Goal: Transaction & Acquisition: Purchase product/service

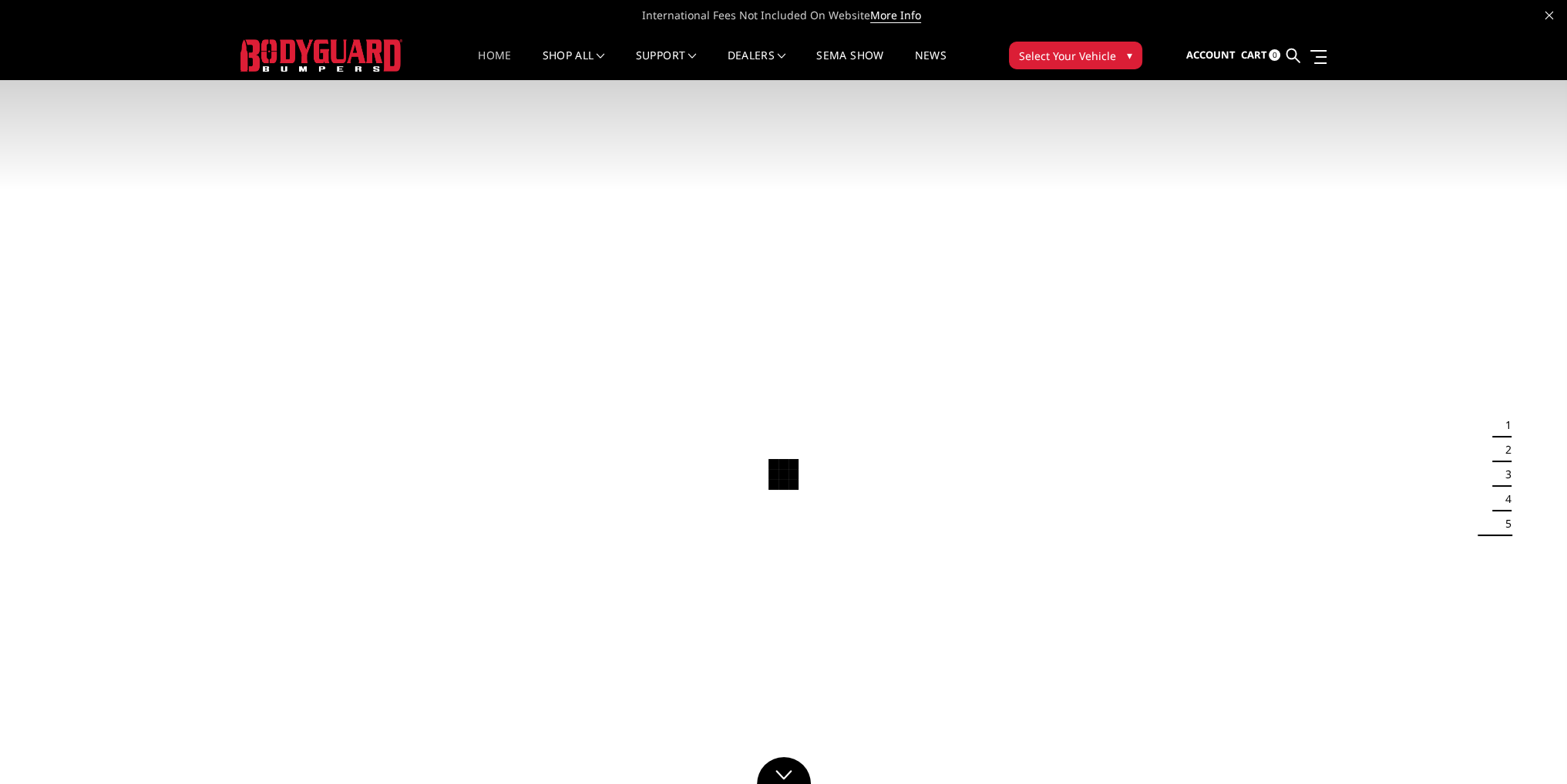
click at [498, 51] on link "Home" at bounding box center [494, 65] width 33 height 30
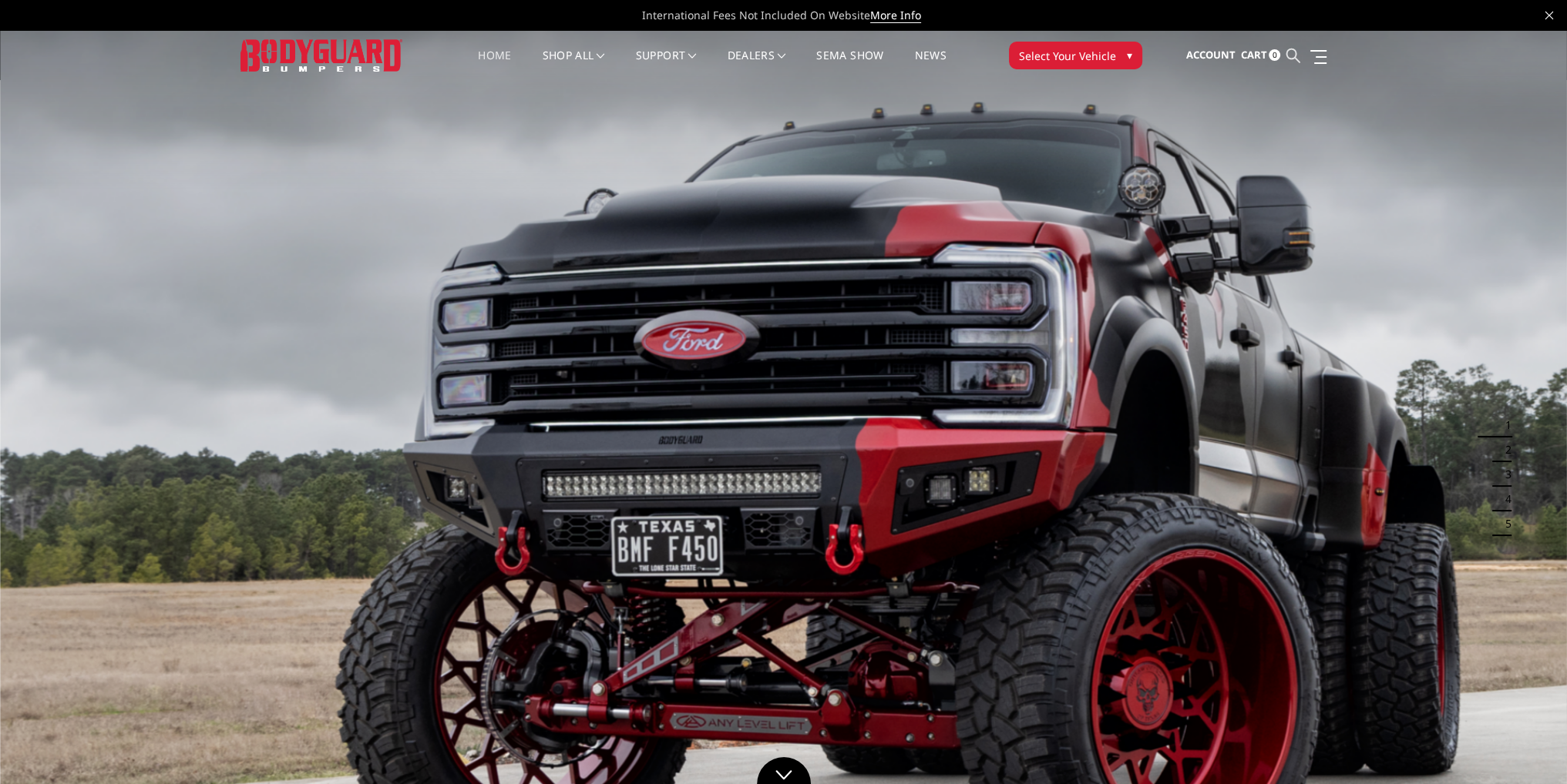
click at [1295, 56] on icon at bounding box center [1293, 55] width 14 height 14
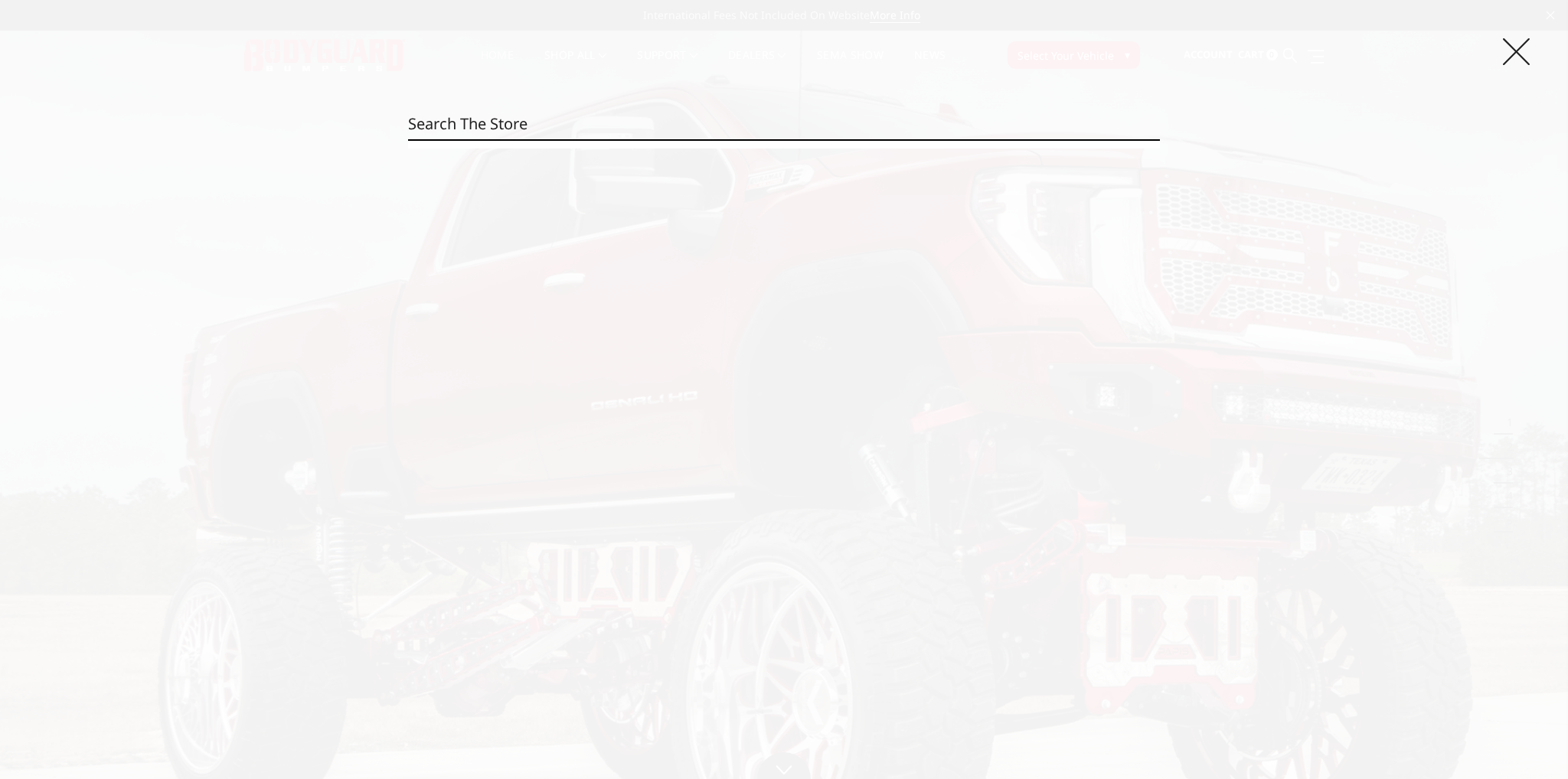
click at [1520, 56] on icon at bounding box center [1516, 52] width 27 height 27
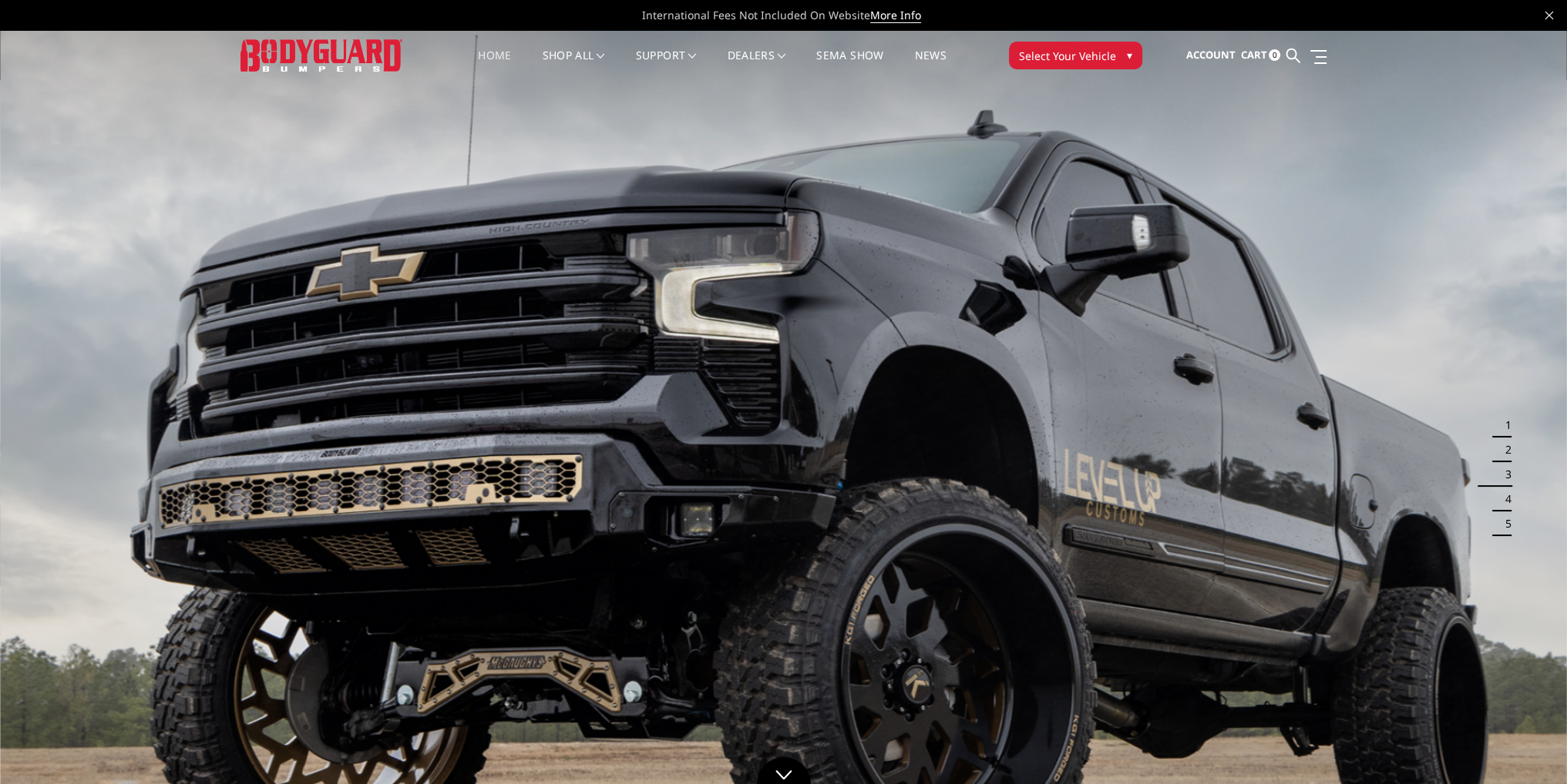
click at [697, 296] on img at bounding box center [784, 471] width 1567 height 881
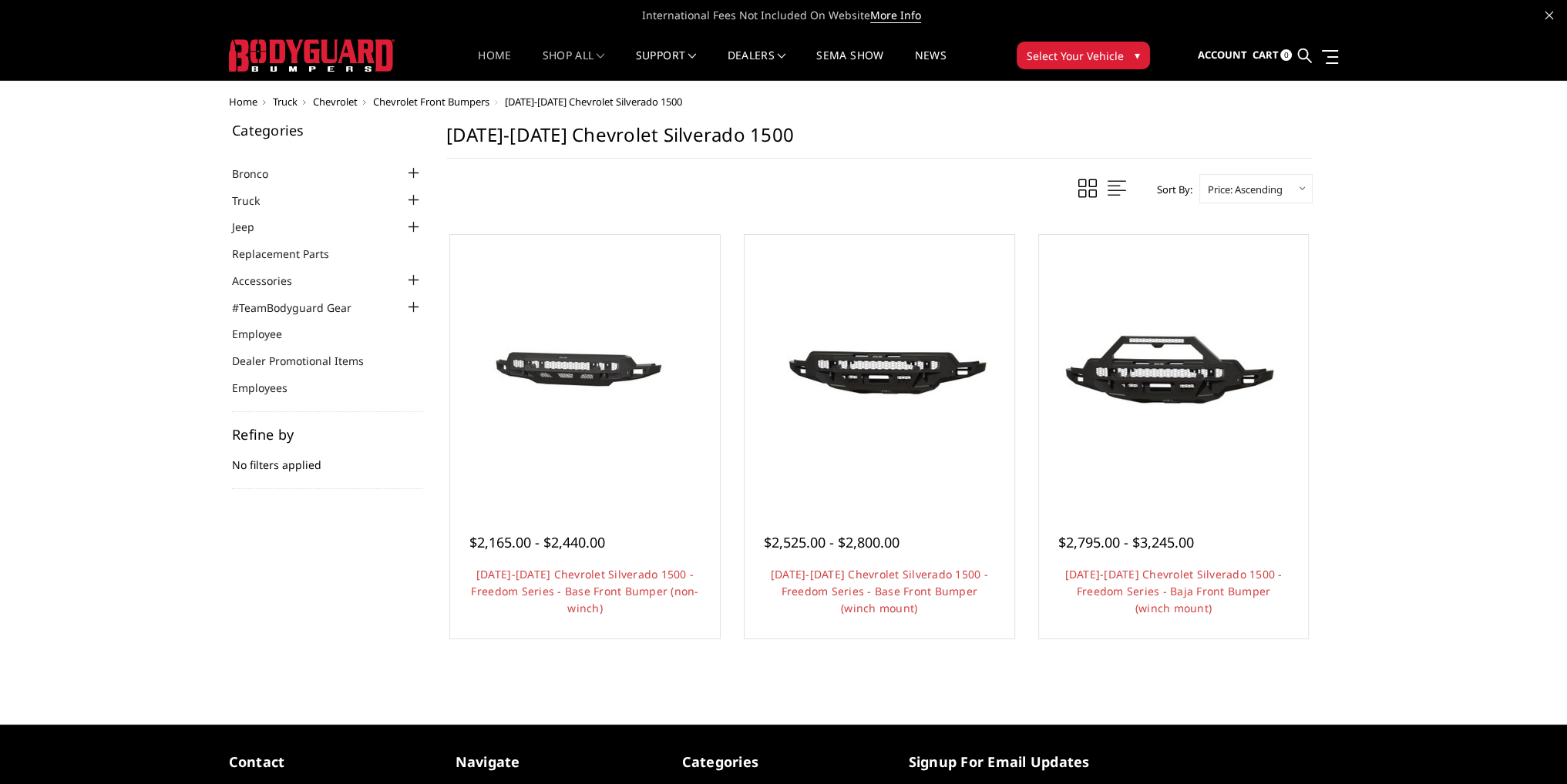
click at [500, 59] on link "Home" at bounding box center [494, 65] width 33 height 30
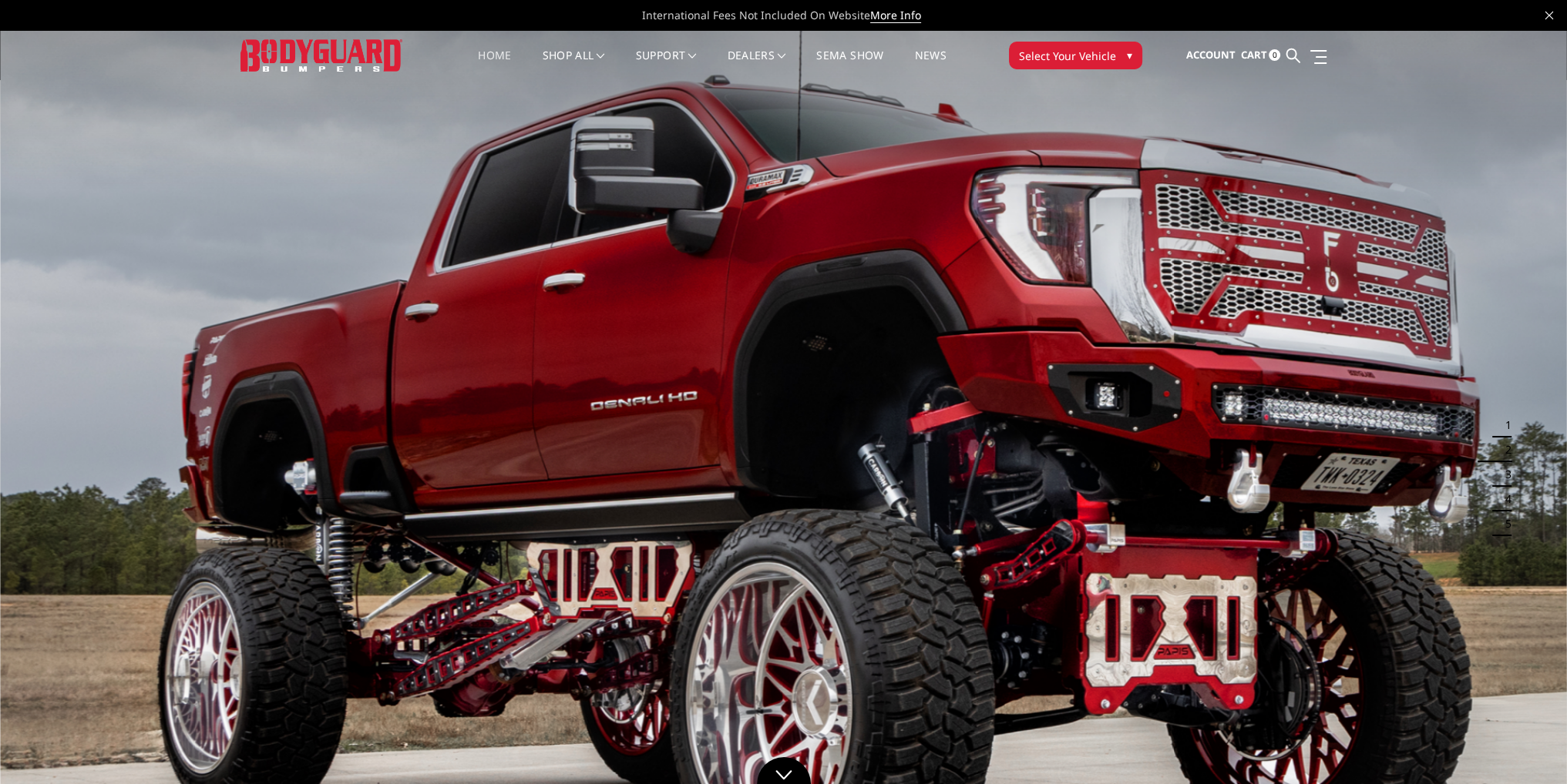
drag, startPoint x: 1090, startPoint y: 235, endPoint x: 1090, endPoint y: 253, distance: 18.0
click at [1090, 251] on img at bounding box center [784, 471] width 1567 height 881
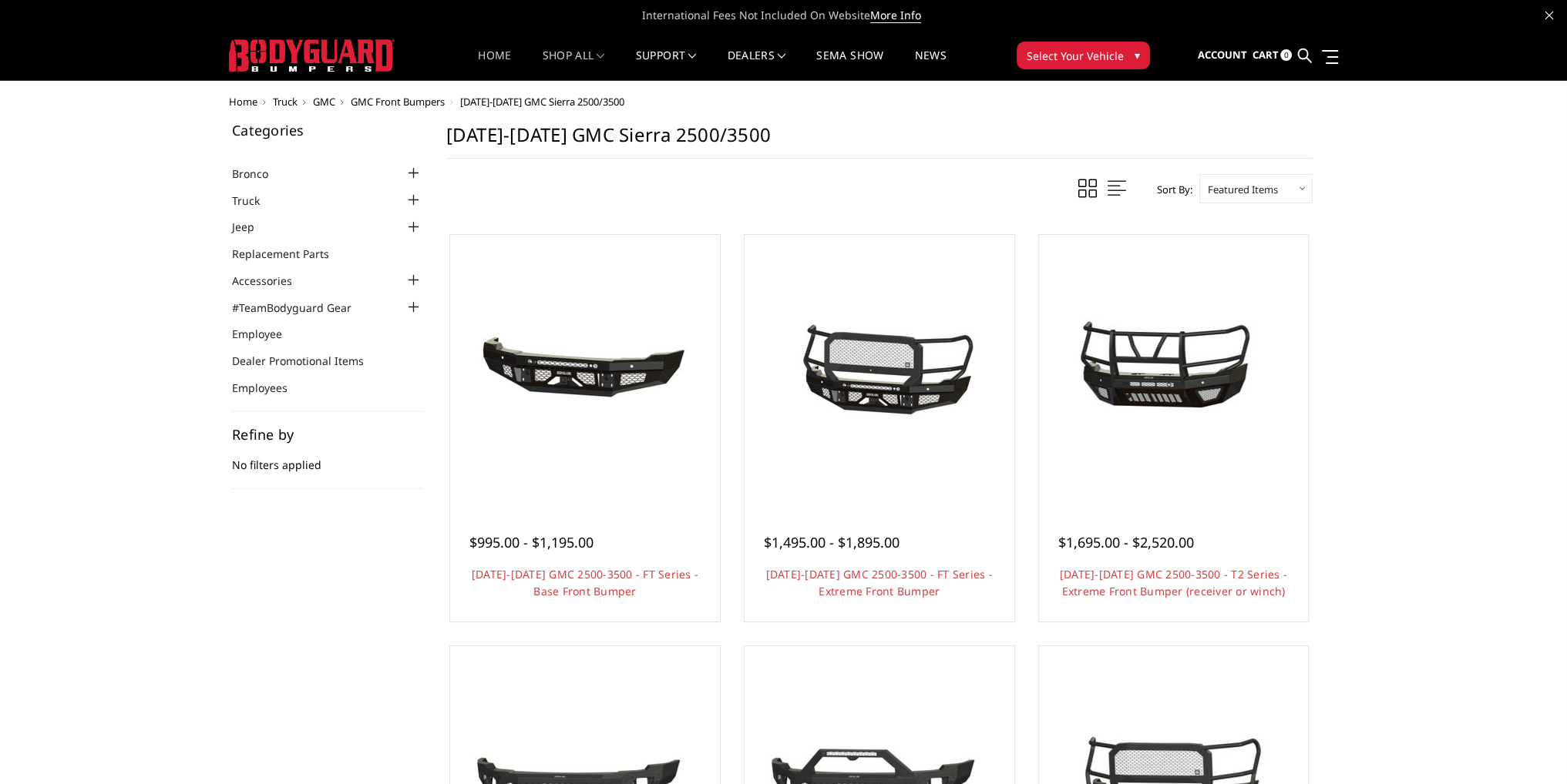
click at [490, 56] on link "Home" at bounding box center [494, 65] width 33 height 30
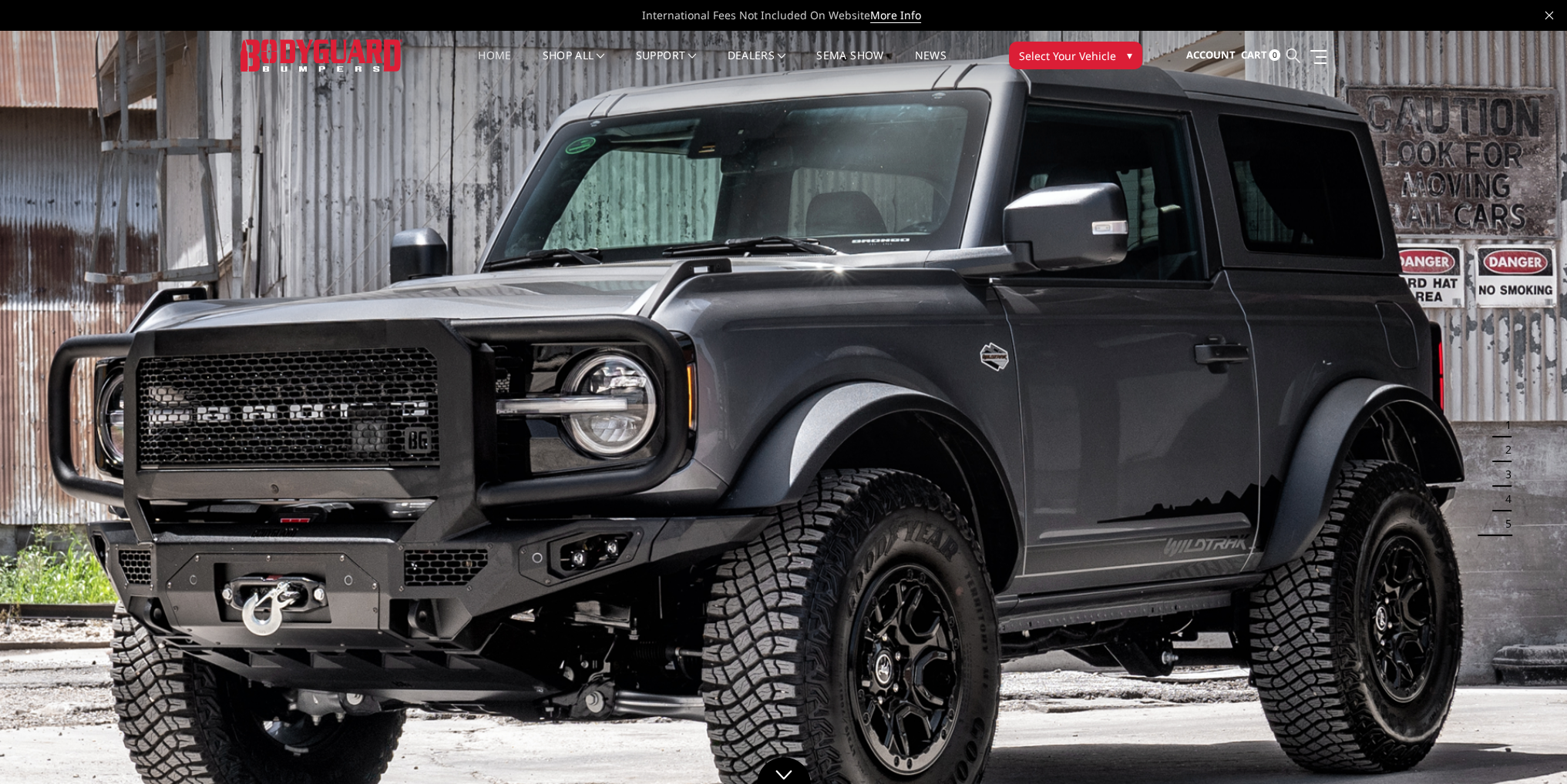
click at [1295, 58] on icon at bounding box center [1293, 55] width 14 height 14
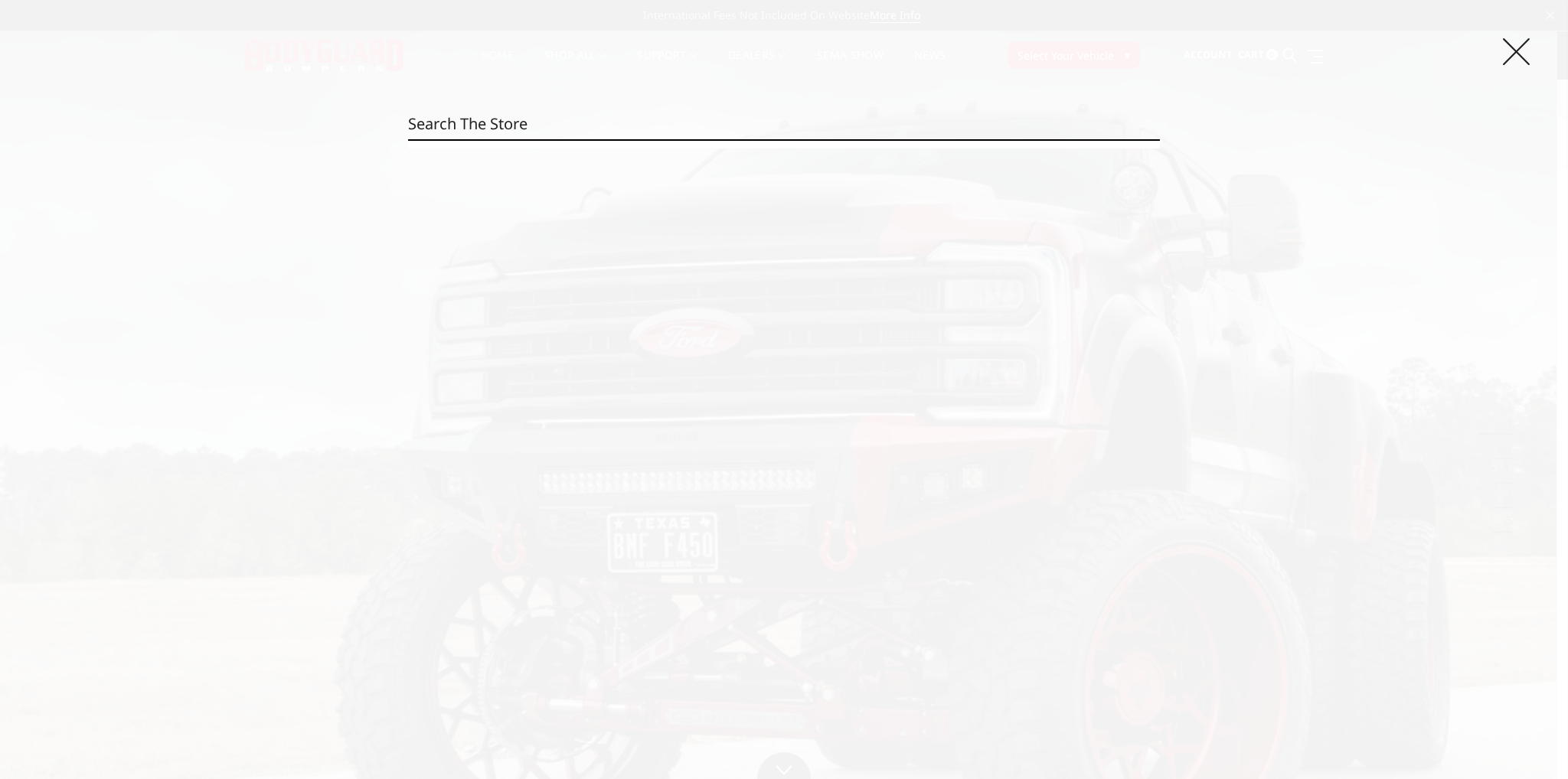
click at [1516, 53] on icon at bounding box center [1516, 52] width 27 height 27
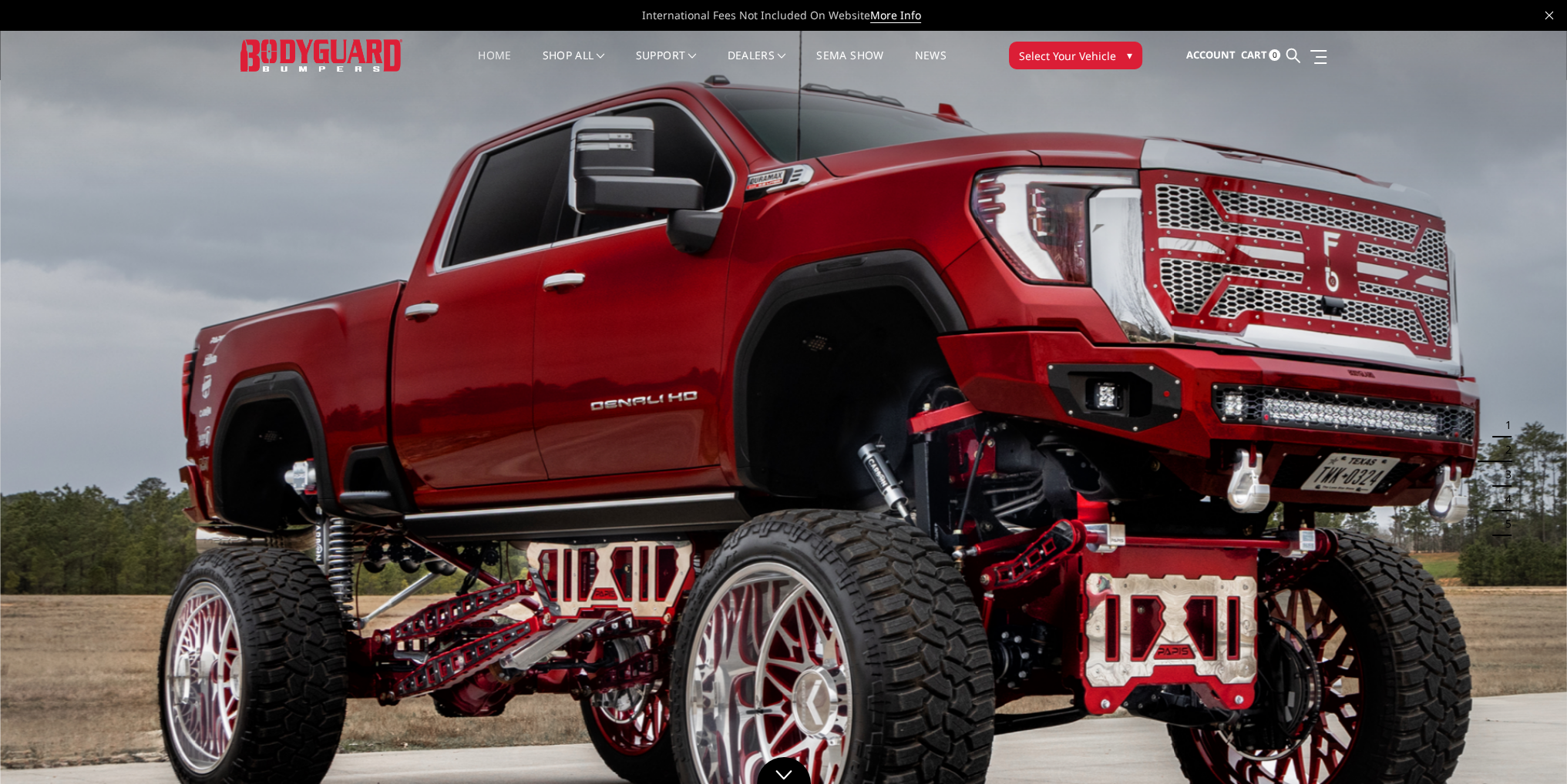
drag, startPoint x: 1294, startPoint y: 57, endPoint x: 1287, endPoint y: 58, distance: 7.1
click at [1294, 57] on icon at bounding box center [1293, 55] width 14 height 14
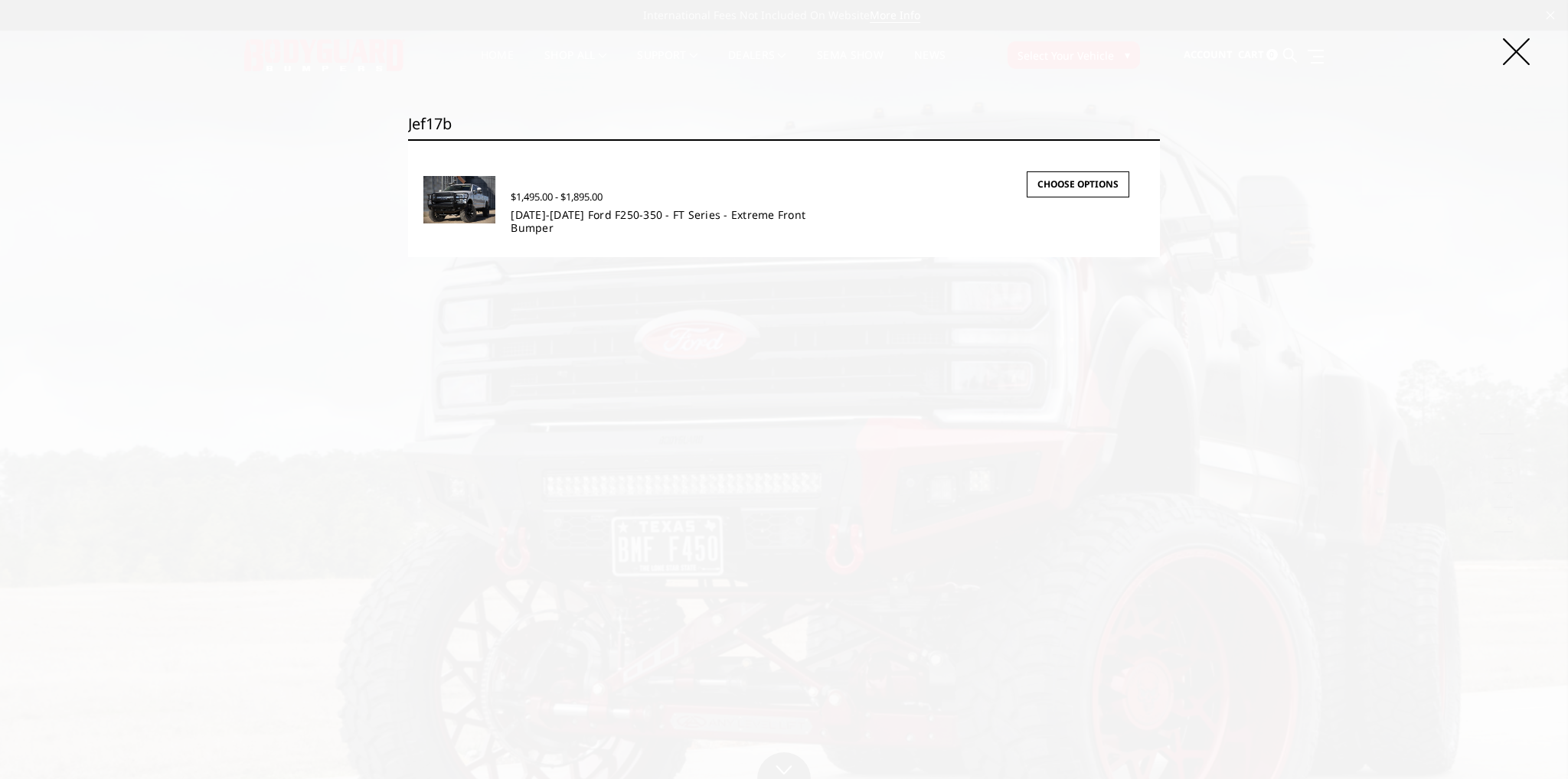
type input "jef17b"
click at [603, 213] on link "2017-2022 Ford F250-350 - FT Series - Extreme Front Bumper" at bounding box center [657, 221] width 295 height 27
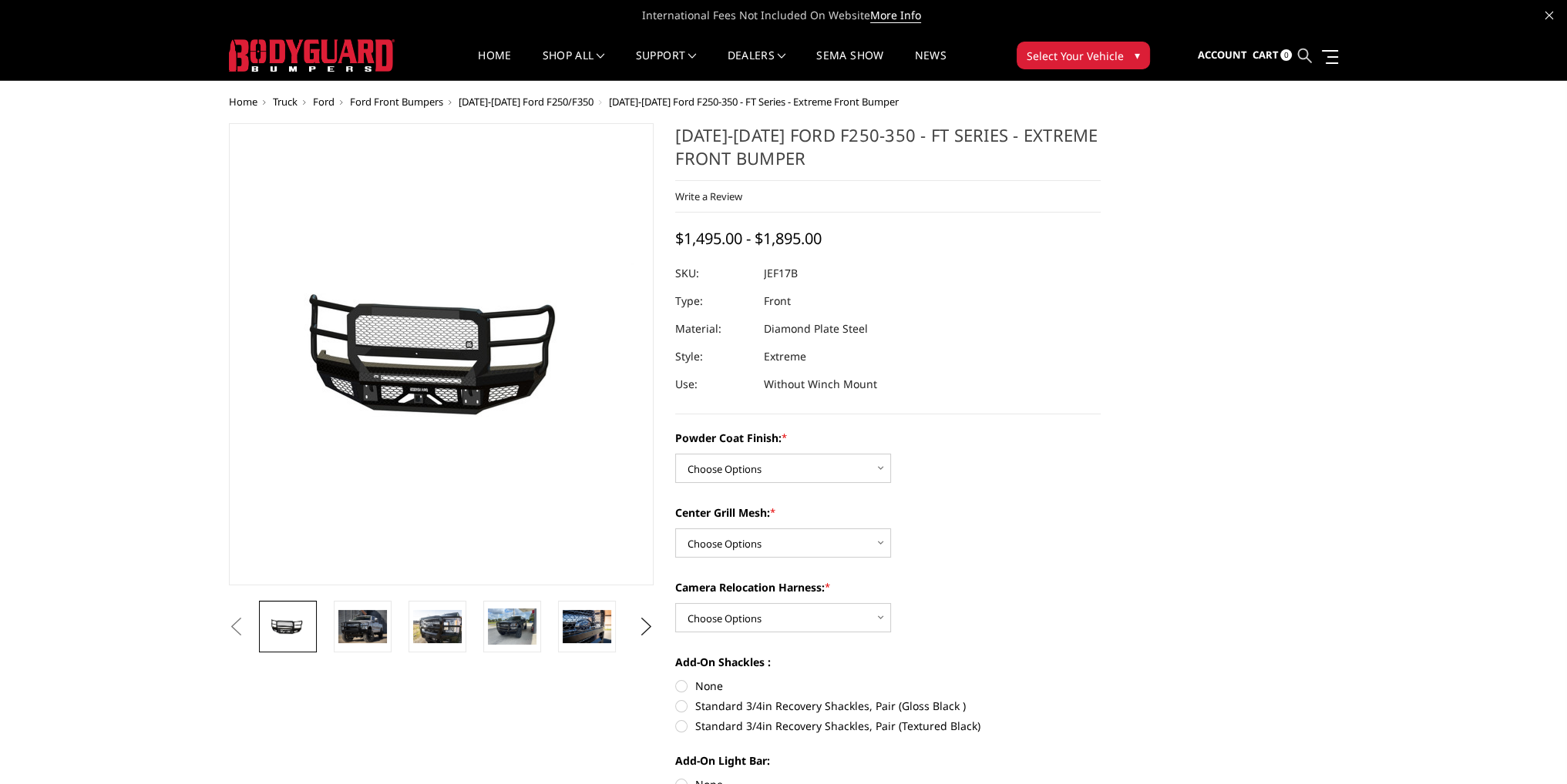
click at [1307, 56] on icon at bounding box center [1304, 55] width 14 height 14
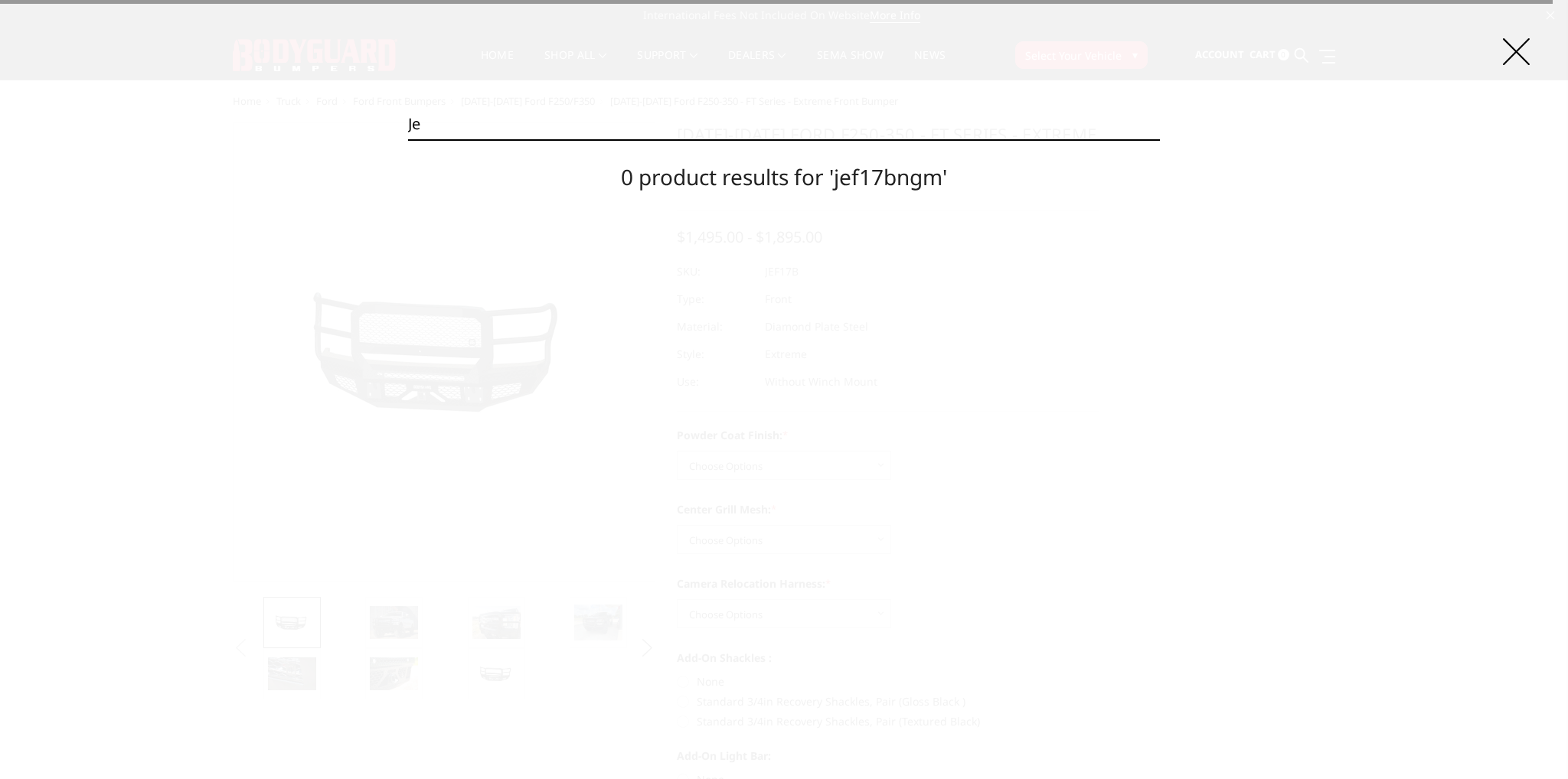
type input "j"
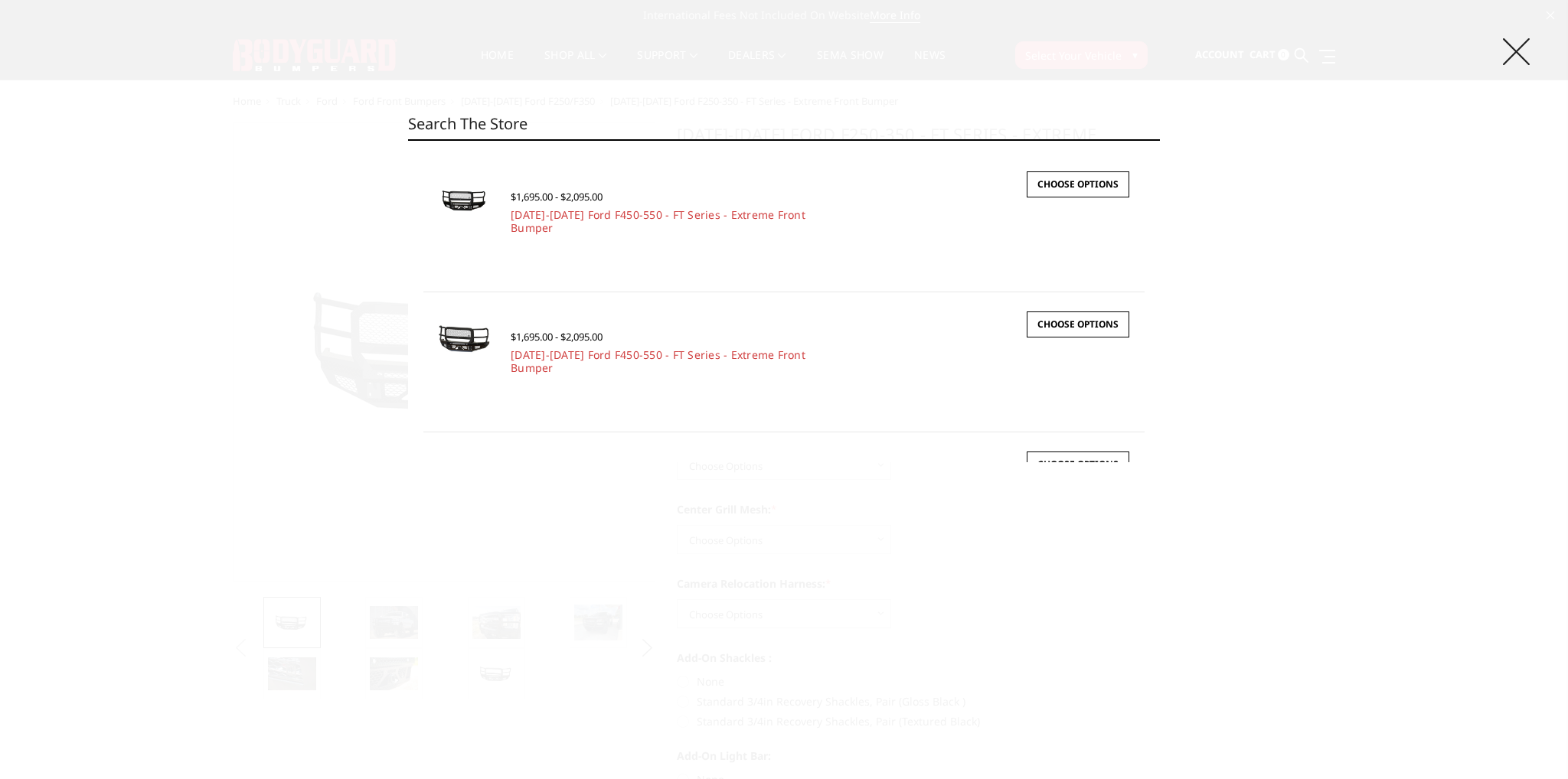
click at [1513, 50] on icon at bounding box center [1516, 52] width 27 height 27
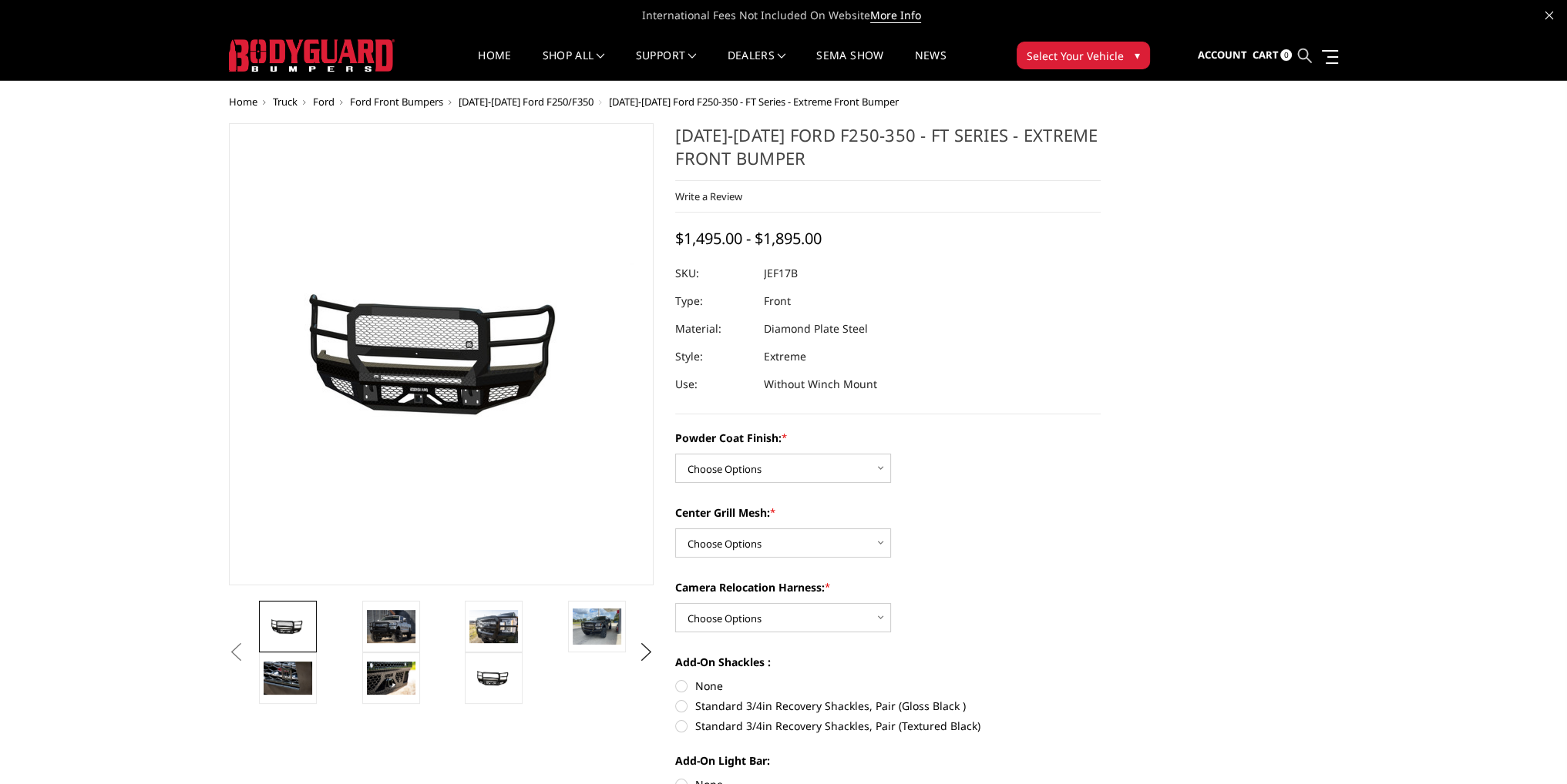
click at [1305, 54] on icon at bounding box center [1304, 55] width 14 height 14
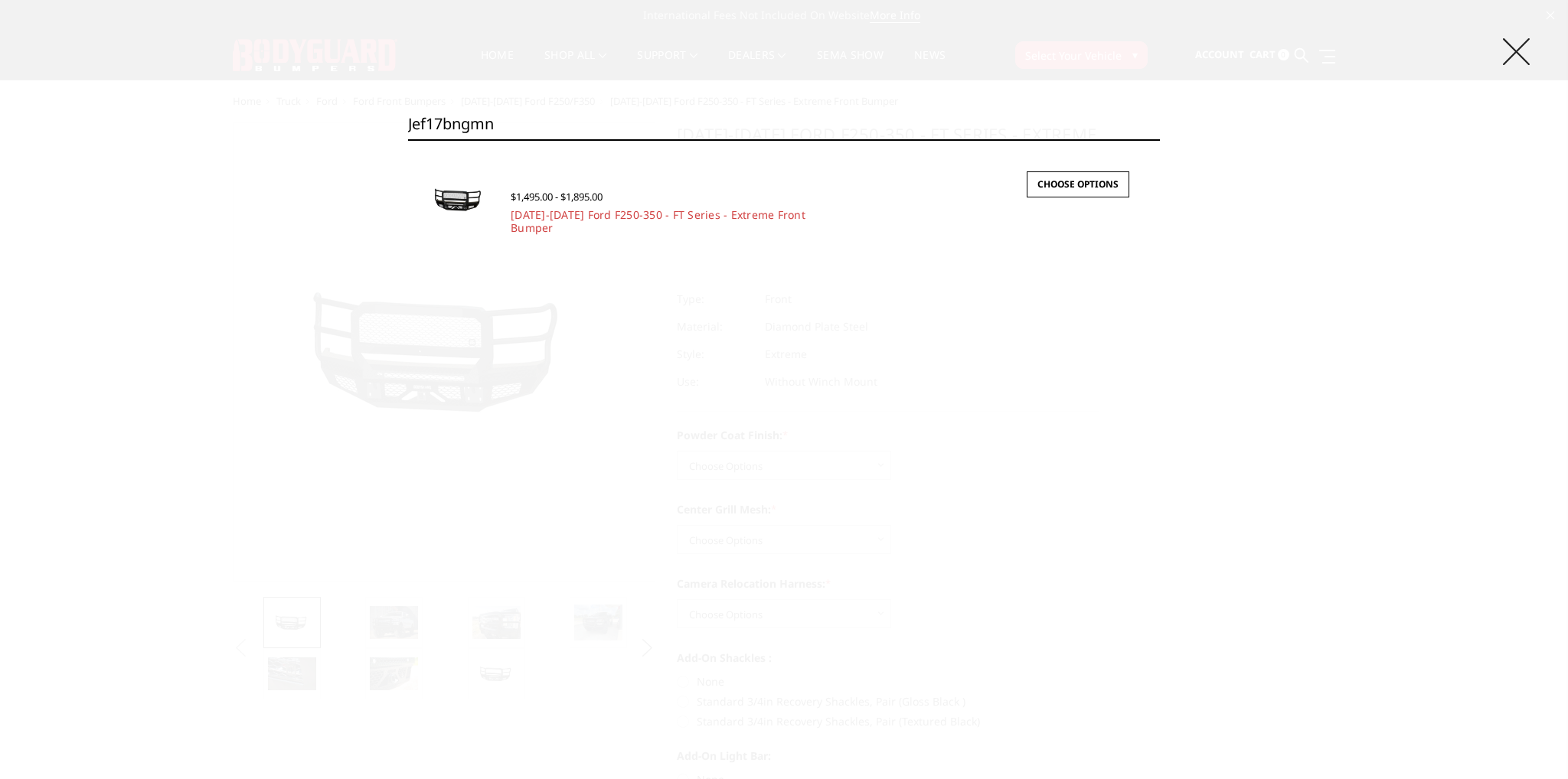
type input "jef17bngmn"
click at [1516, 50] on icon at bounding box center [1516, 52] width 27 height 27
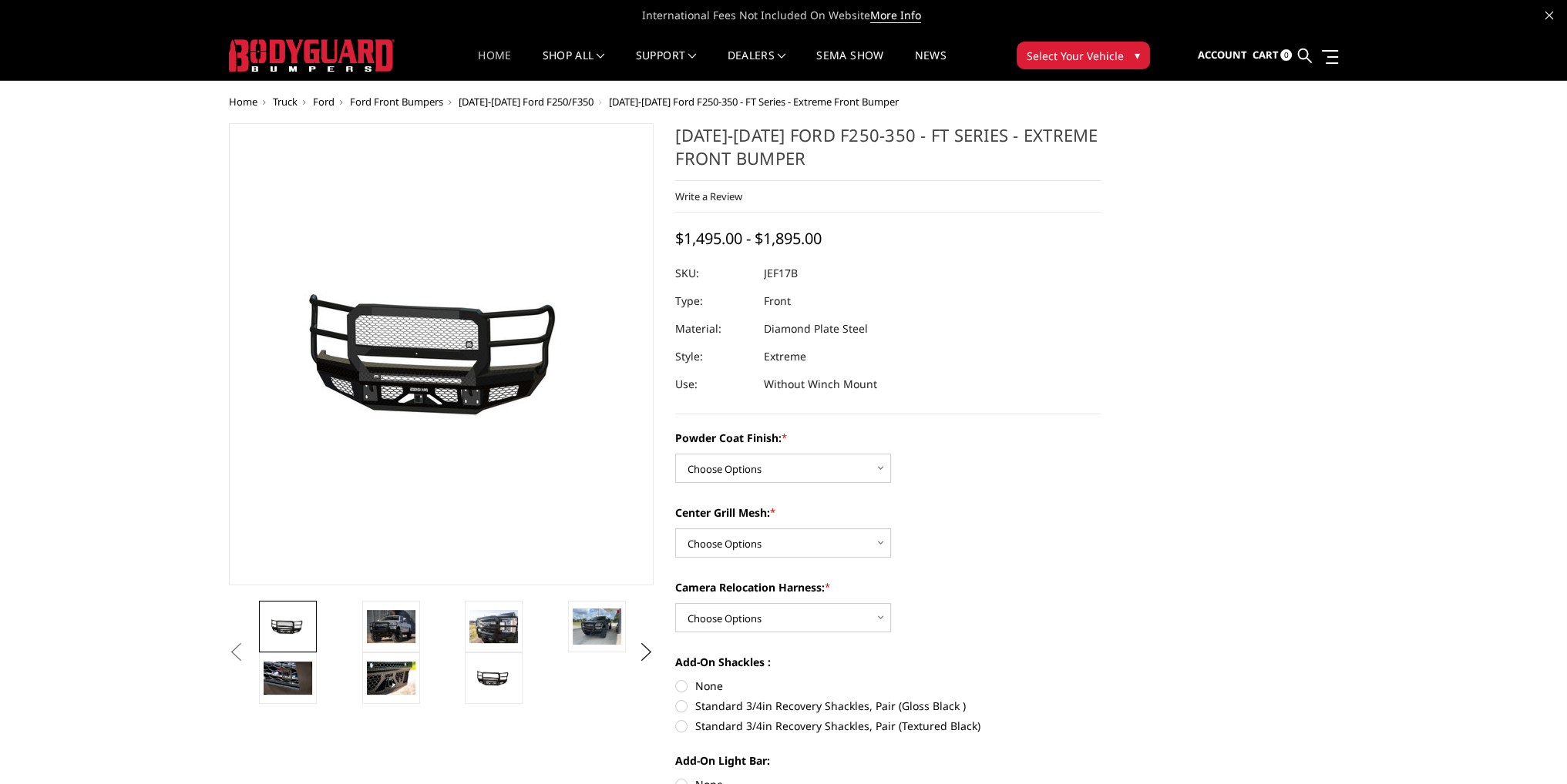
click at [491, 56] on link "Home" at bounding box center [494, 65] width 33 height 30
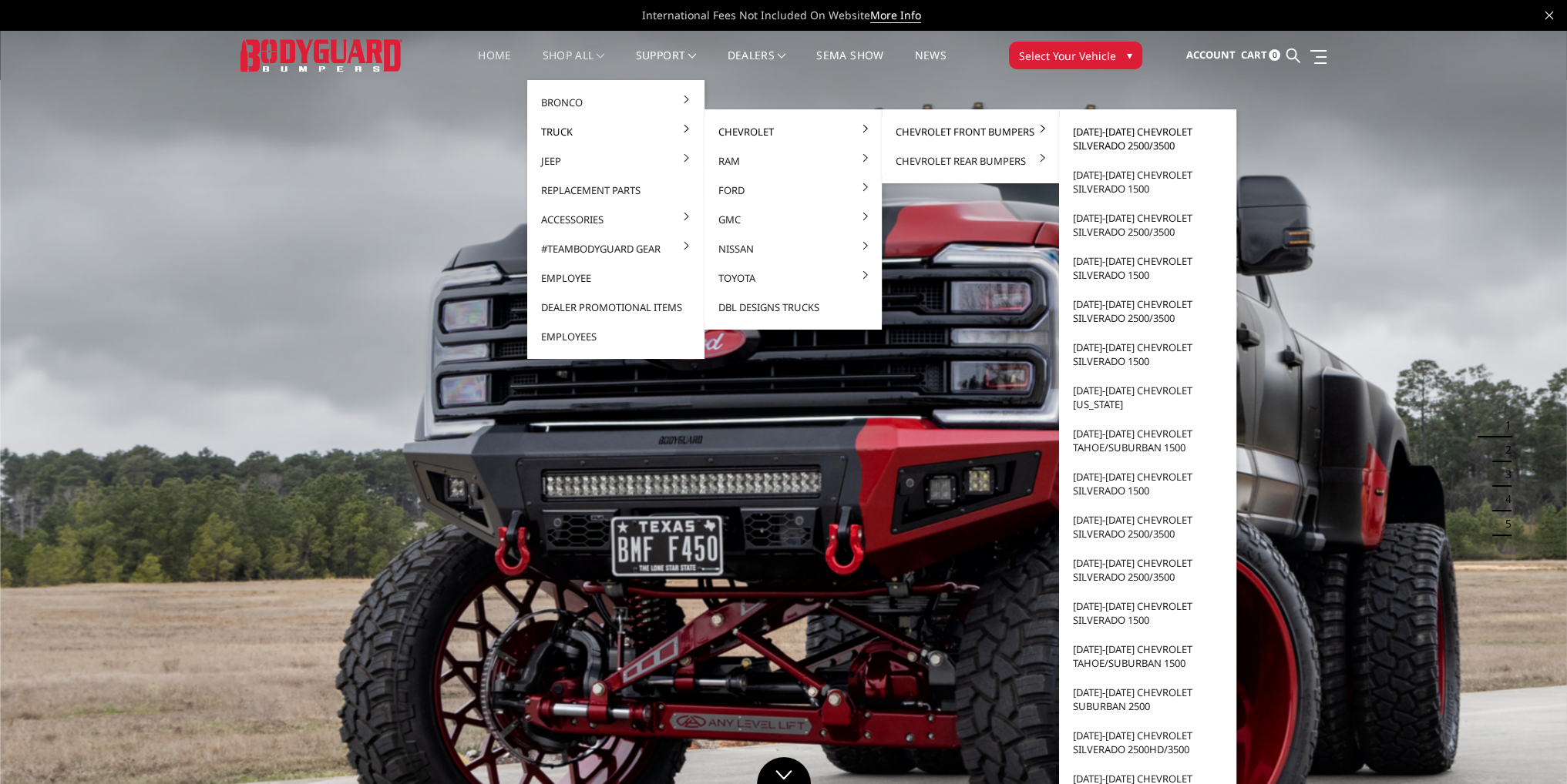
click at [1134, 132] on link "[DATE]-[DATE] Chevrolet Silverado 2500/3500" at bounding box center [1147, 138] width 165 height 43
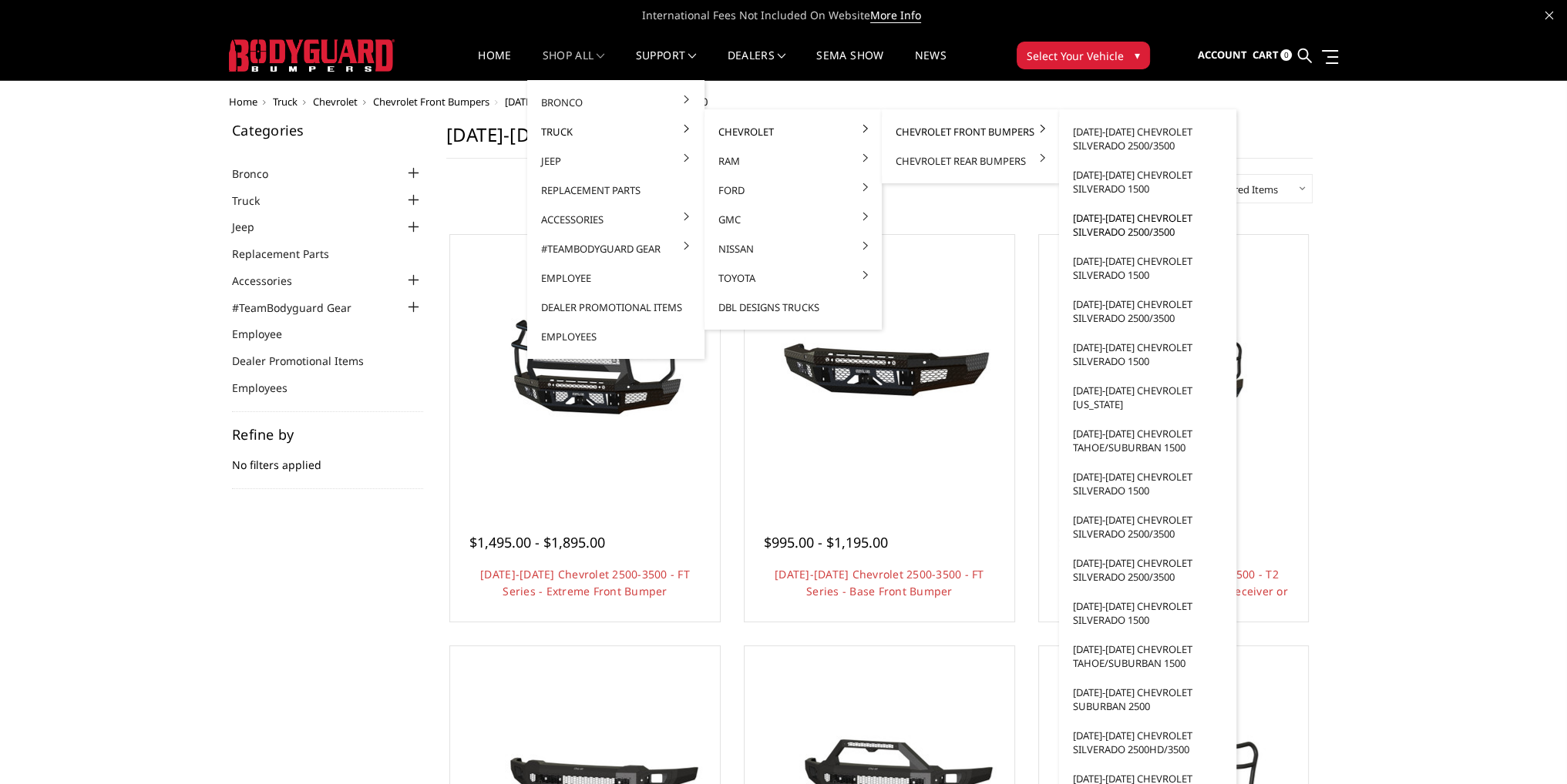
click at [1115, 225] on link "[DATE]-[DATE] Chevrolet Silverado 2500/3500" at bounding box center [1147, 225] width 165 height 43
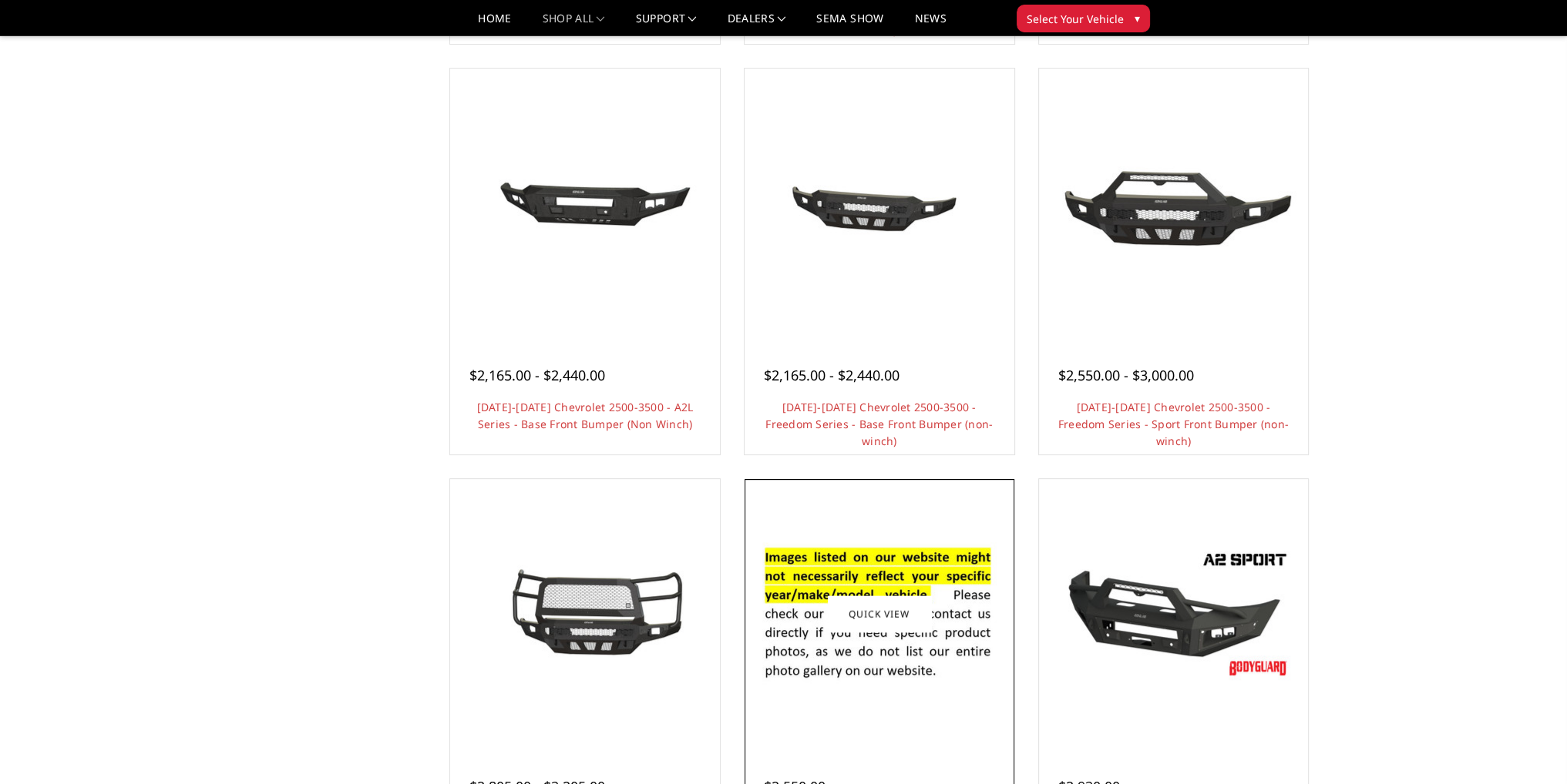
scroll to position [617, 0]
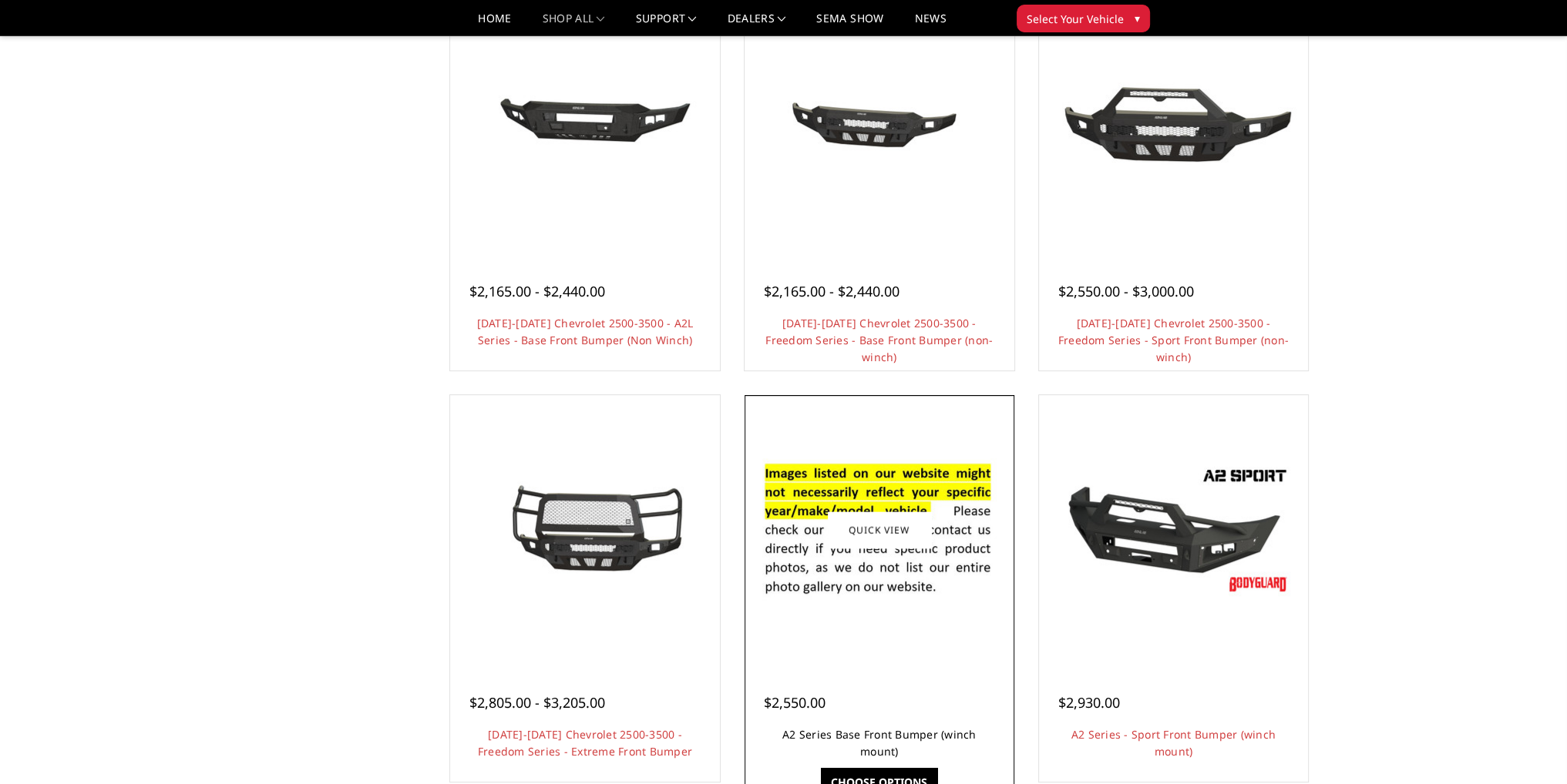
click at [859, 728] on link "A2 Series Base Front Bumper (winch mount)" at bounding box center [880, 743] width 194 height 32
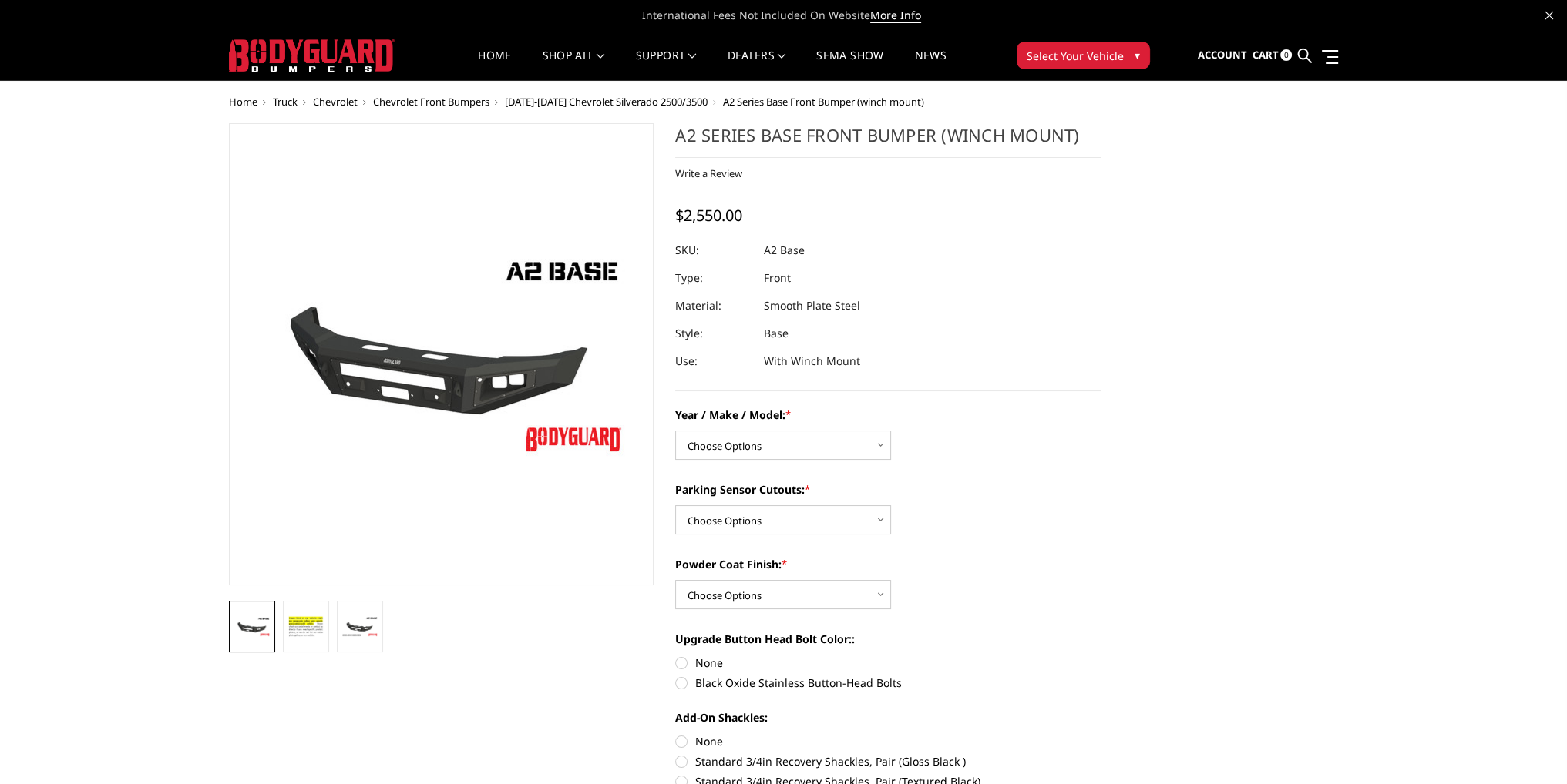
click at [524, 100] on span "[DATE]-[DATE] Chevrolet Silverado 2500/3500" at bounding box center [606, 102] width 203 height 14
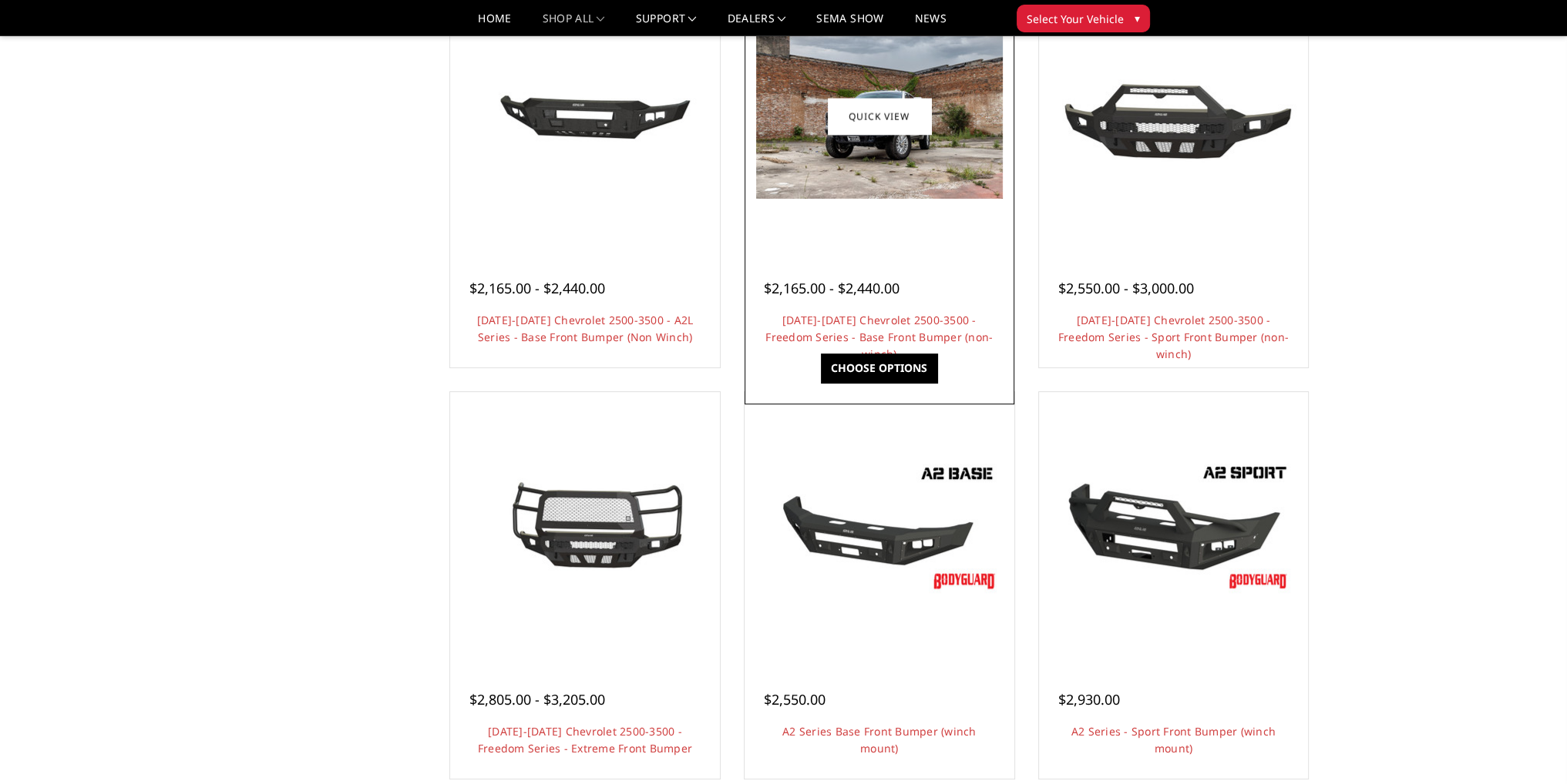
scroll to position [617, 0]
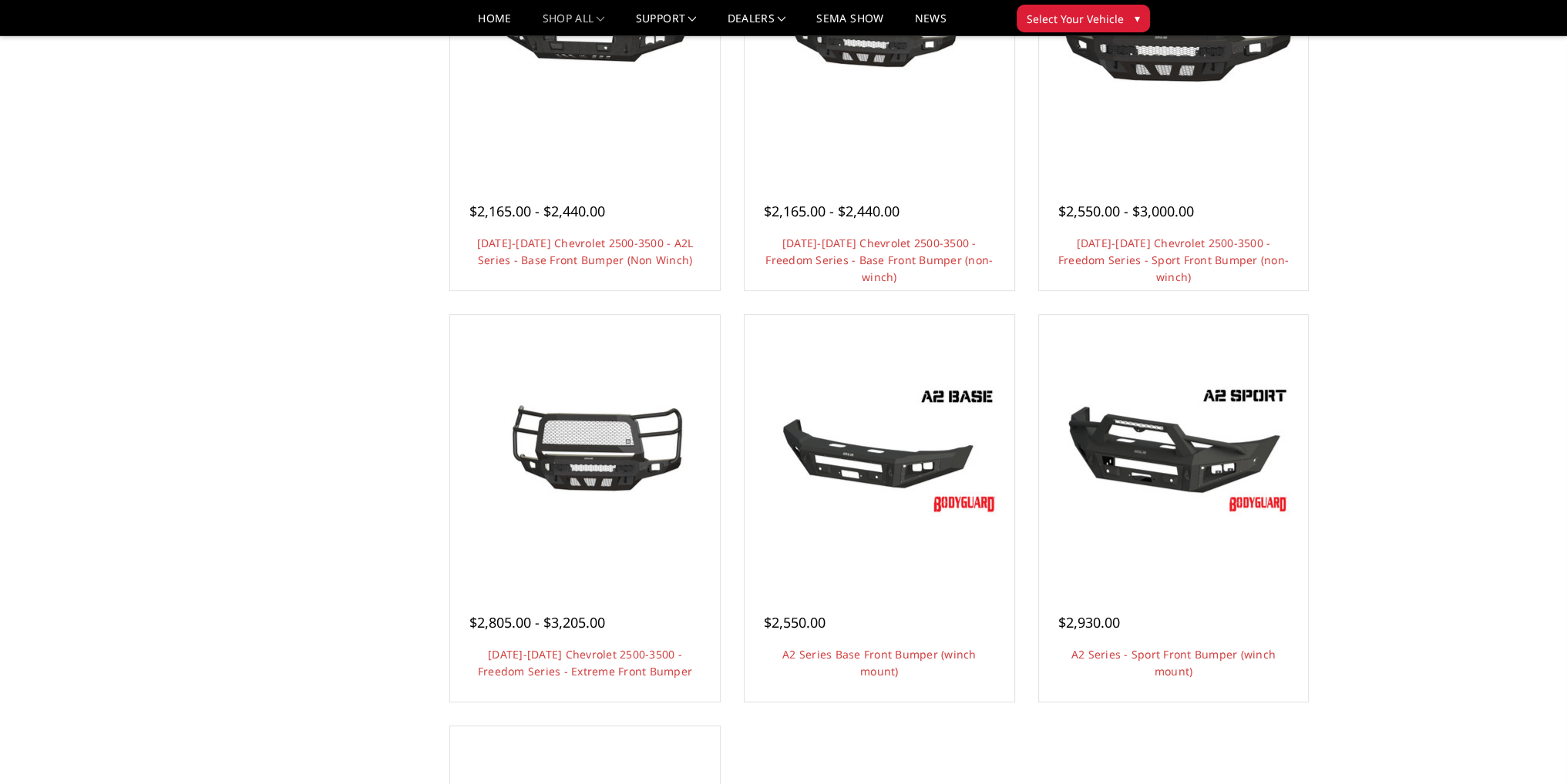
scroll to position [693, 0]
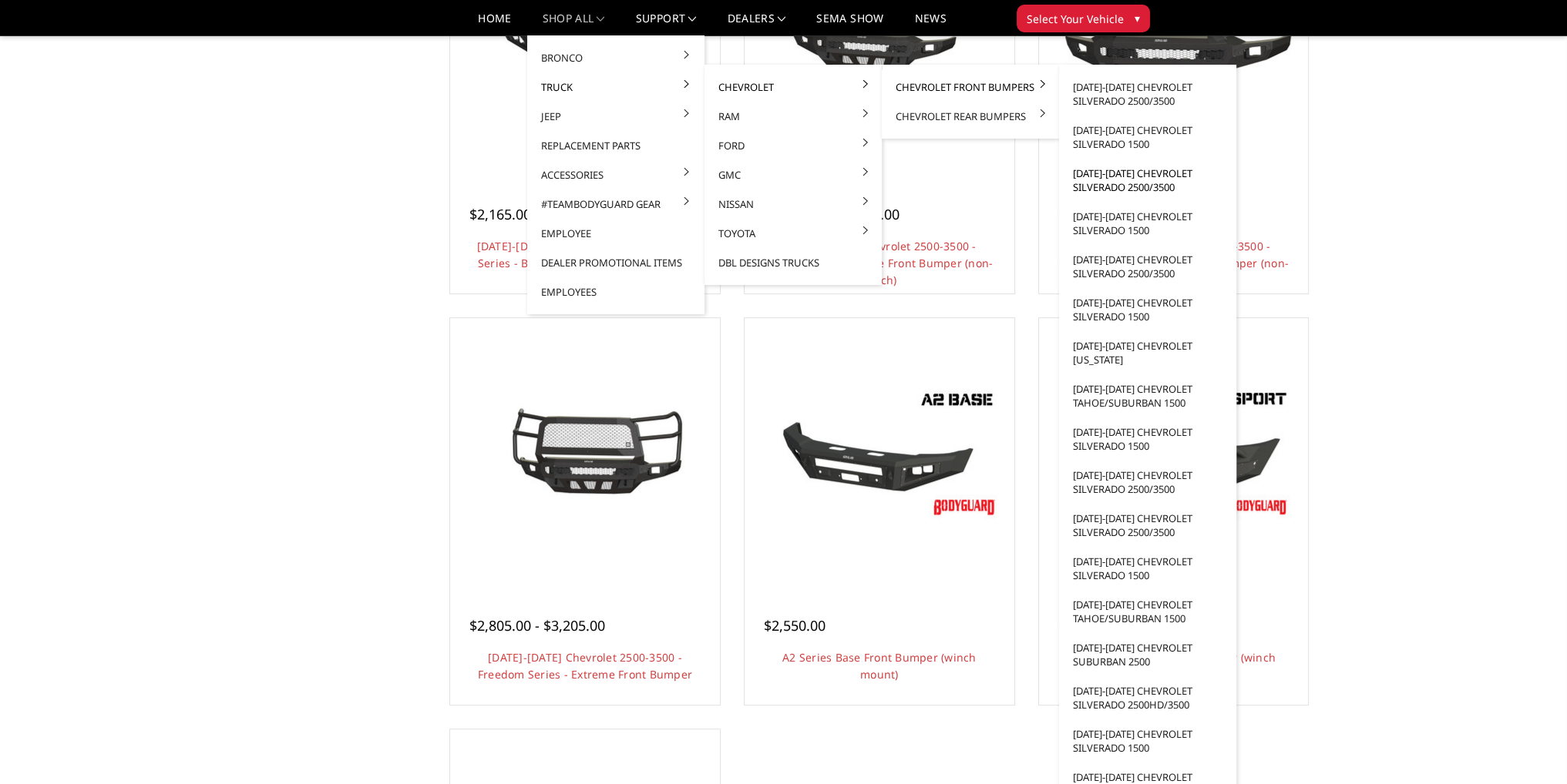
click at [1103, 176] on link "[DATE]-[DATE] Chevrolet Silverado 2500/3500" at bounding box center [1147, 180] width 165 height 43
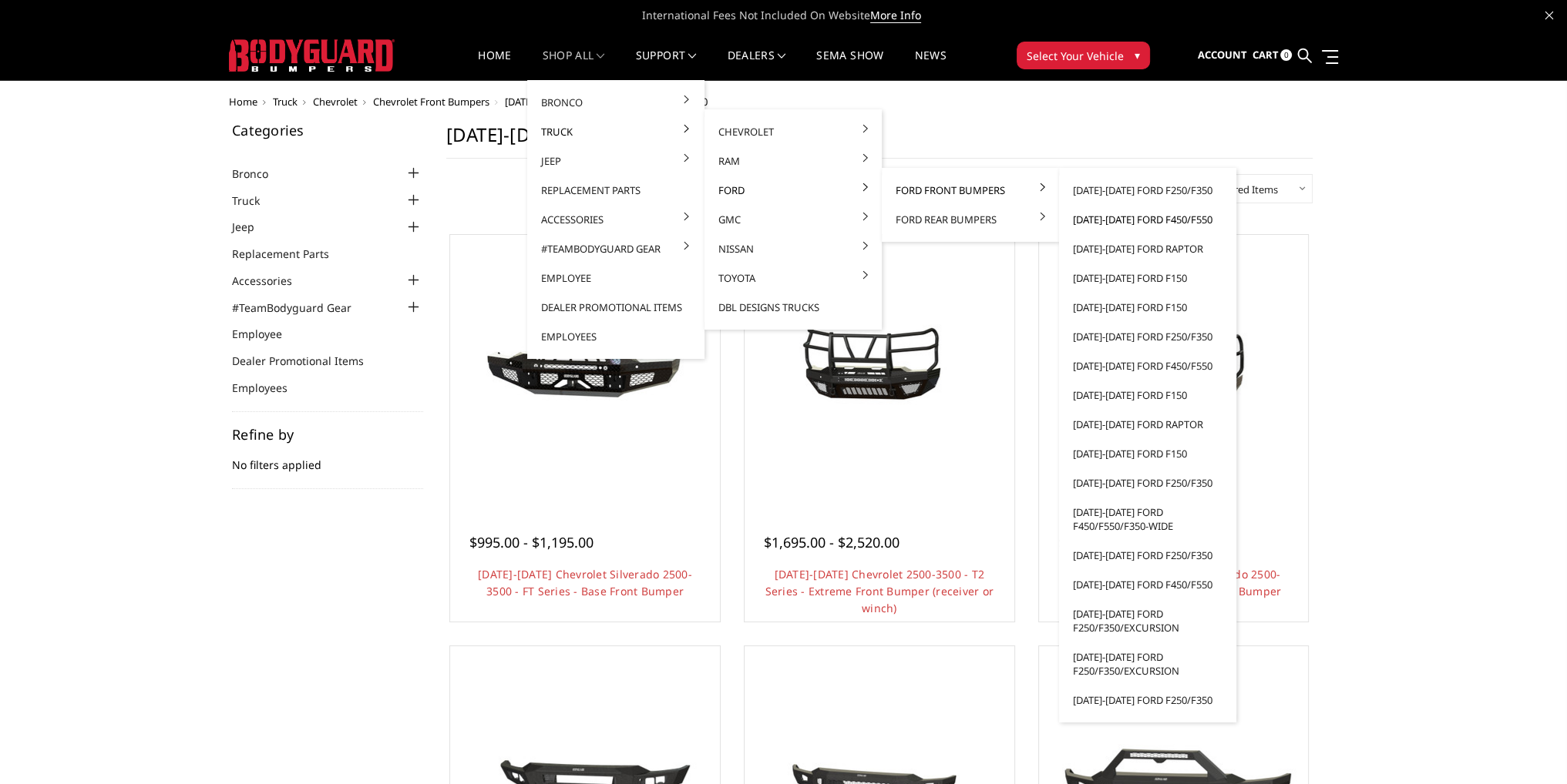
click at [1127, 218] on link "[DATE]-[DATE] Ford F450/F550" at bounding box center [1147, 219] width 165 height 29
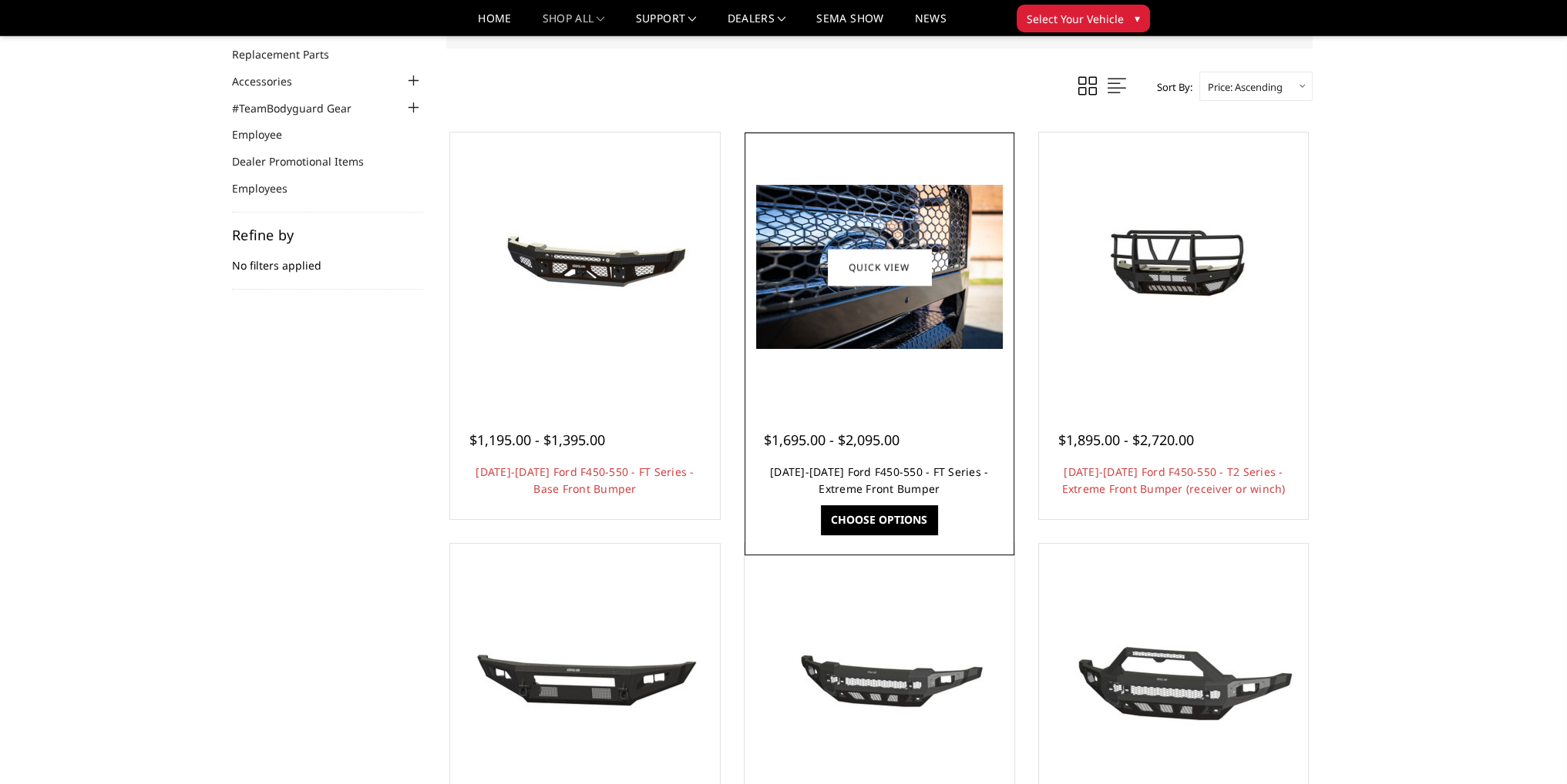
click at [881, 473] on link "[DATE]-[DATE] Ford F450-550 - FT Series - Extreme Front Bumper" at bounding box center [879, 480] width 218 height 32
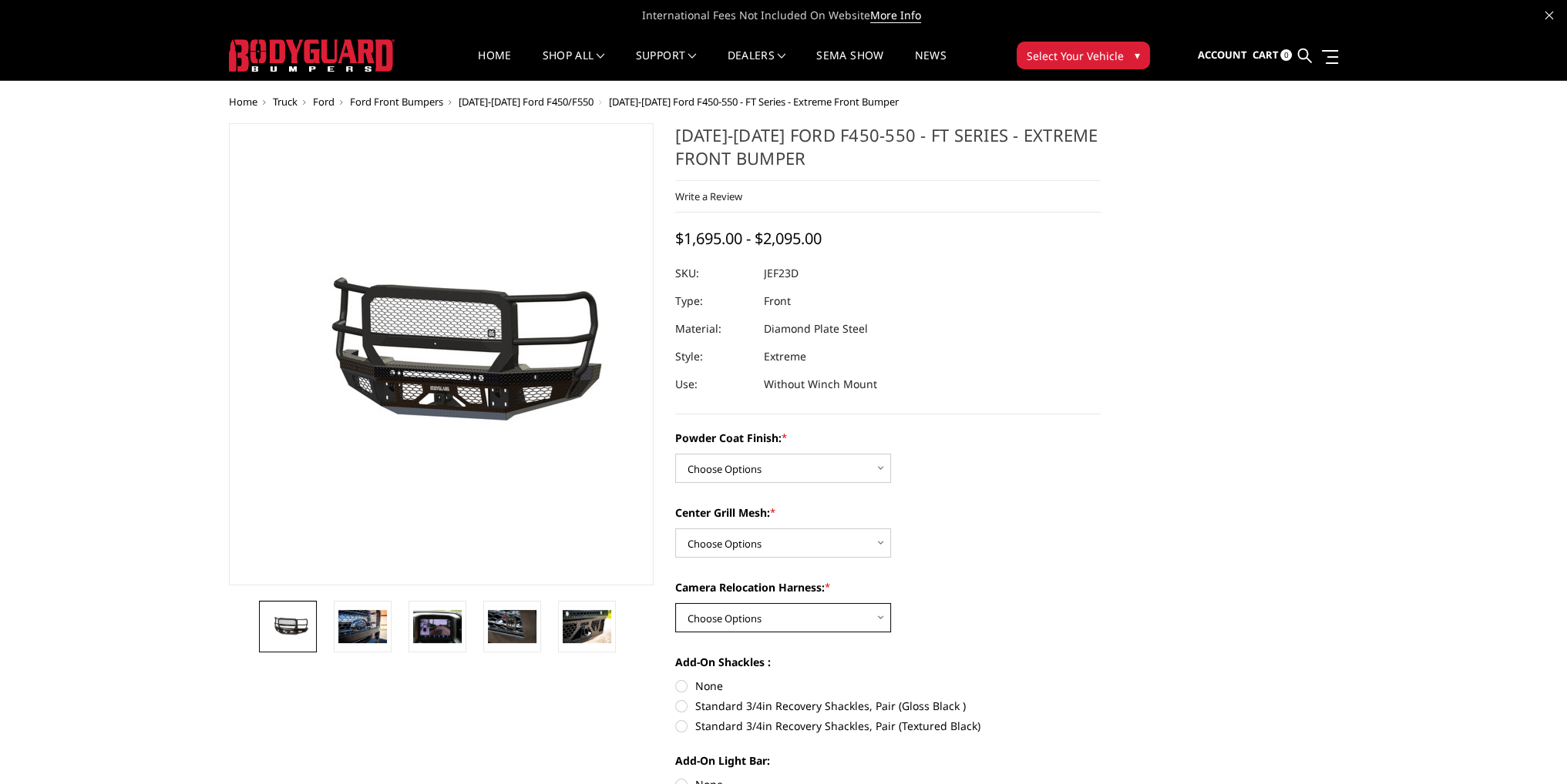
click at [753, 620] on select "Choose Options WITH Camera Relocation Harness WITHOUT Camera Relocation Harness" at bounding box center [783, 618] width 216 height 29
click at [753, 617] on select "Choose Options WITH Camera Relocation Harness WITHOUT Camera Relocation Harness" at bounding box center [783, 618] width 216 height 29
click at [771, 468] on select "Choose Options Bare Metal Gloss Black Powder Coat Textured Black Powder Coat" at bounding box center [783, 468] width 216 height 29
select select "3271"
click at [675, 454] on select "Choose Options Bare Metal Gloss Black Powder Coat Textured Black Powder Coat" at bounding box center [783, 468] width 216 height 29
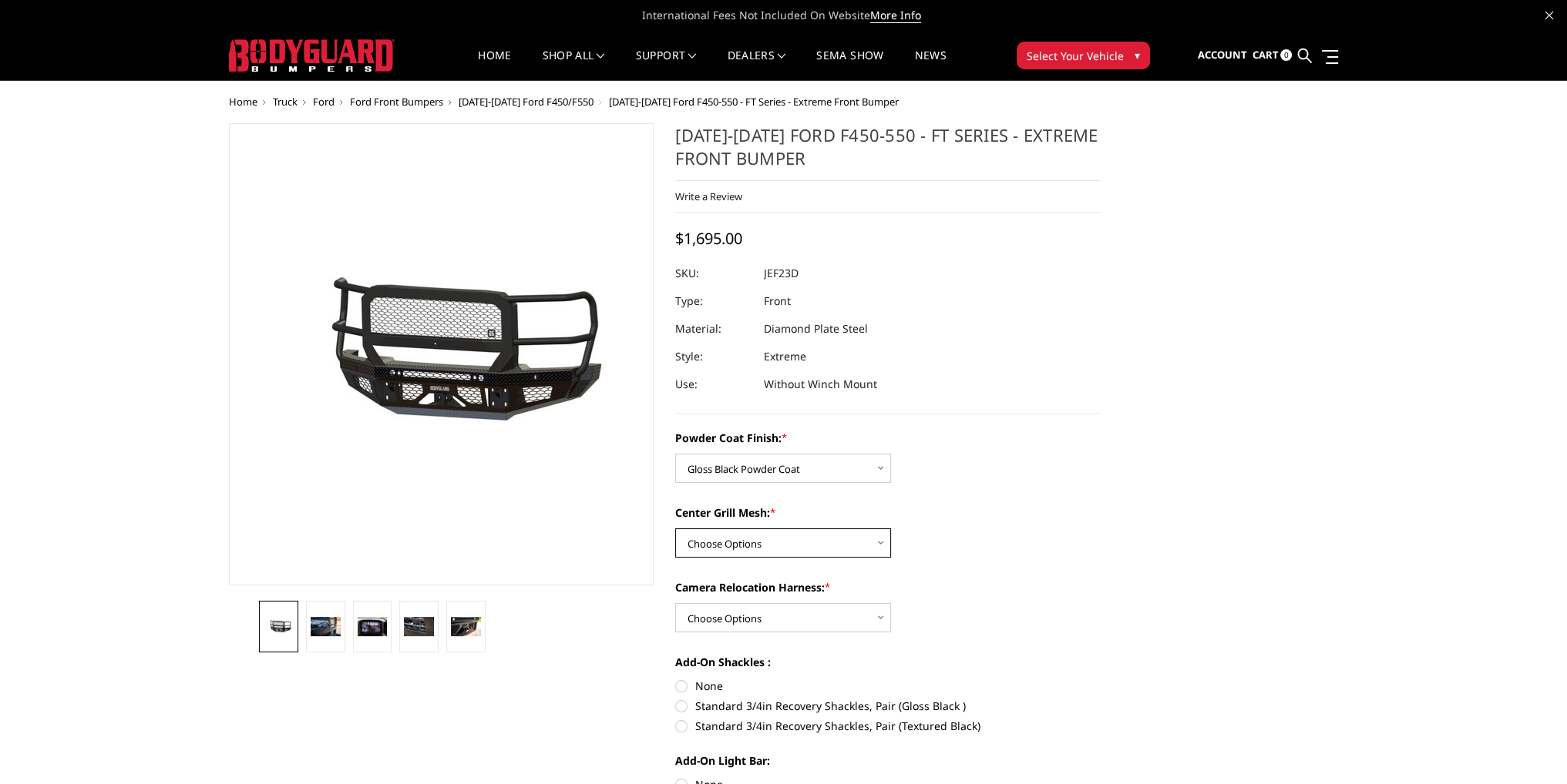
click at [751, 538] on select "Choose Options WITH Expanded Metal in Center Grill WITHOUT Expanded Metal in Ce…" at bounding box center [783, 543] width 216 height 29
select select "3273"
click at [675, 529] on select "Choose Options WITH Expanded Metal in Center Grill WITHOUT Expanded Metal in Ce…" at bounding box center [783, 543] width 216 height 29
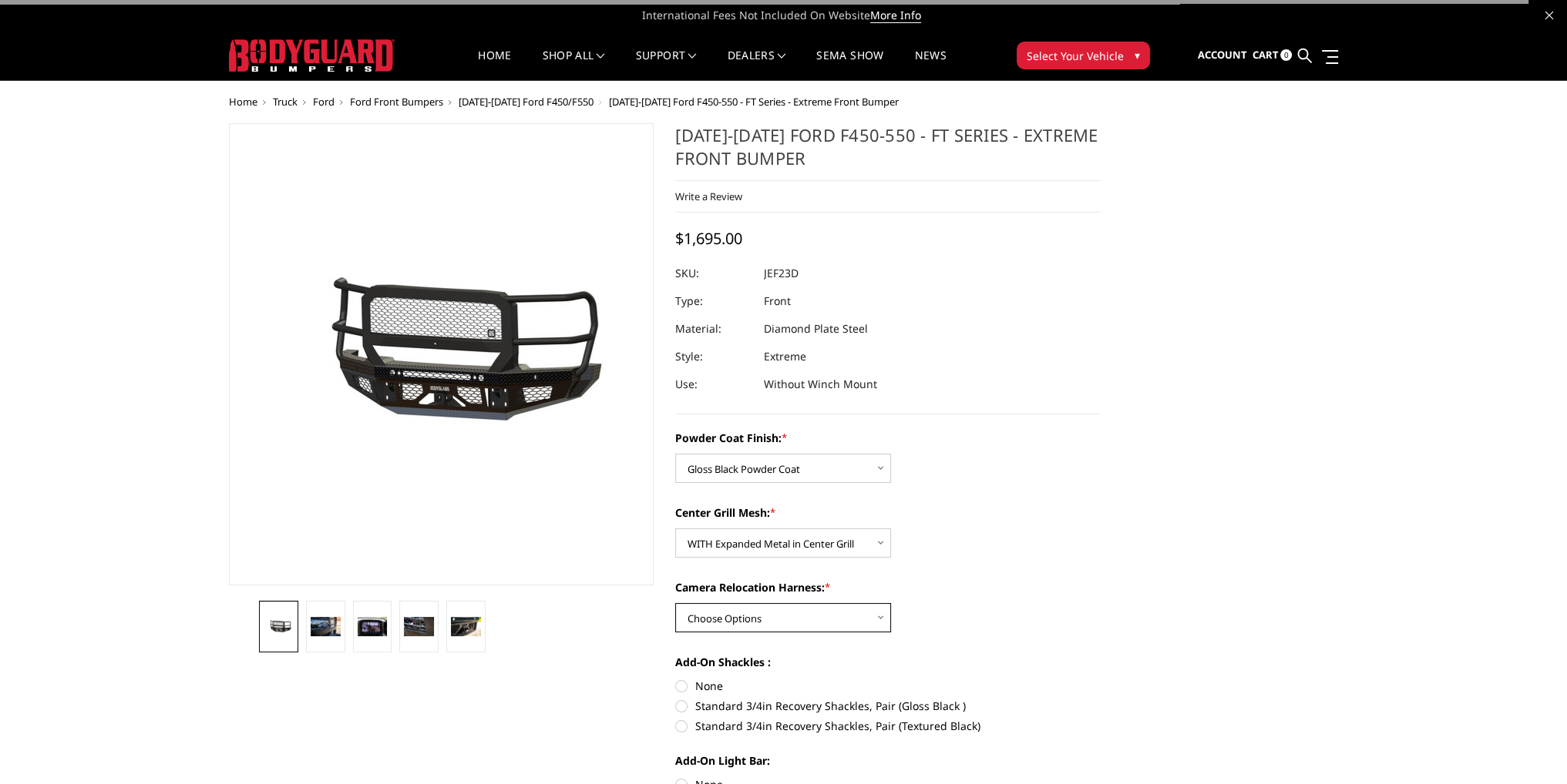
click at [739, 616] on select "Choose Options WITH Camera Relocation Harness WITHOUT Camera Relocation Harness" at bounding box center [783, 618] width 216 height 29
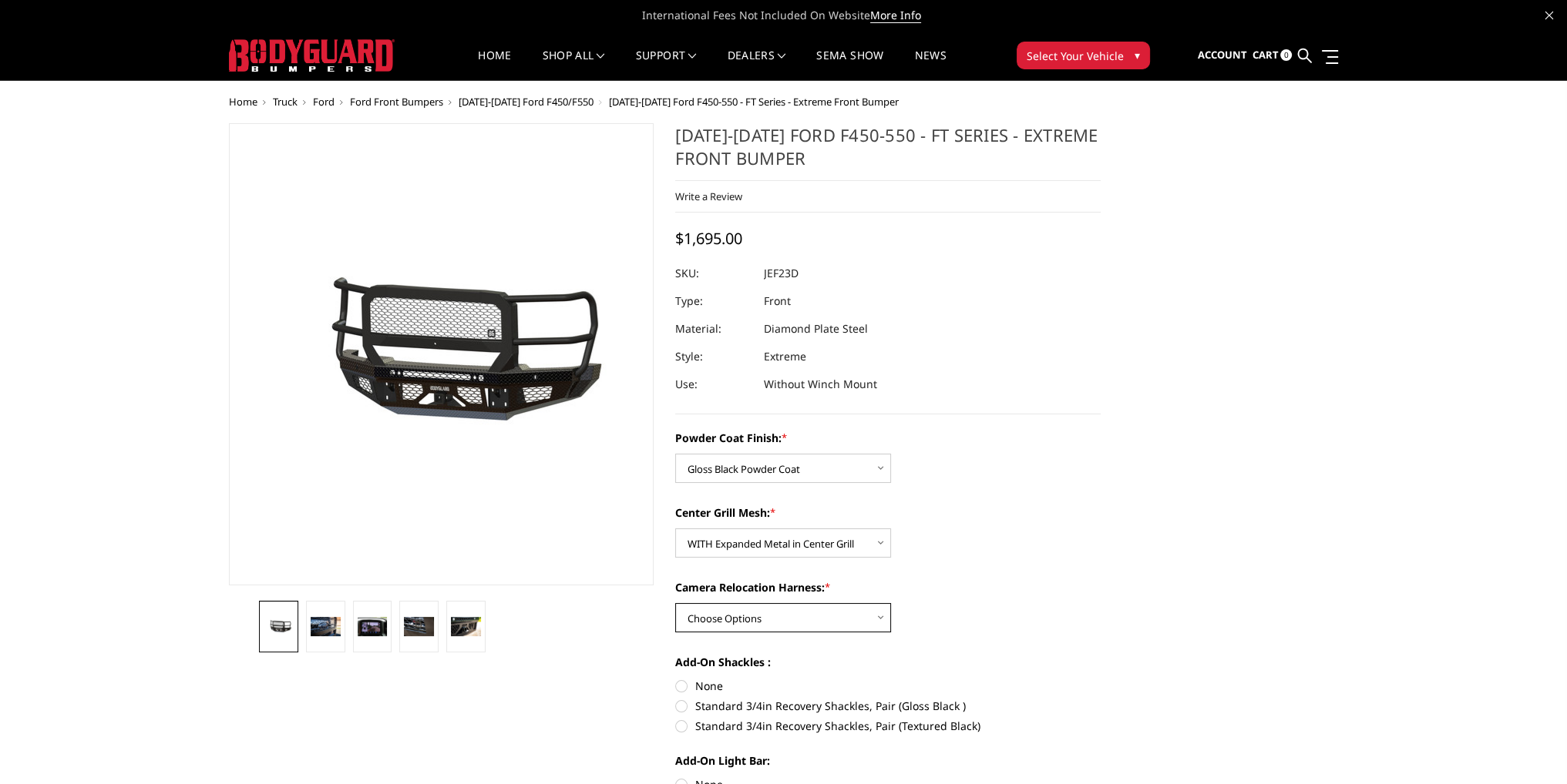
select select "3275"
click at [675, 603] on select "Choose Options WITH Camera Relocation Harness WITHOUT Camera Relocation Harness" at bounding box center [783, 618] width 216 height 29
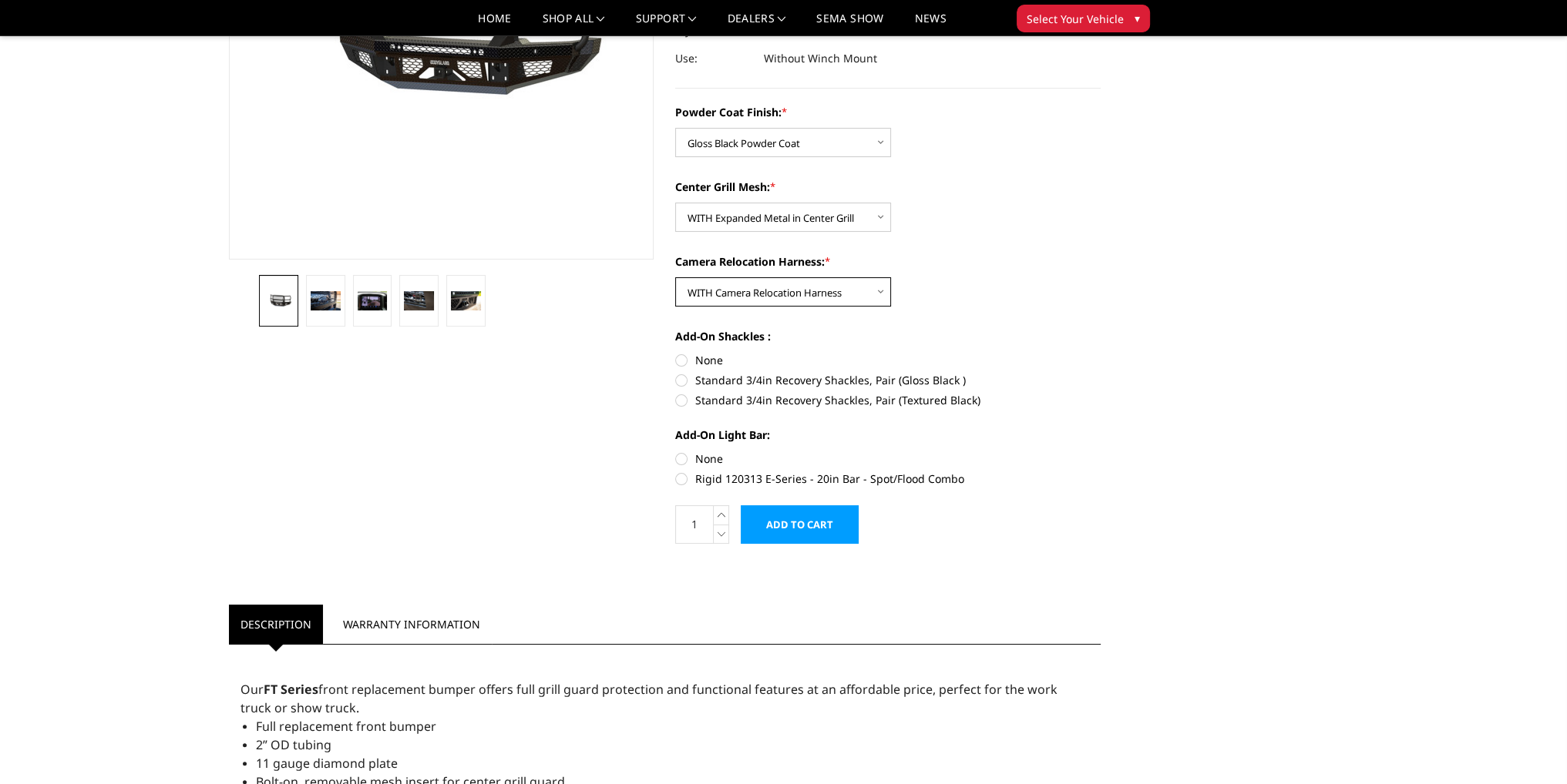
scroll to position [308, 0]
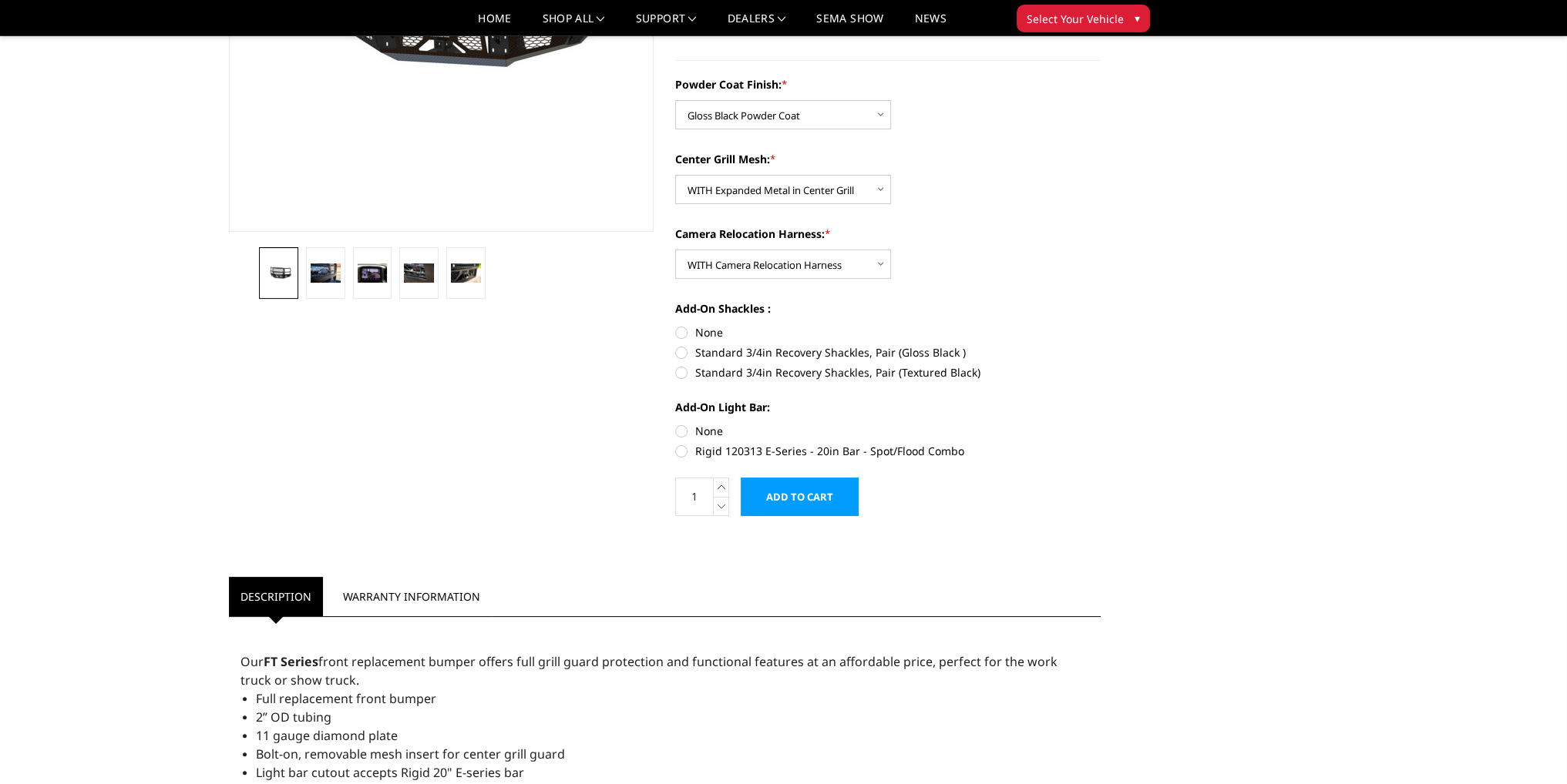
click at [680, 335] on label "None" at bounding box center [887, 332] width 426 height 16
click at [676, 325] on input "None" at bounding box center [675, 324] width 1 height 1
radio input "true"
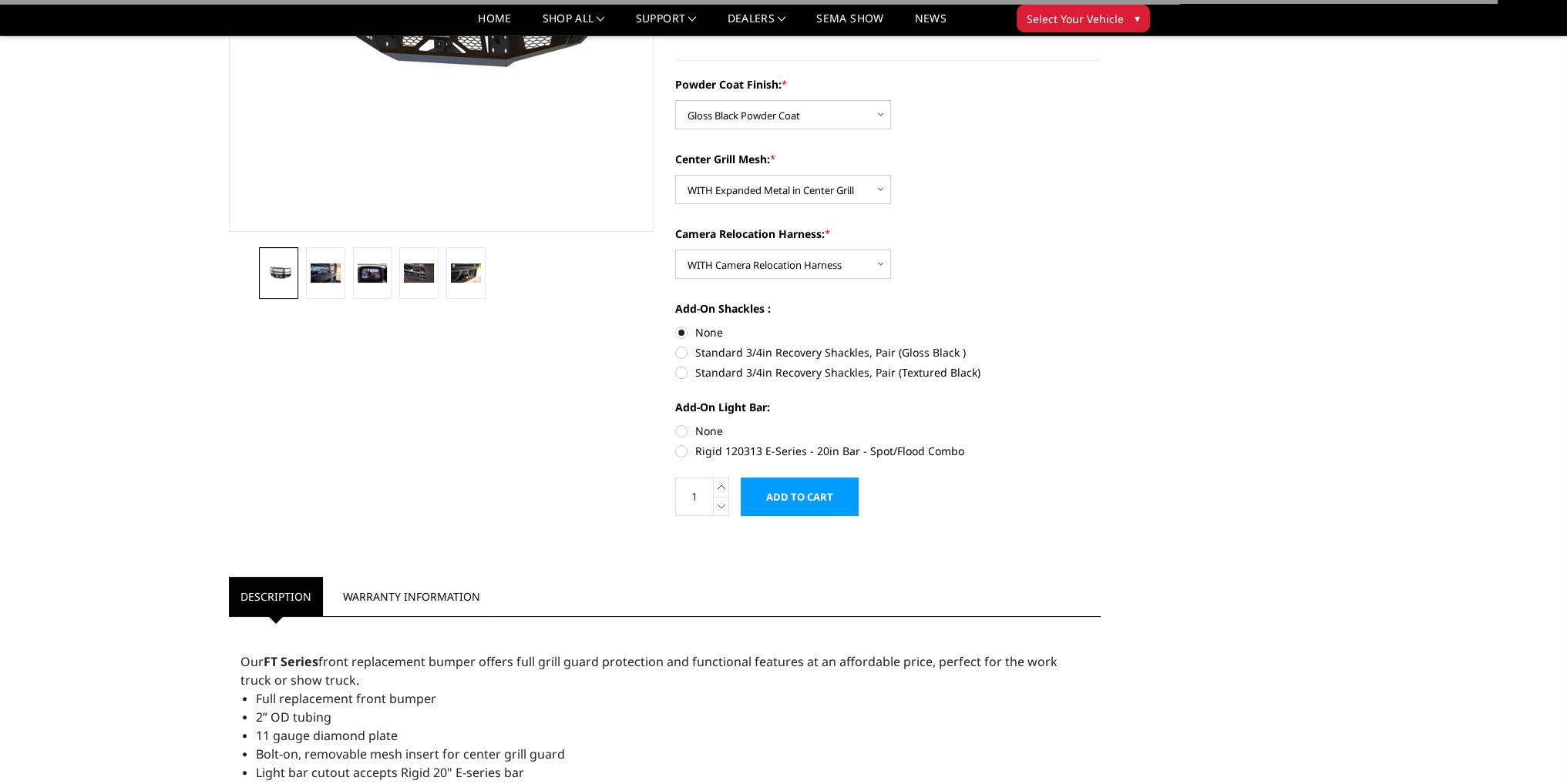
click at [685, 433] on label "None" at bounding box center [887, 431] width 426 height 16
click at [676, 424] on input "None" at bounding box center [675, 423] width 1 height 1
radio input "true"
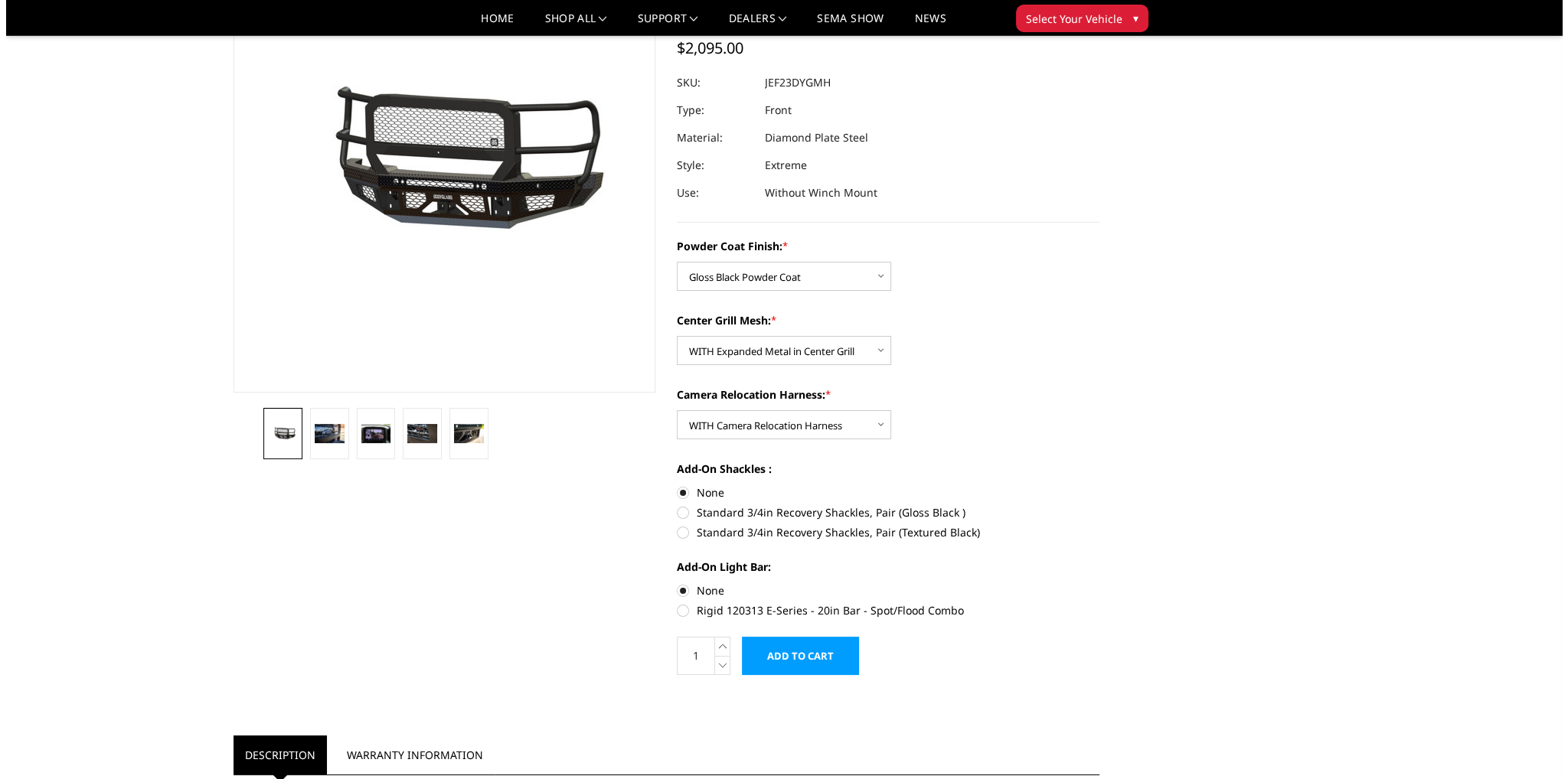
scroll to position [153, 0]
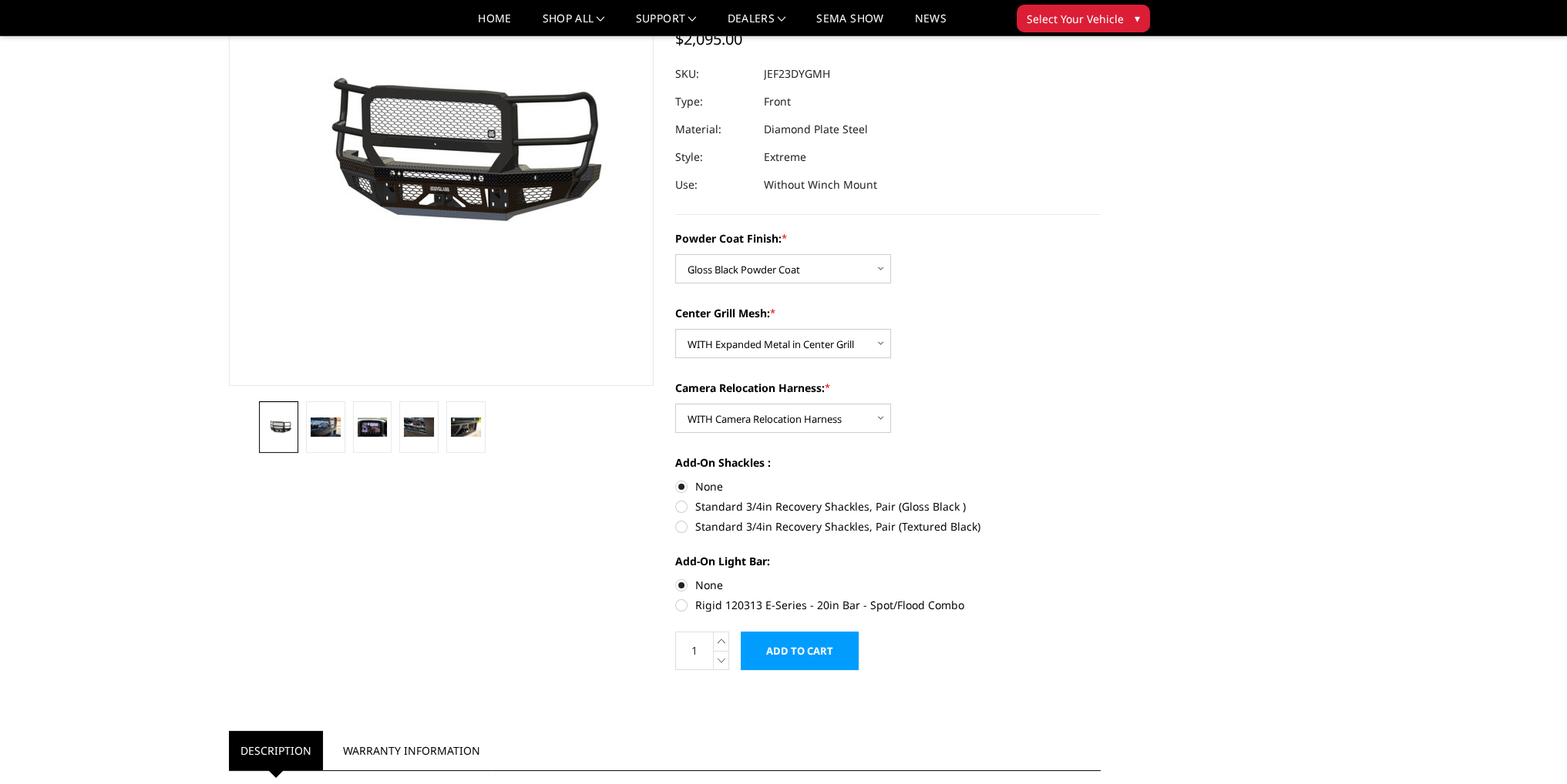
click at [815, 647] on input "Add to Cart" at bounding box center [799, 651] width 118 height 39
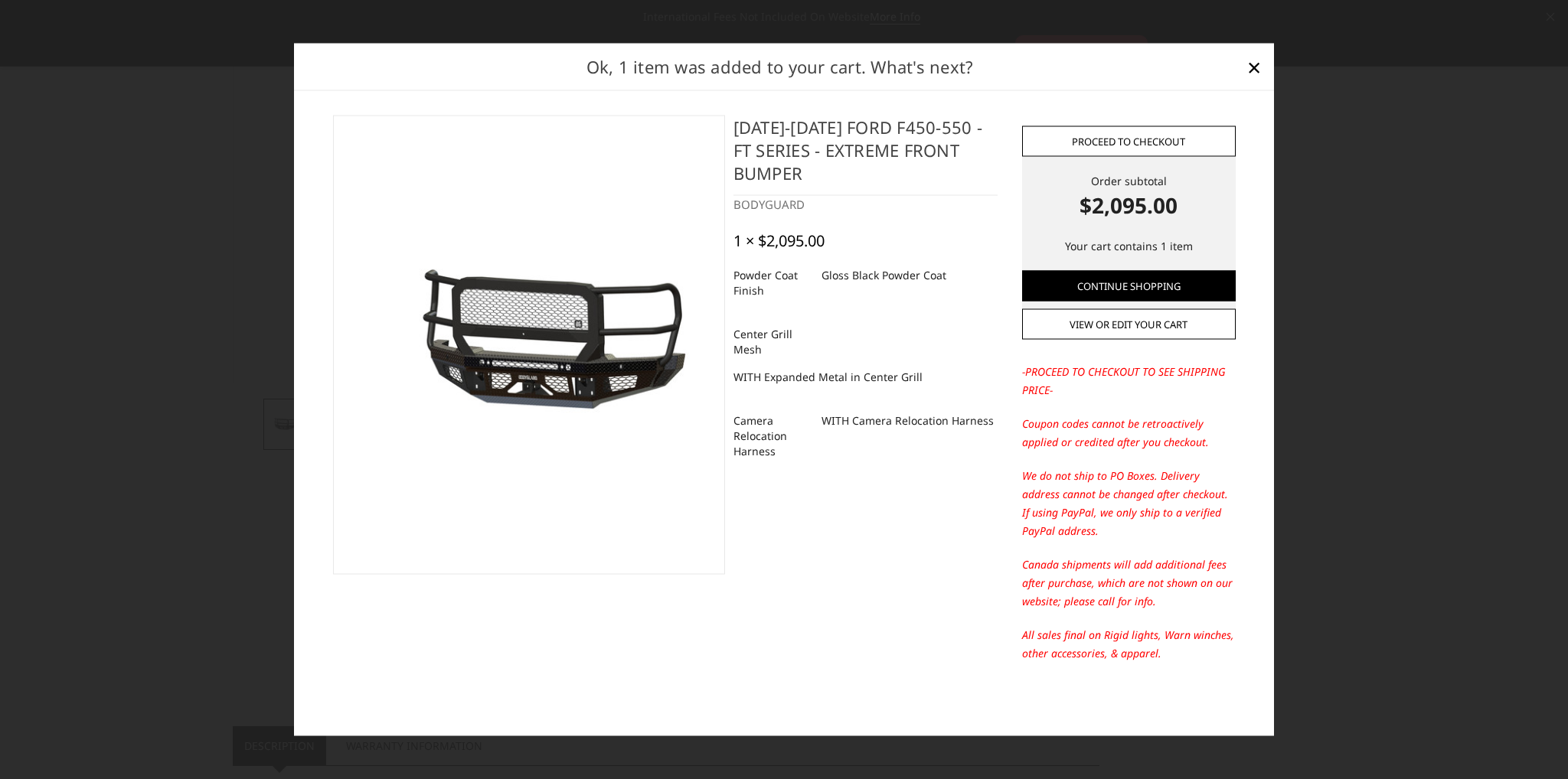
click at [1099, 135] on link "Proceed to checkout" at bounding box center [1129, 140] width 214 height 31
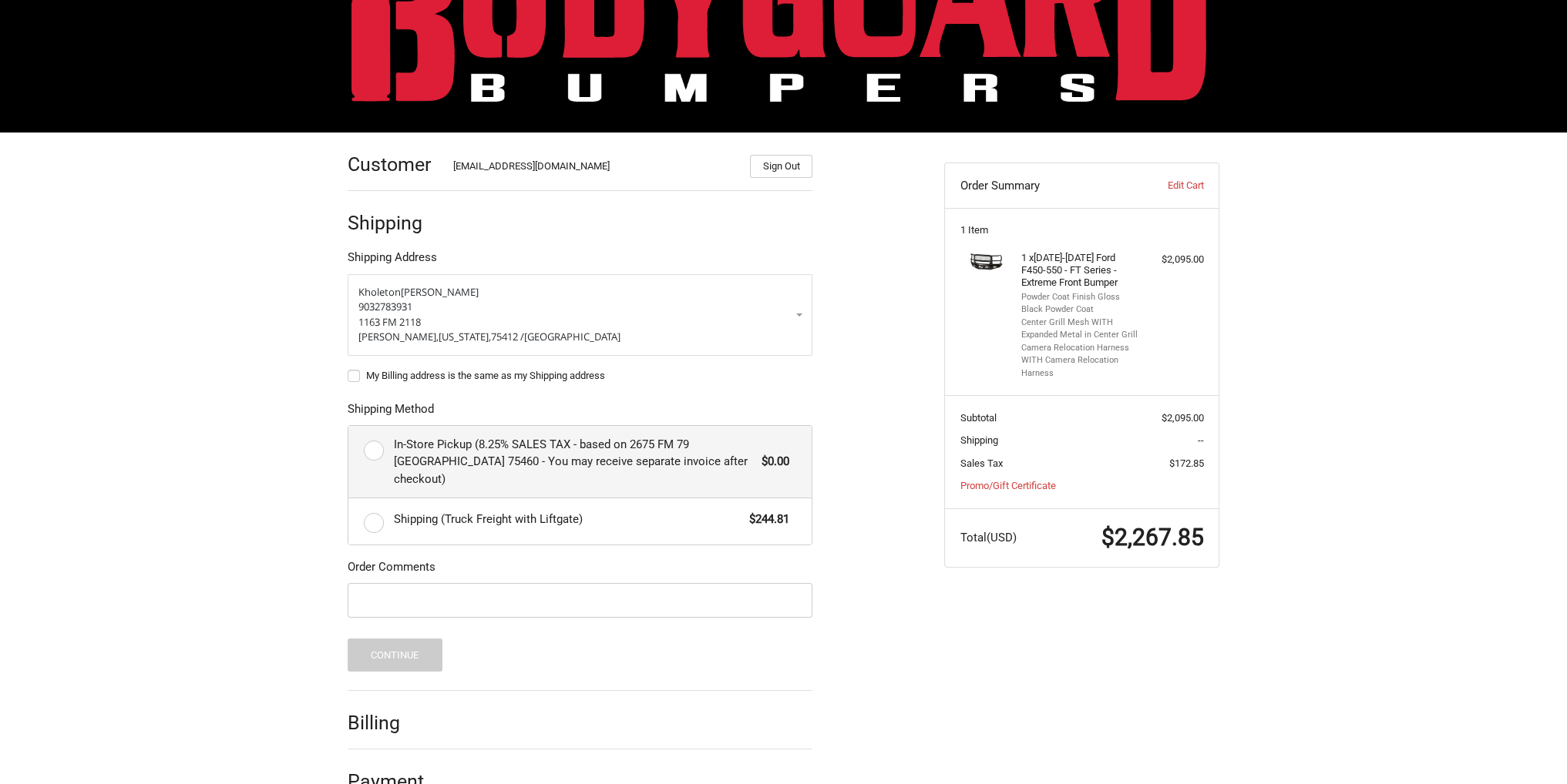
scroll to position [118, 0]
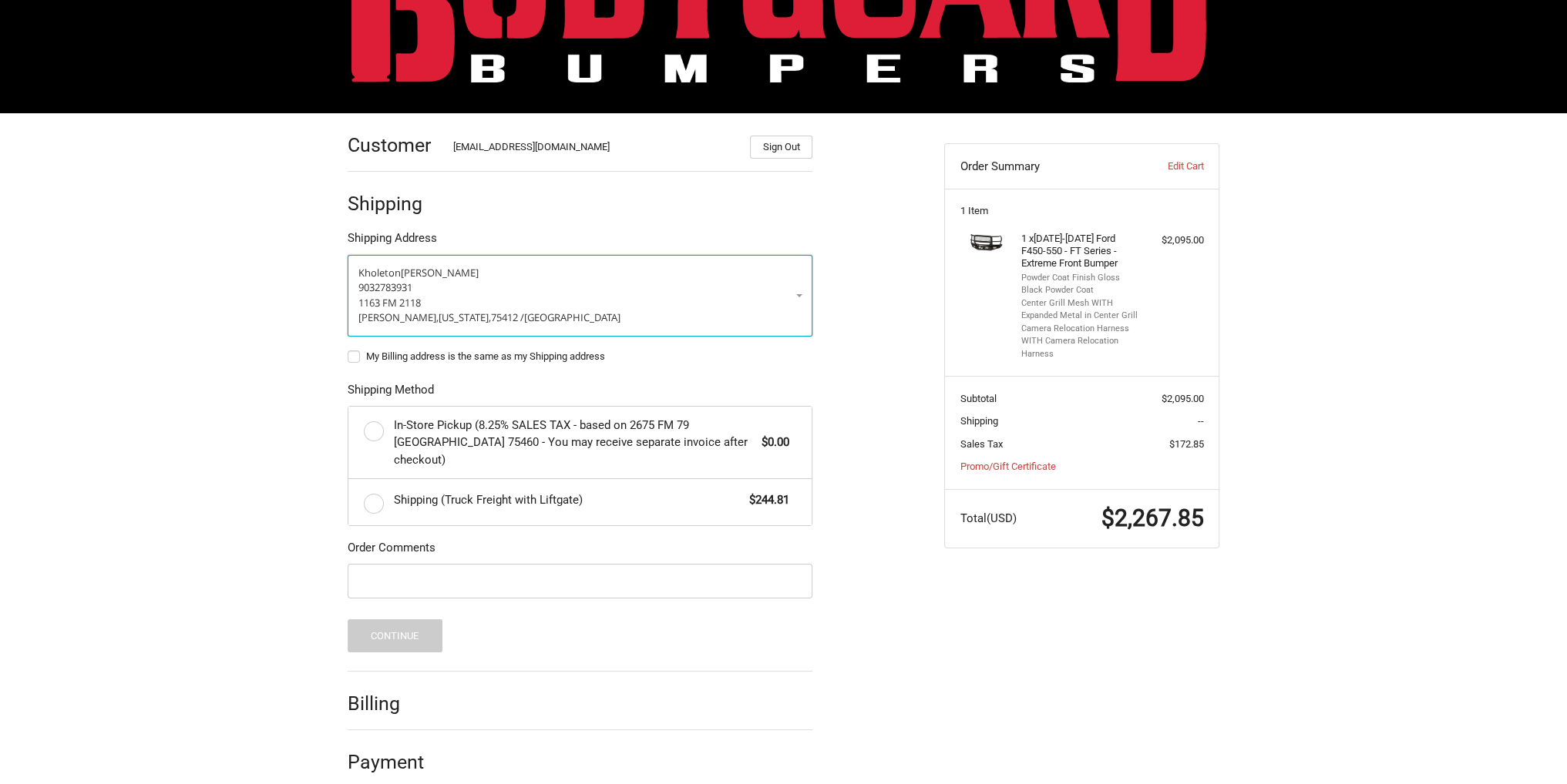
click at [611, 300] on p "1163 FM 2118" at bounding box center [580, 303] width 443 height 15
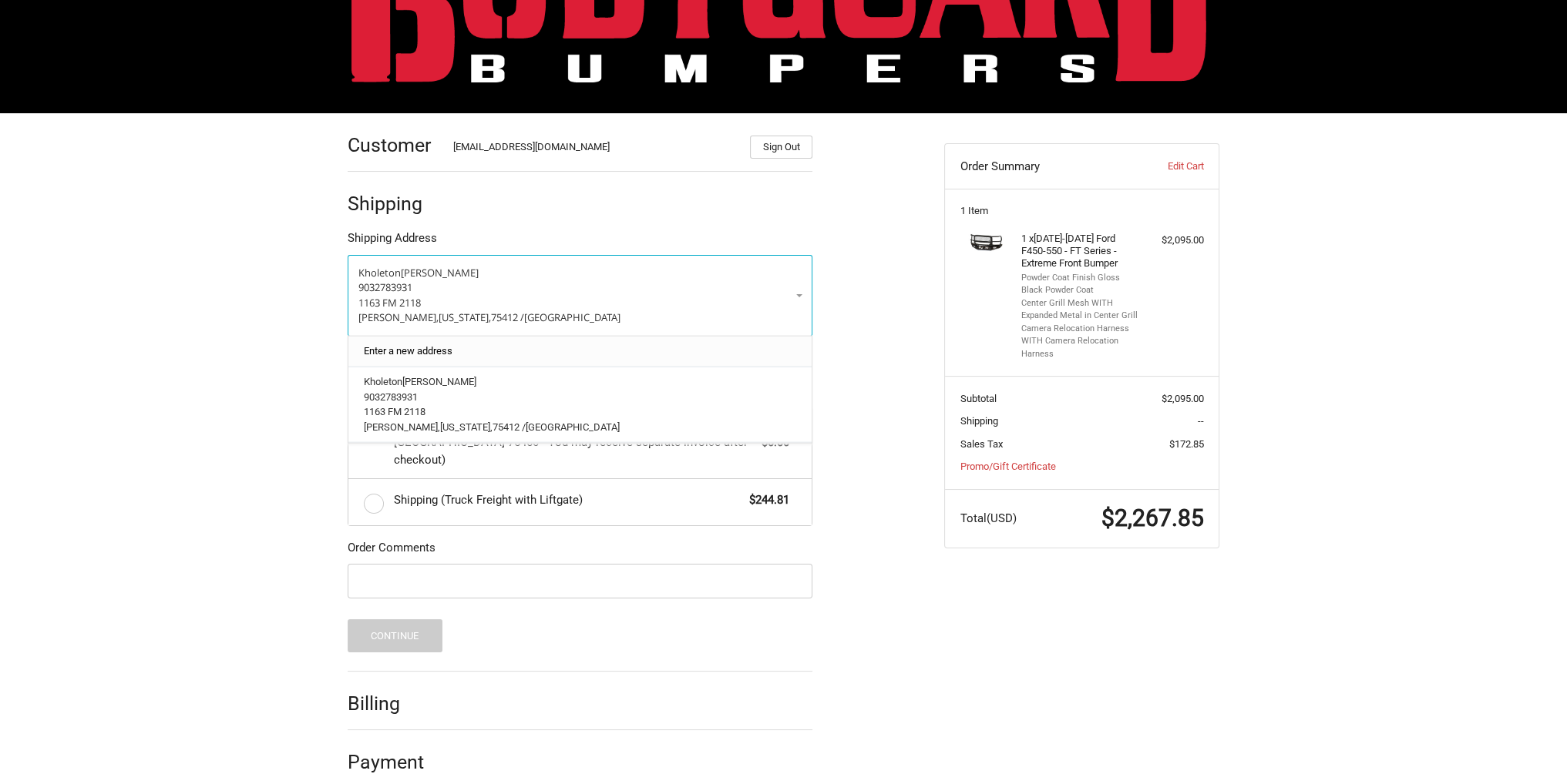
click at [502, 343] on link "Enter a new address" at bounding box center [580, 351] width 449 height 30
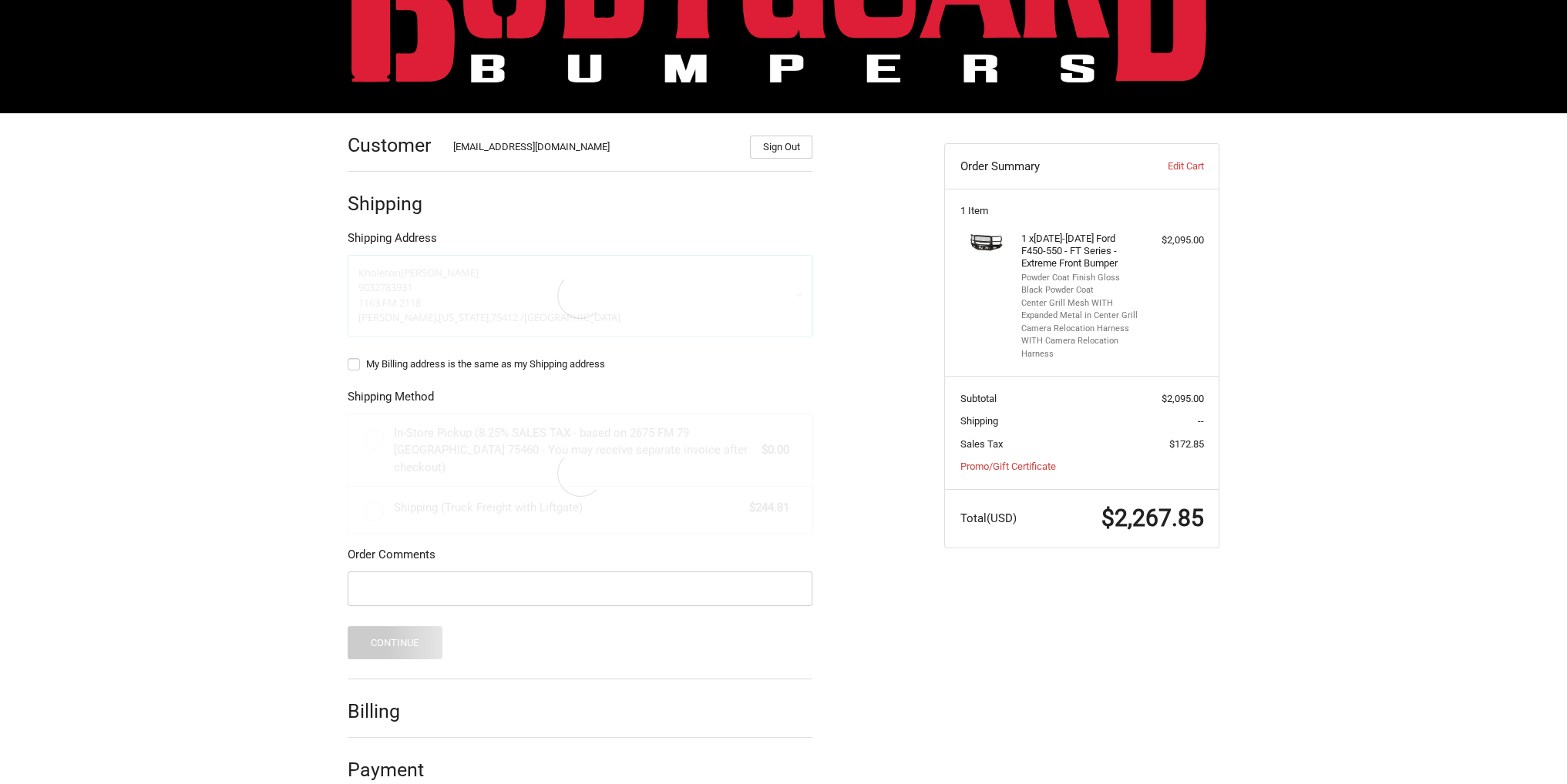
select select "US"
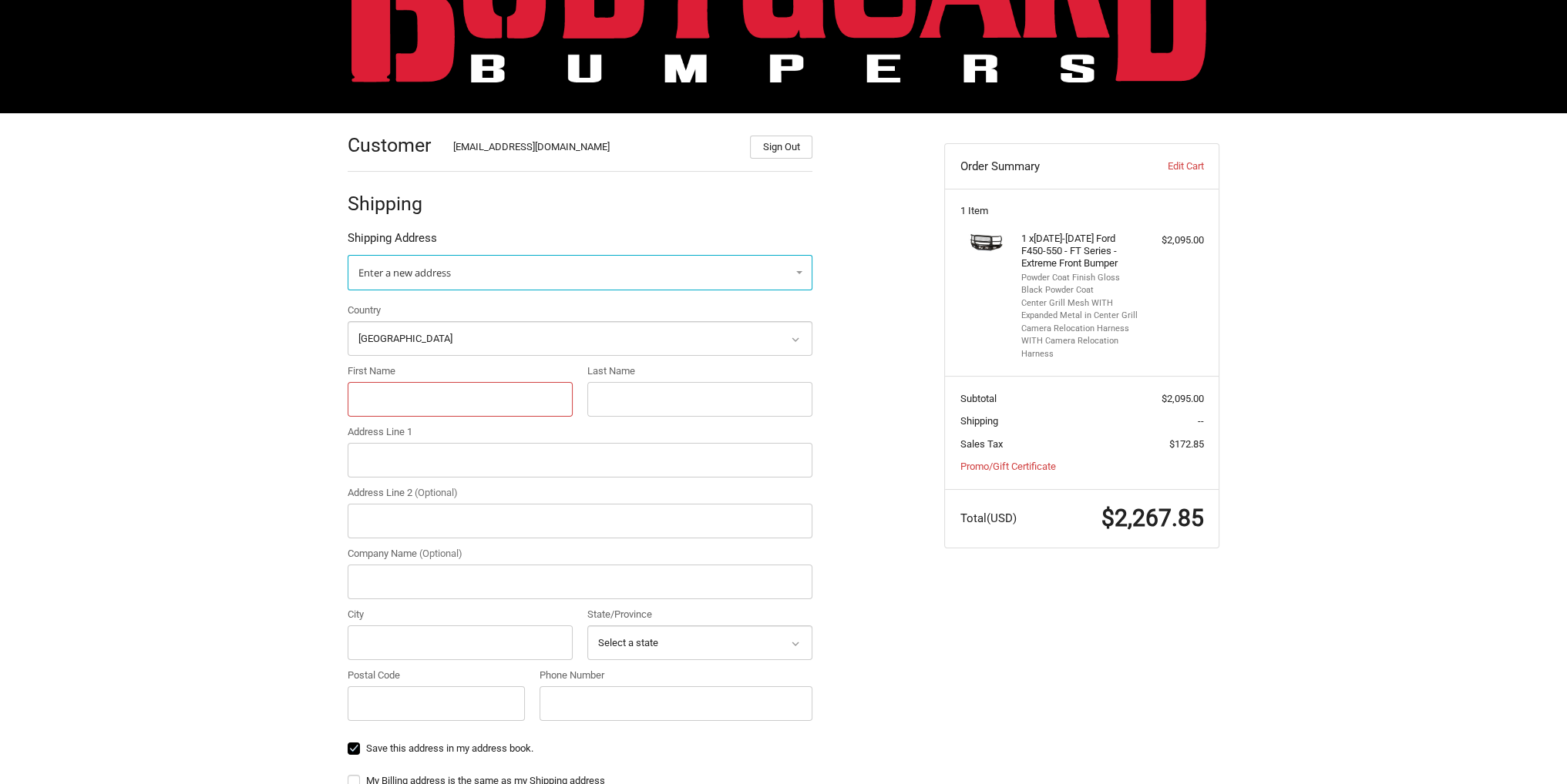
click at [430, 398] on input "First Name" at bounding box center [459, 399] width 225 height 34
type input "k"
type input "c"
type input "1094 West River Road"
click at [377, 647] on input "City" at bounding box center [459, 642] width 225 height 34
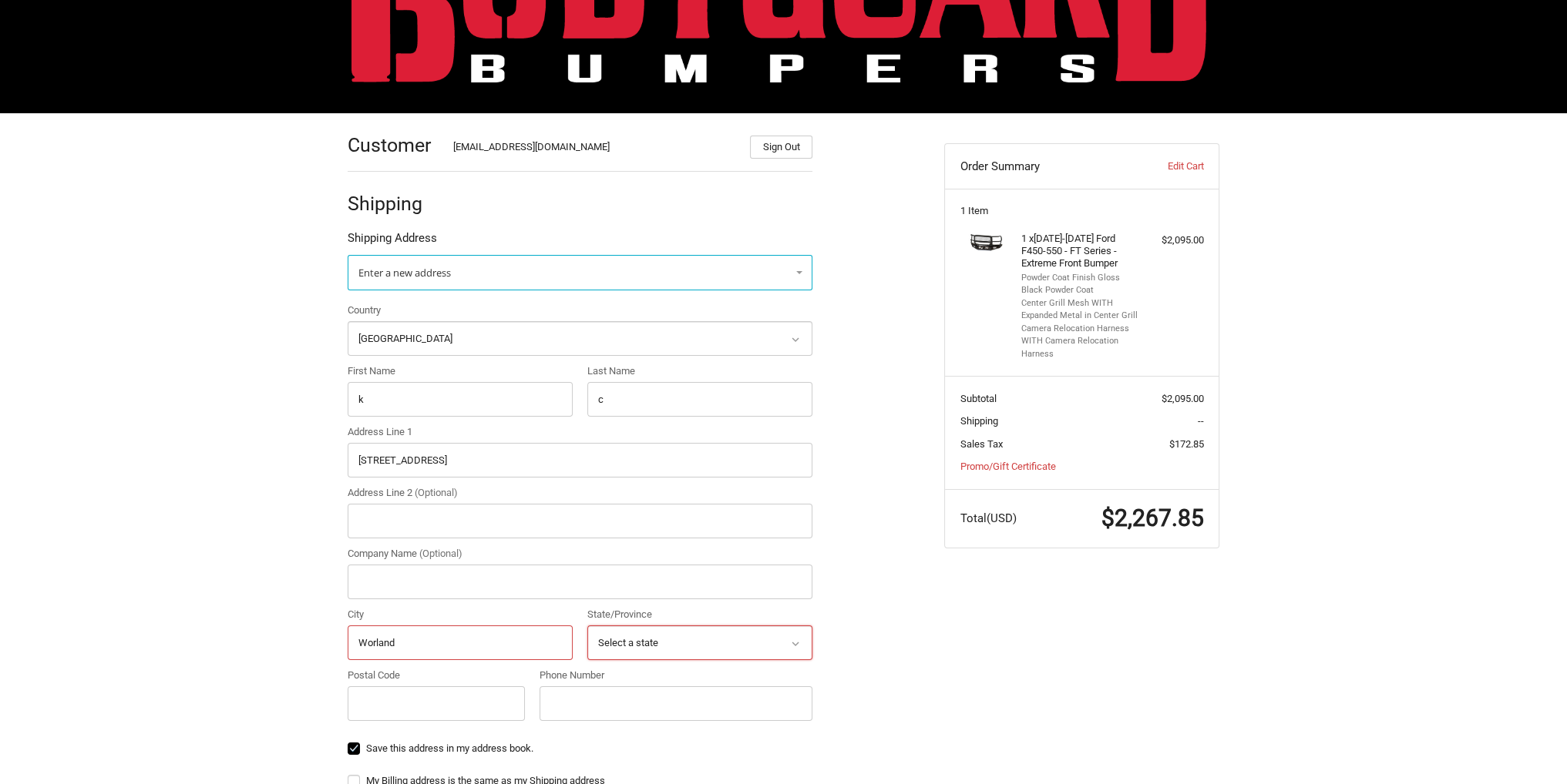
type input "Worland"
click at [599, 639] on select "Select a state Alabama Alaska American Samoa Arizona Arkansas Armed Forces Amer…" at bounding box center [699, 642] width 225 height 34
select select "WY"
click at [587, 625] on select "Select a state Alabama Alaska American Samoa Arizona Arkansas Armed Forces Amer…" at bounding box center [699, 642] width 225 height 34
click at [407, 697] on input "Postal Code" at bounding box center [435, 703] width 177 height 34
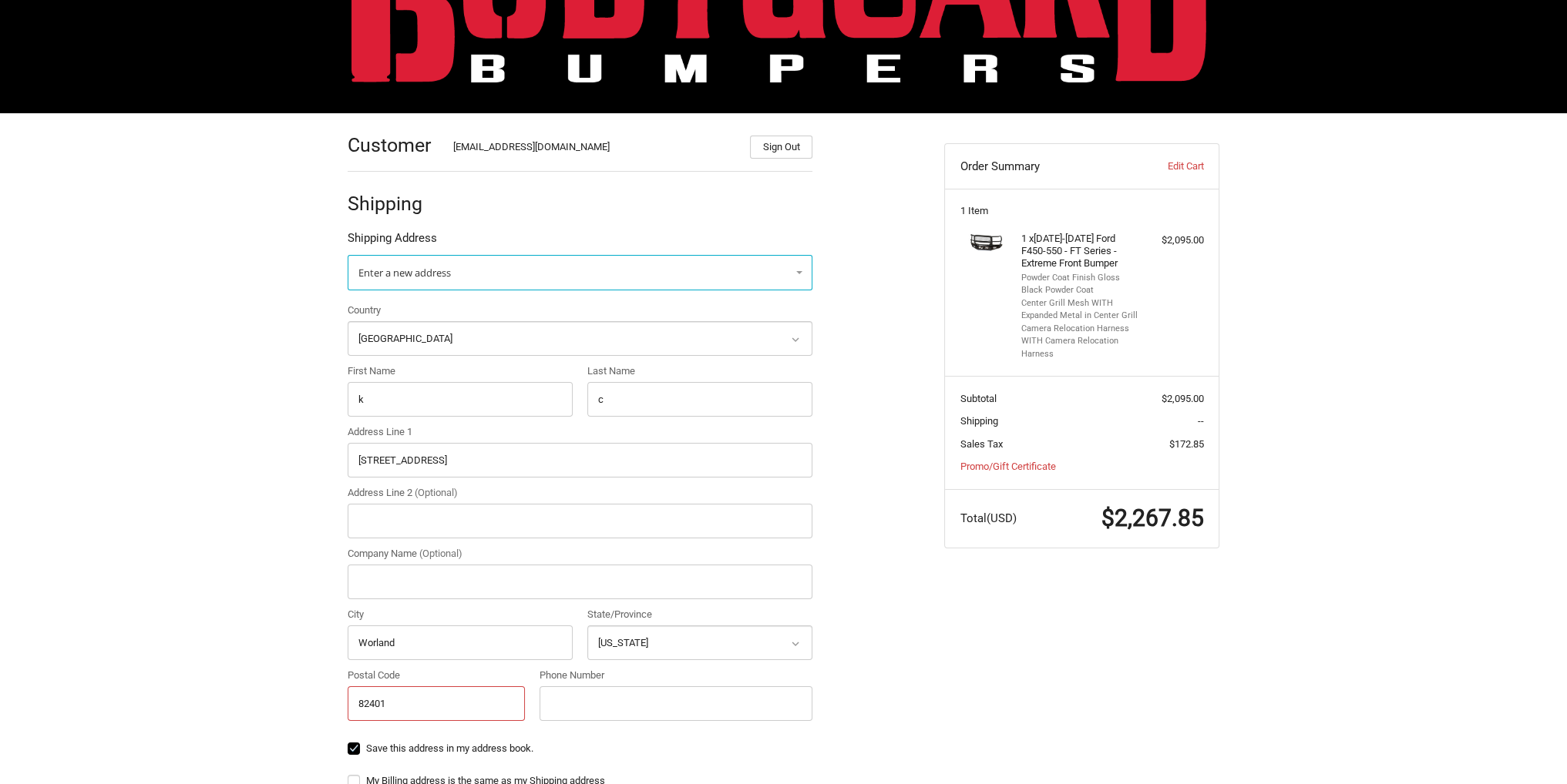
type input "82401"
click at [607, 707] on input "Phone Number" at bounding box center [676, 703] width 273 height 34
type input "9037858939"
click at [910, 657] on div "Customer Kholeton@bodyguardbumpers.com Sign Out Shipping Shipping Address Enter…" at bounding box center [634, 635] width 597 height 1043
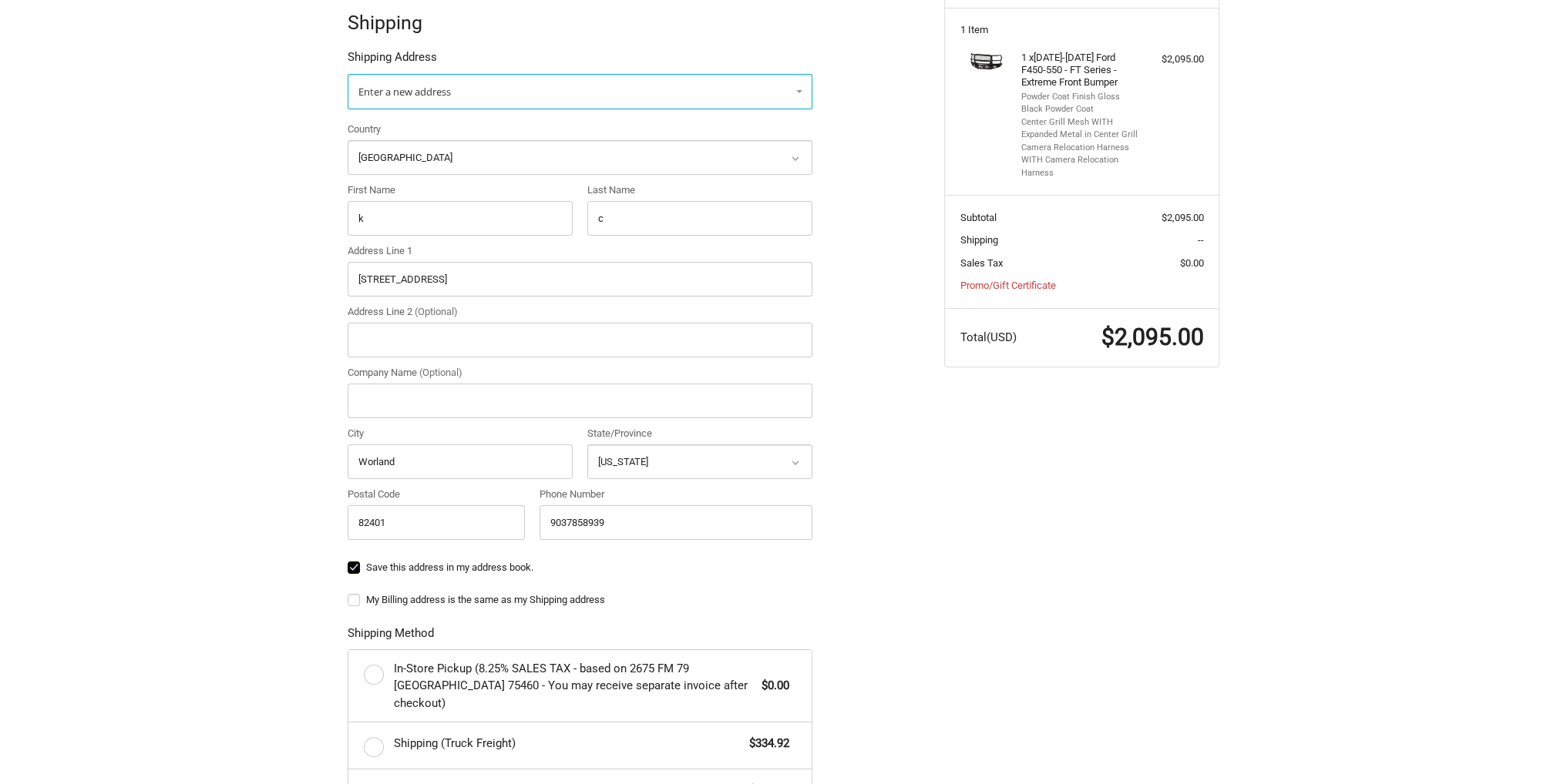
scroll to position [272, 0]
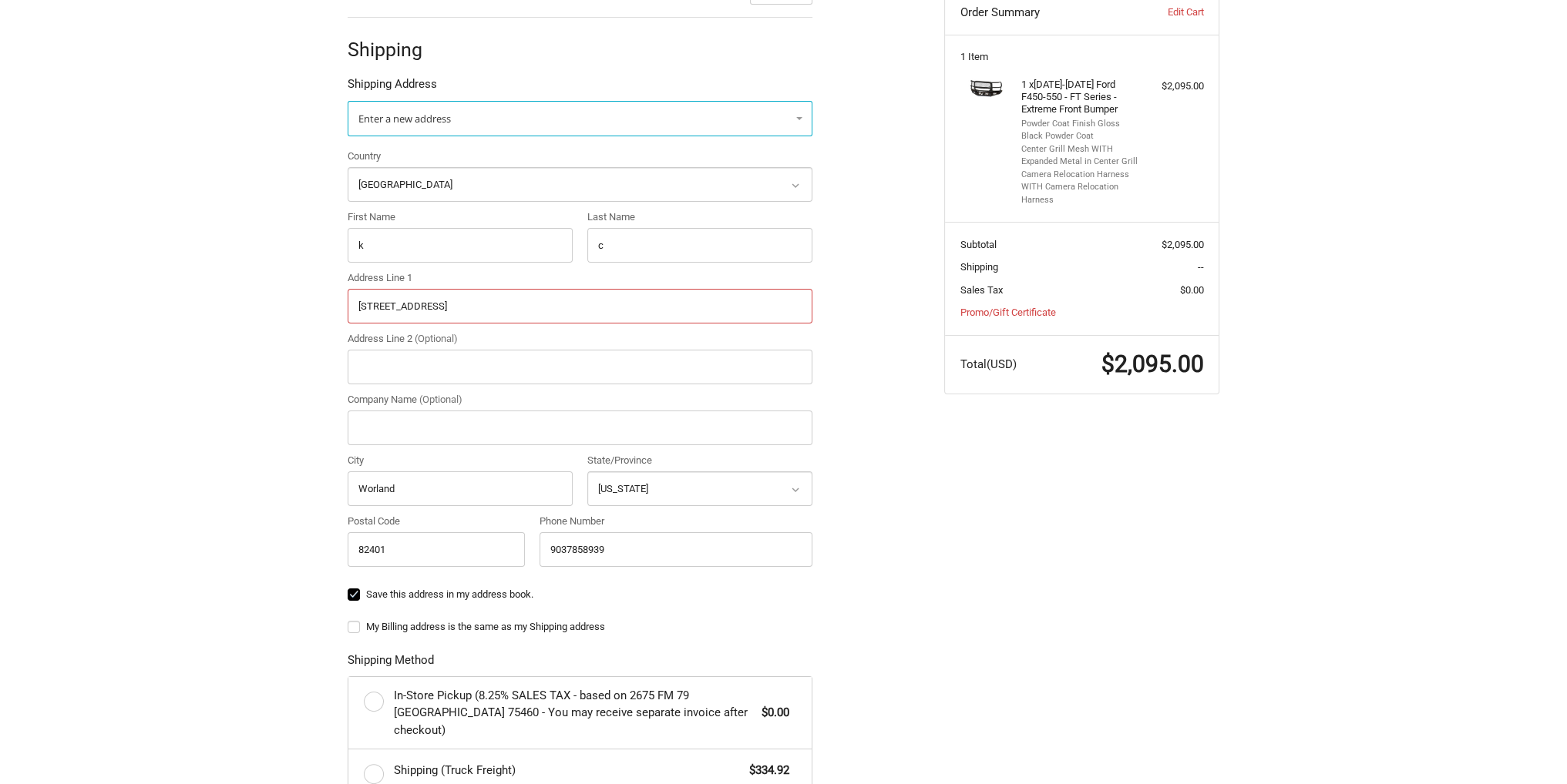
click at [513, 312] on input "1094 West River Road" at bounding box center [579, 306] width 464 height 34
type input "1094 West River Rd"
click at [922, 467] on div "Customer Kholeton@bodyguardbumpers.com Sign Out Shipping Shipping Address Enter…" at bounding box center [634, 533] width 597 height 1147
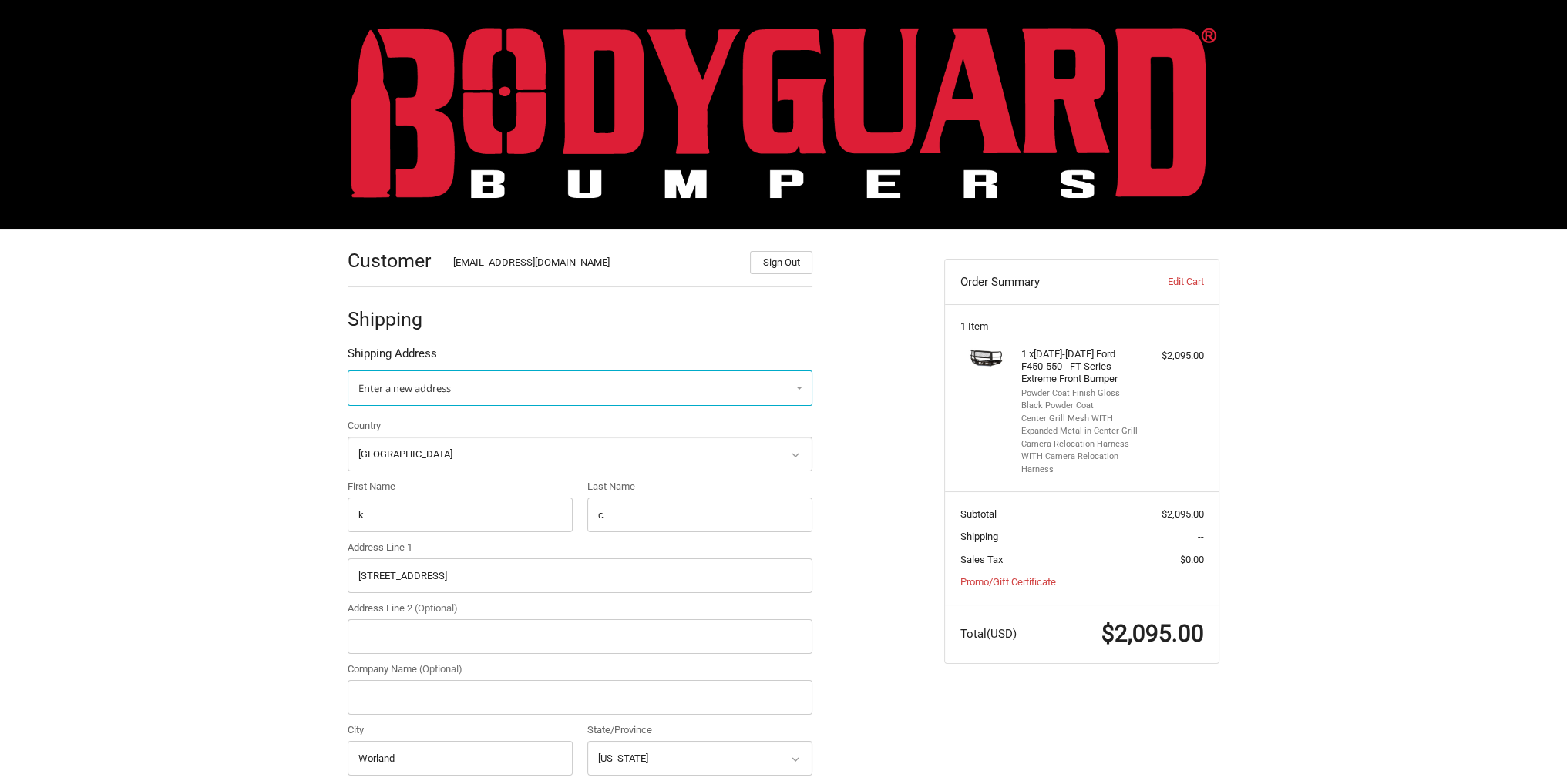
scroll to position [0, 0]
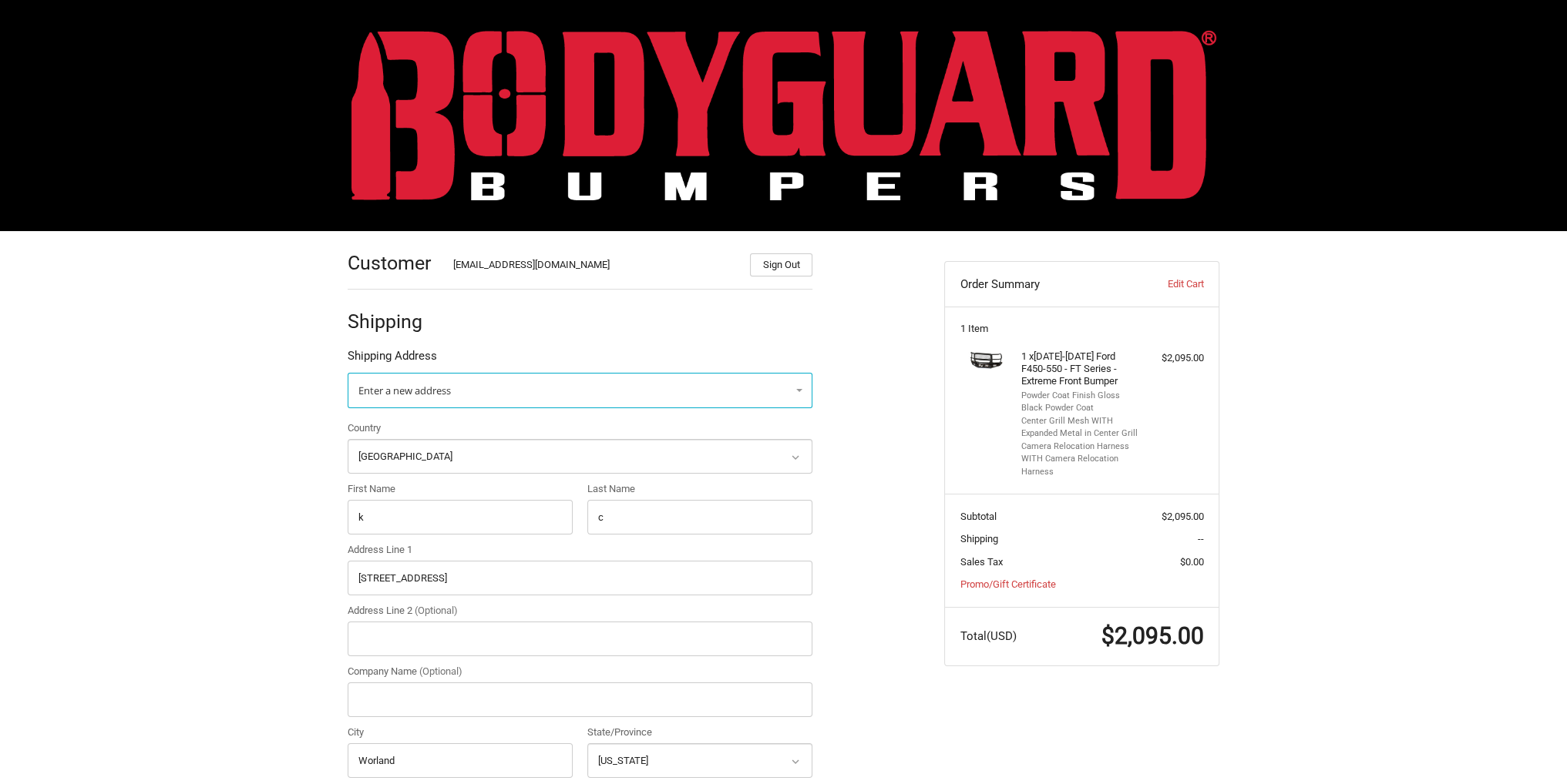
click at [520, 99] on img at bounding box center [784, 115] width 865 height 170
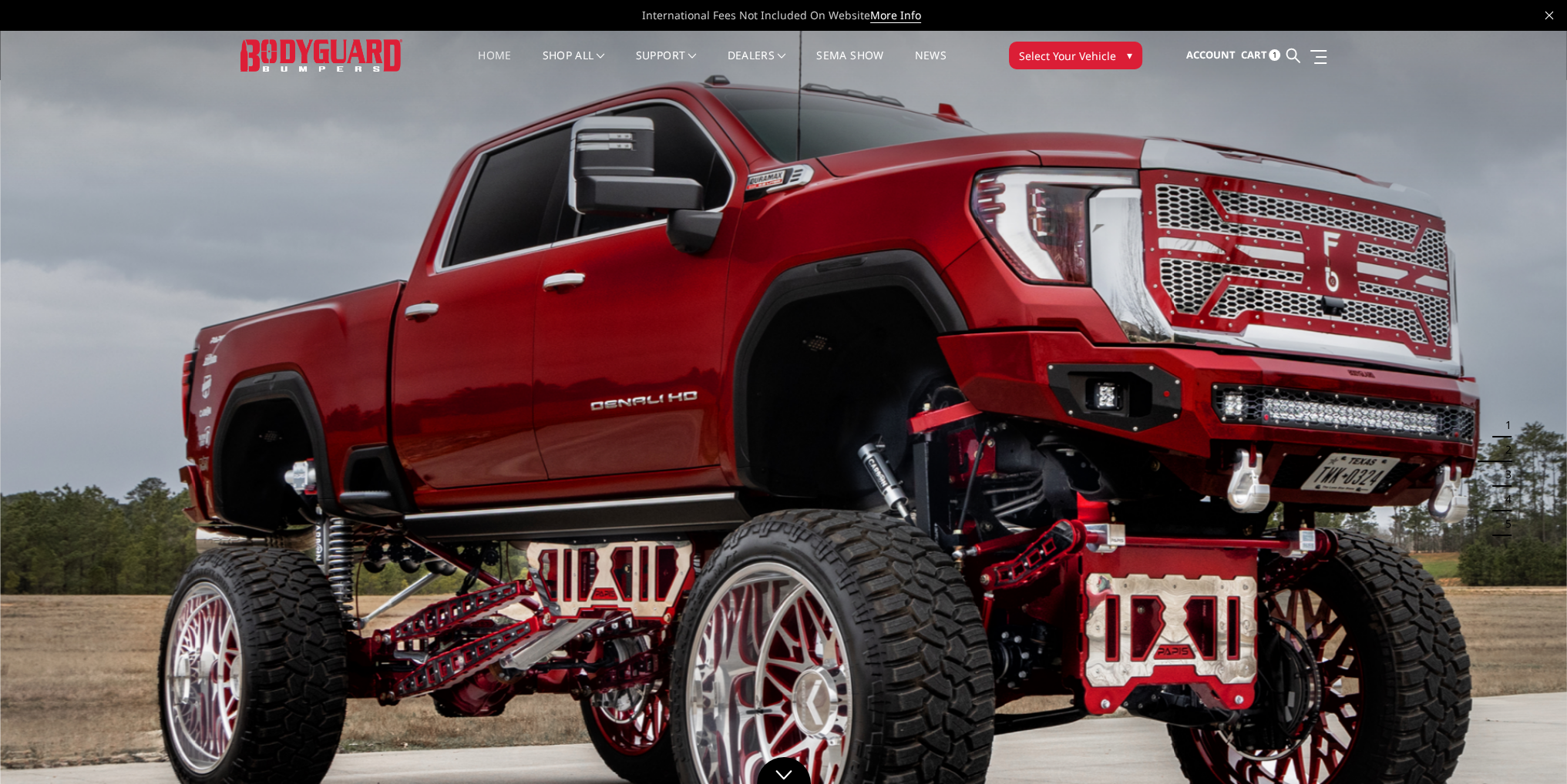
click at [1267, 55] on link "Cart 1" at bounding box center [1259, 55] width 40 height 41
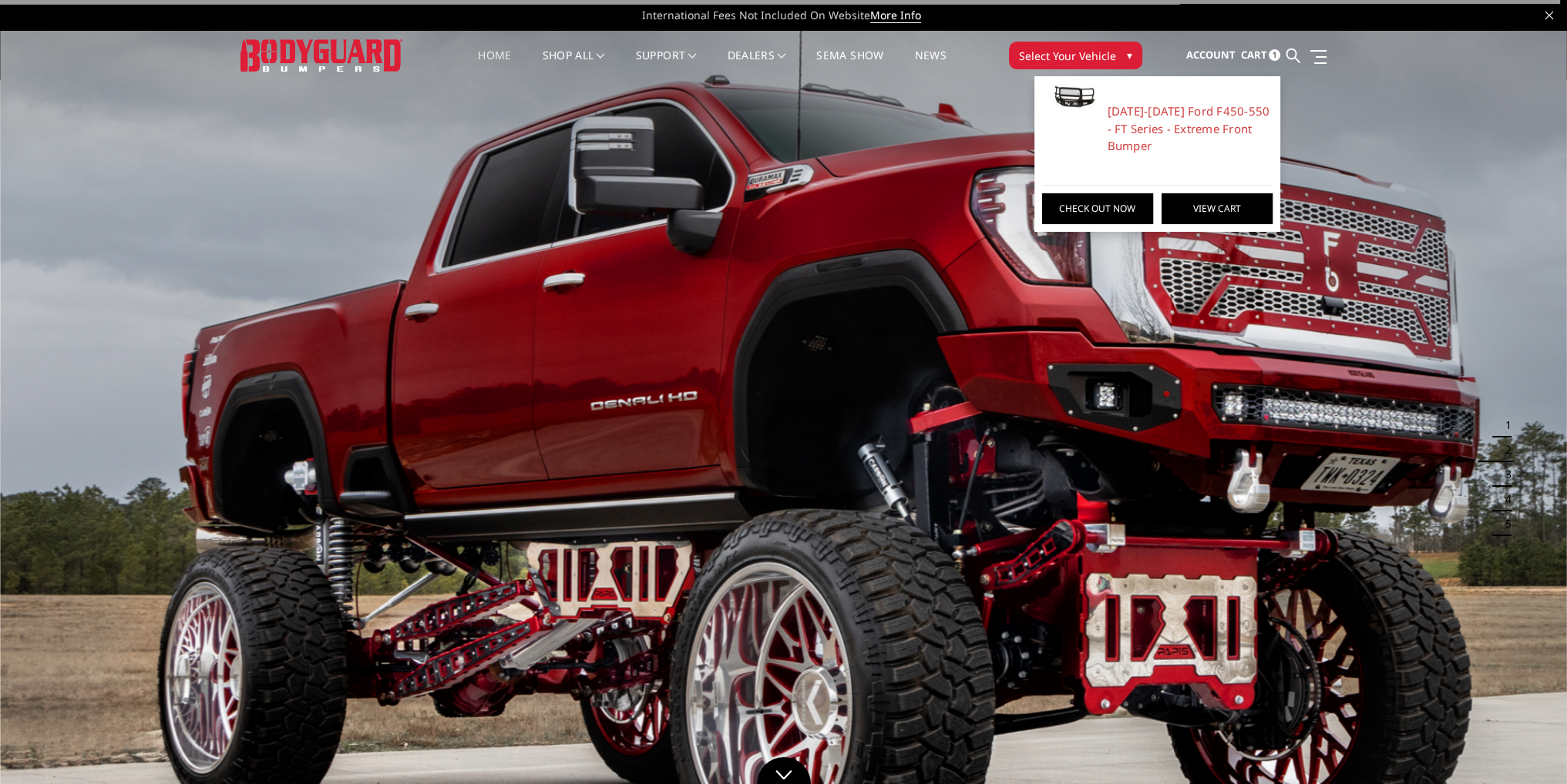
click at [1203, 203] on link "View Cart" at bounding box center [1217, 209] width 111 height 31
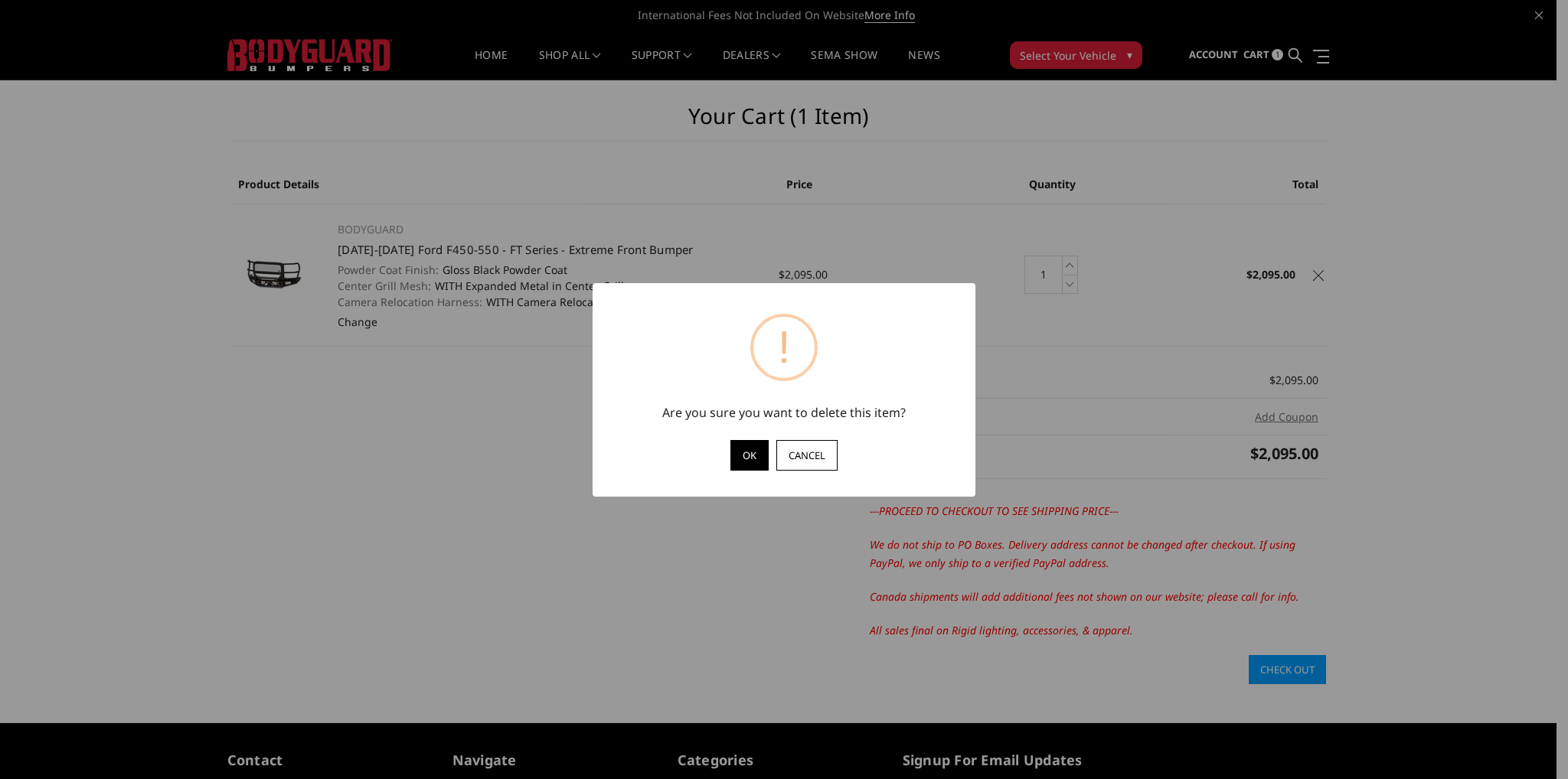
click at [750, 445] on button "OK" at bounding box center [749, 455] width 39 height 31
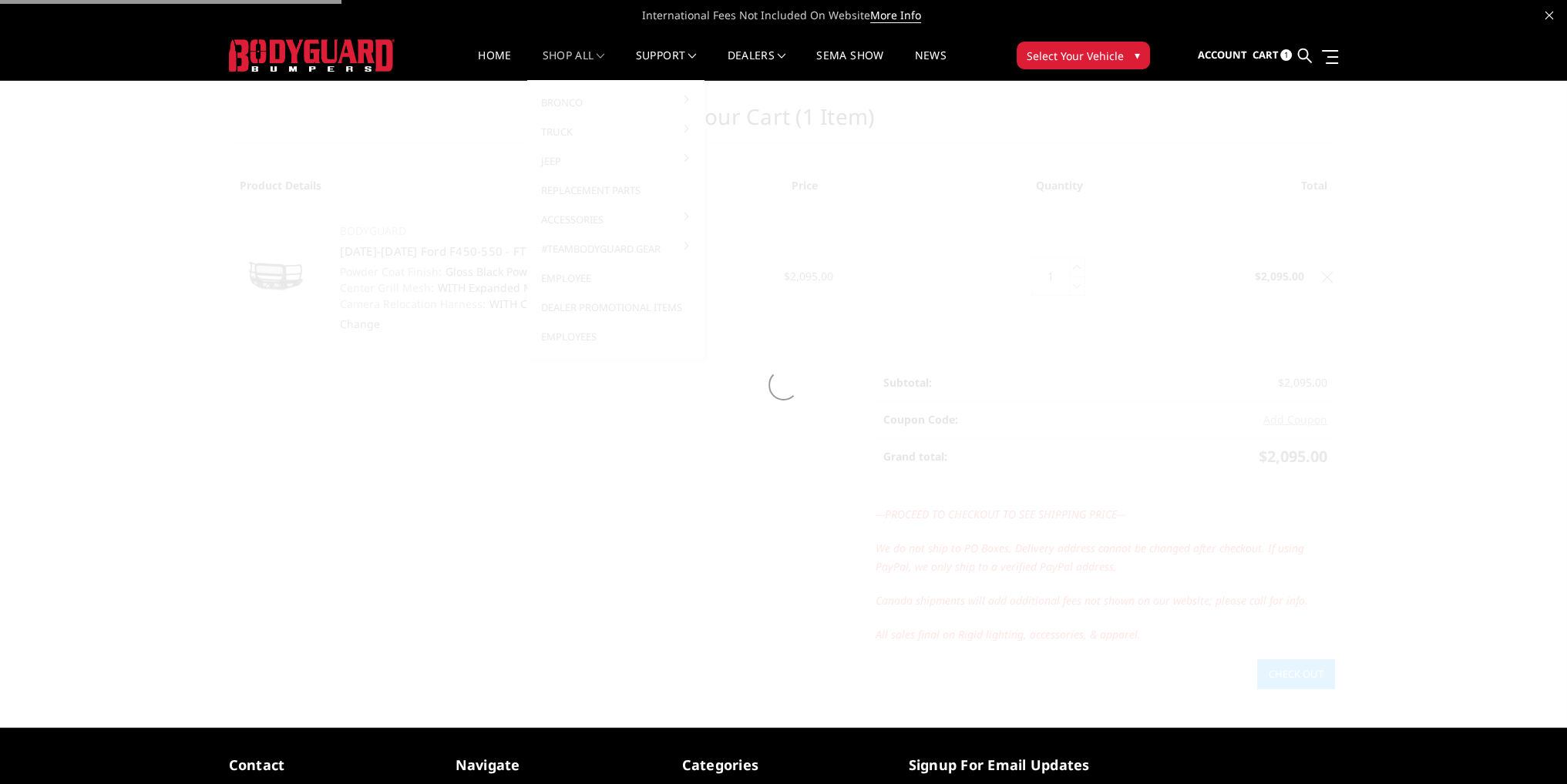
click at [565, 64] on link "shop all" at bounding box center [574, 65] width 63 height 30
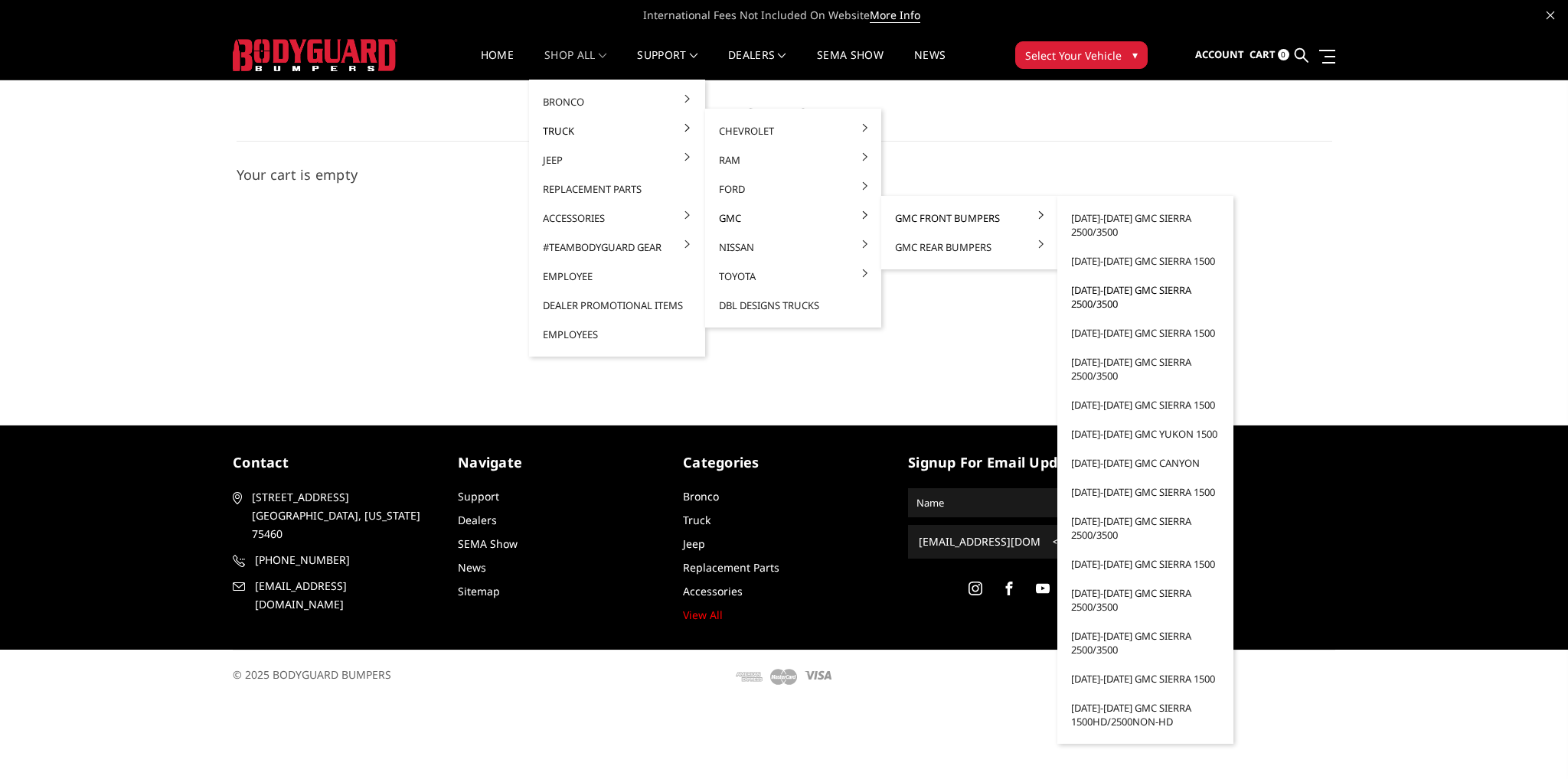
click at [1121, 290] on link "[DATE]-[DATE] GMC Sierra 2500/3500" at bounding box center [1145, 297] width 164 height 43
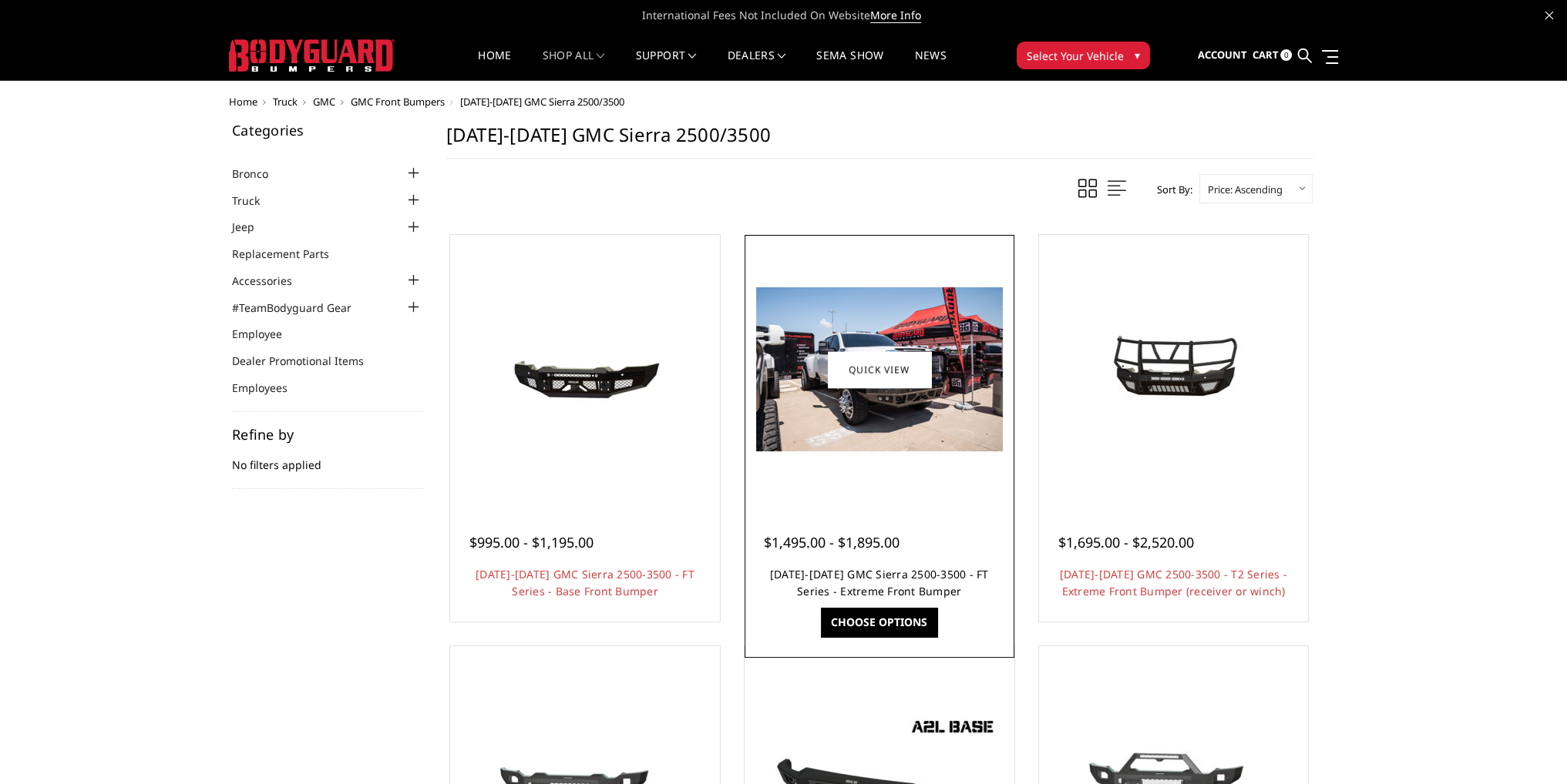
click at [881, 573] on link "[DATE]-[DATE] GMC Sierra 2500-3500 - FT Series - Extreme Front Bumper" at bounding box center [880, 583] width 219 height 32
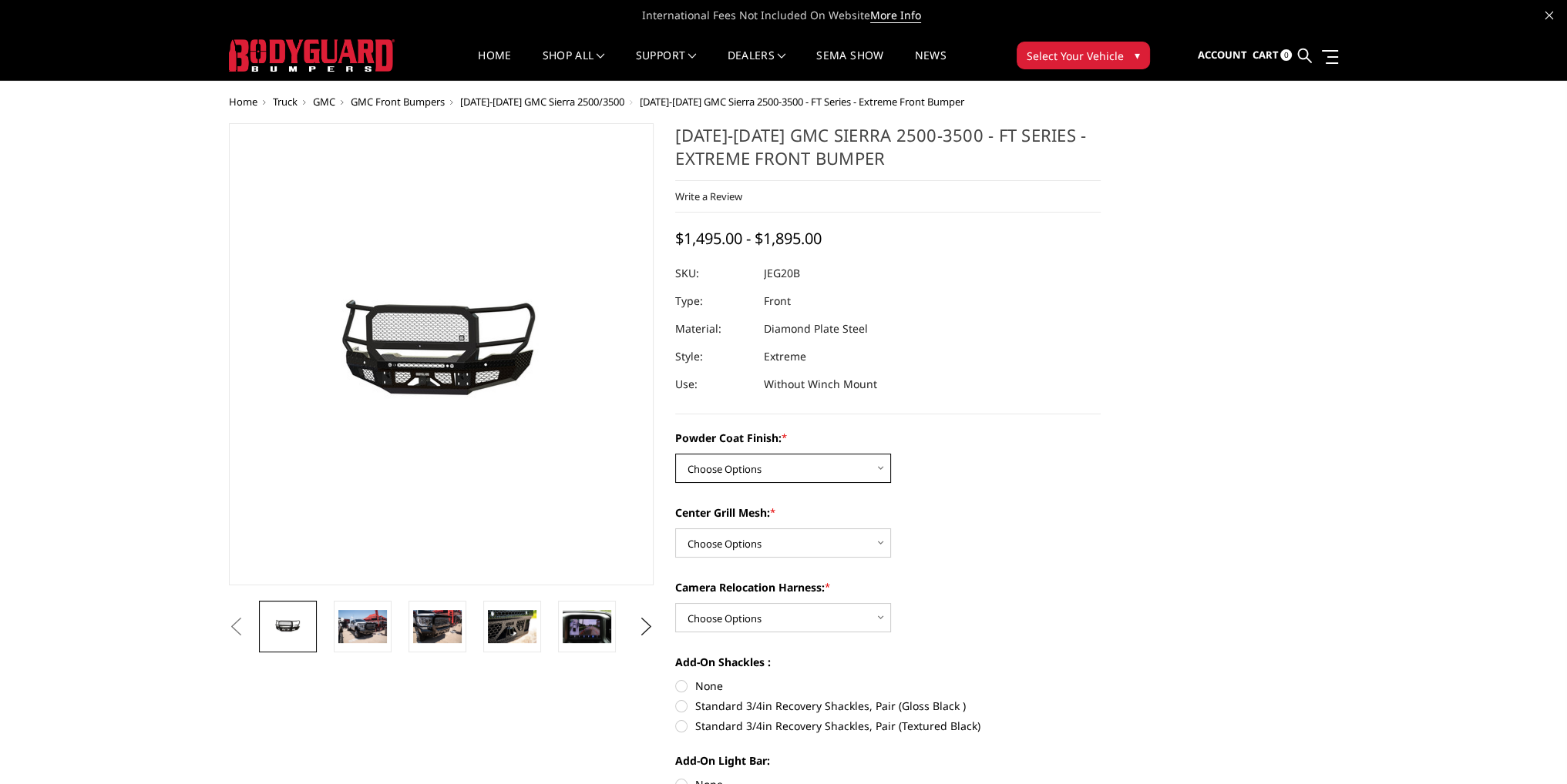
drag, startPoint x: 753, startPoint y: 455, endPoint x: 752, endPoint y: 463, distance: 8.1
click at [753, 455] on select "Choose Options Bare Metal Gloss Black Powder Coat Textured Black Powder Coat" at bounding box center [783, 468] width 216 height 29
select select "3257"
click at [675, 454] on select "Choose Options Bare Metal Gloss Black Powder Coat Textured Black Powder Coat" at bounding box center [783, 468] width 216 height 29
click at [746, 544] on select "Choose Options WITH Expanded Metal in Center Grill WITHOUT Expanded Metal in Ce…" at bounding box center [783, 543] width 216 height 29
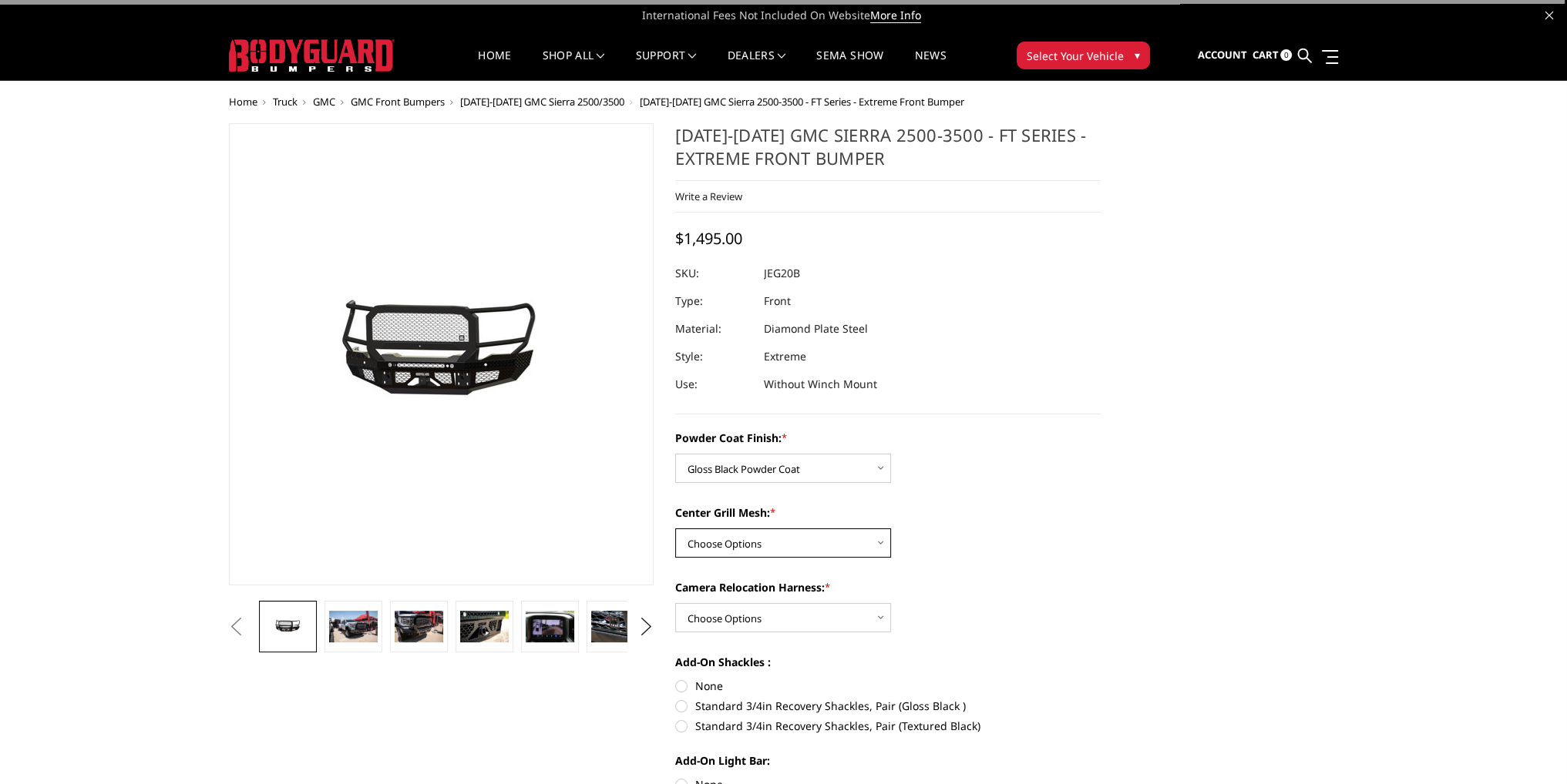
select select "3259"
click at [675, 529] on select "Choose Options WITH Expanded Metal in Center Grill WITHOUT Expanded Metal in Ce…" at bounding box center [783, 543] width 216 height 29
click at [726, 612] on select "Choose Options WITH Camera Relocation Harness WITHOUT Camera Relocation Harness" at bounding box center [783, 618] width 216 height 29
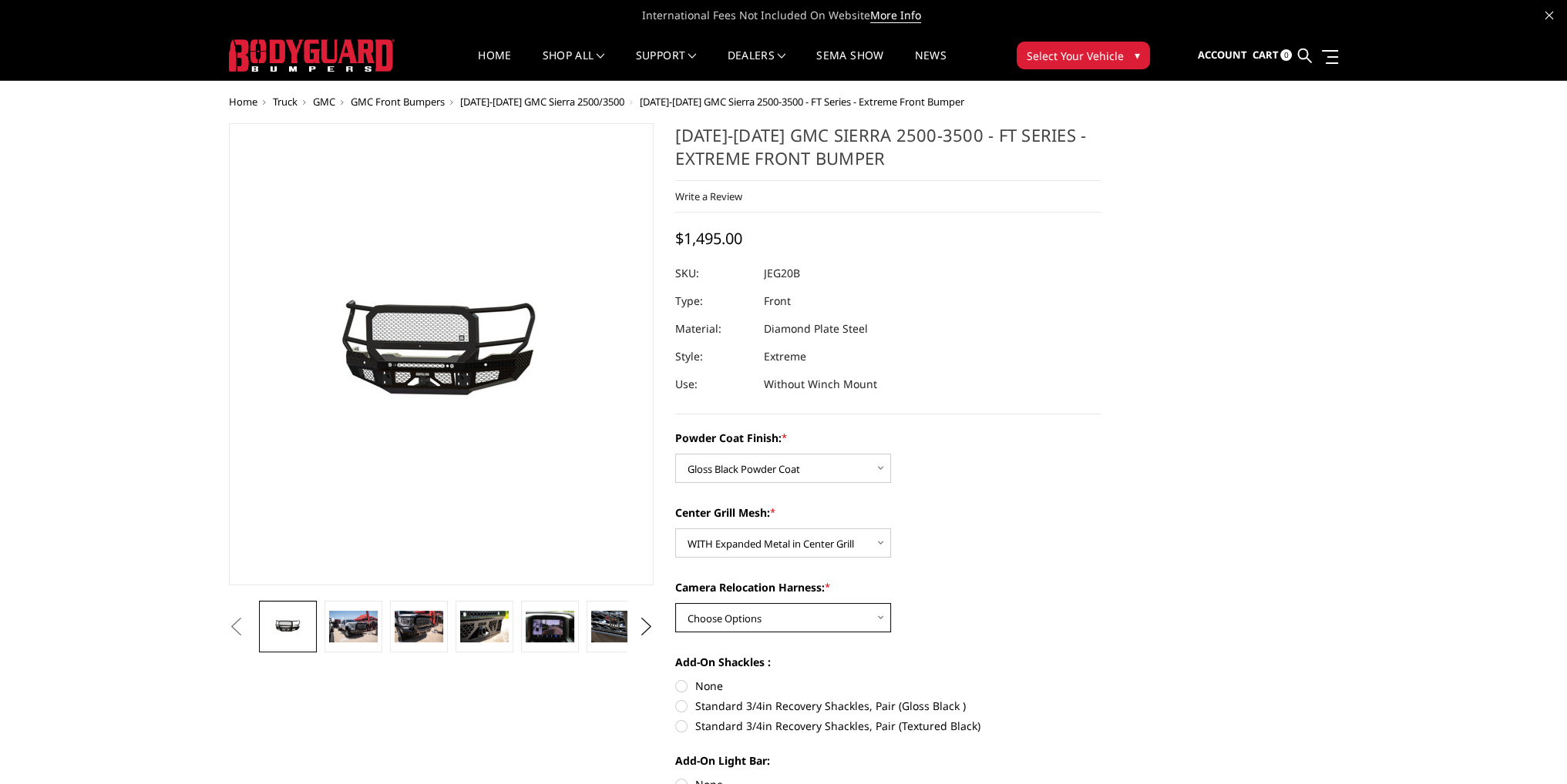
select select "3261"
click at [675, 603] on select "Choose Options WITH Camera Relocation Harness WITHOUT Camera Relocation Harness" at bounding box center [783, 618] width 216 height 29
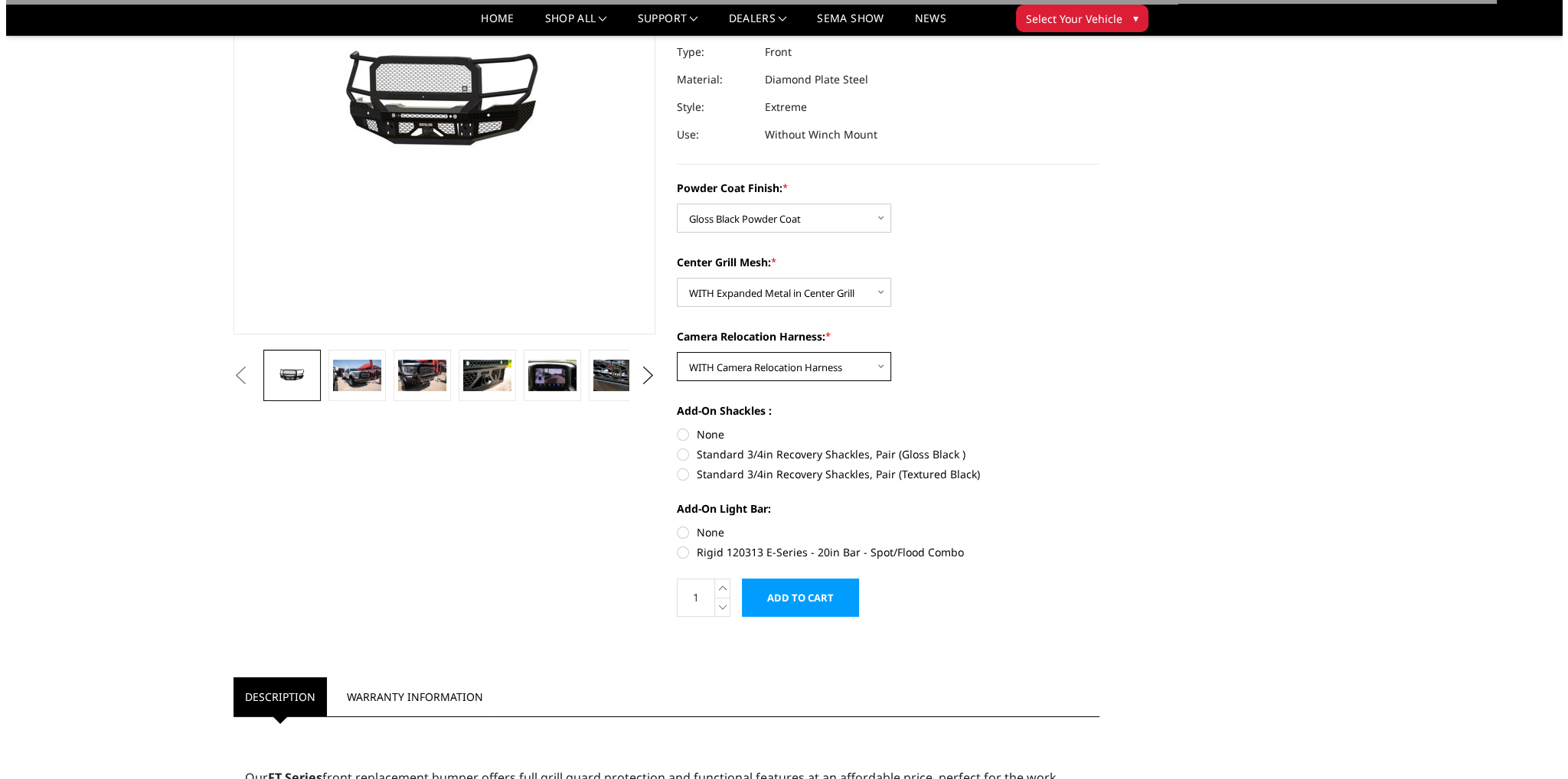
scroll to position [229, 0]
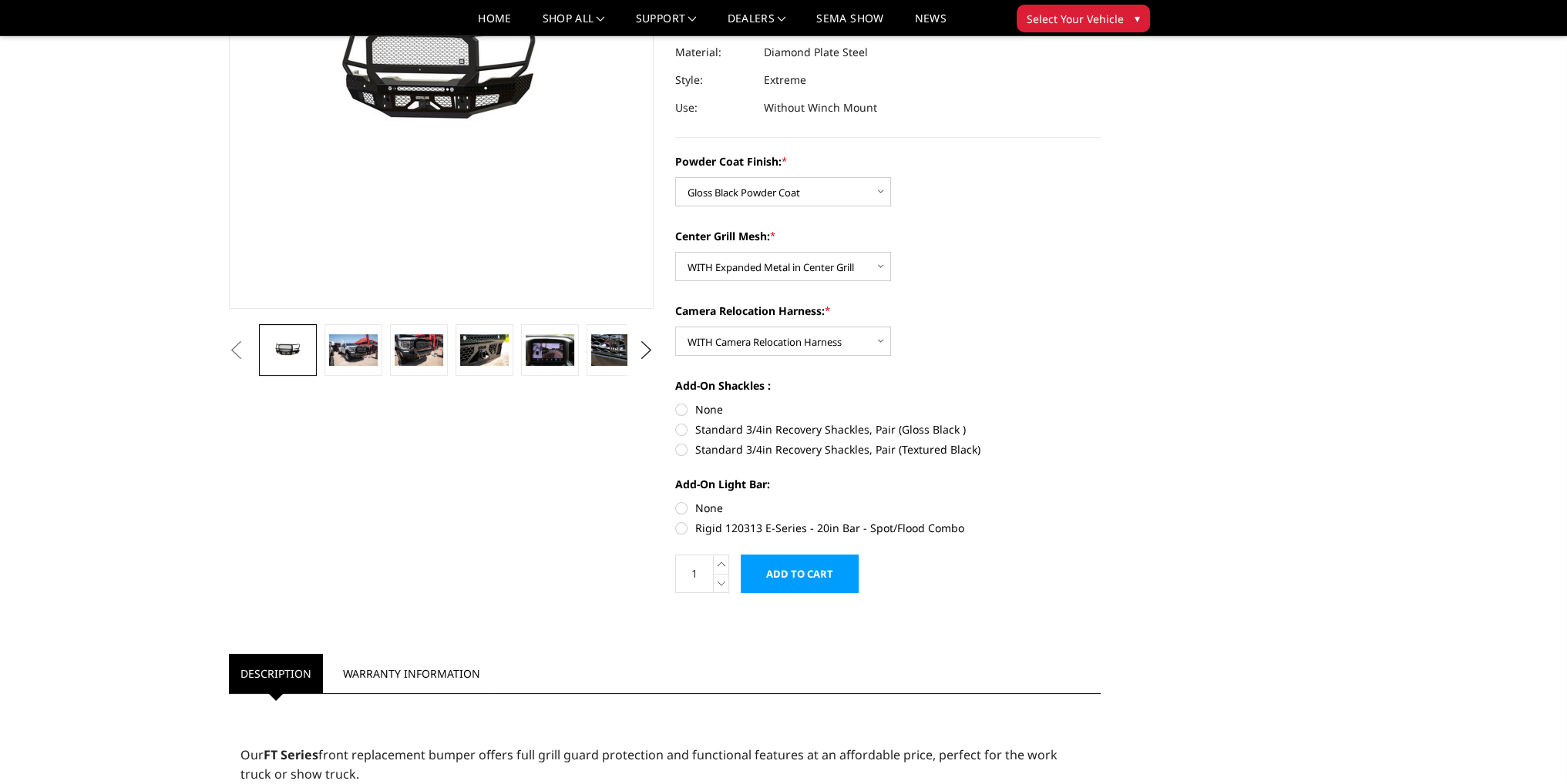
click at [679, 414] on label "None" at bounding box center [887, 410] width 426 height 16
click at [676, 403] on input "None" at bounding box center [675, 402] width 1 height 1
radio input "true"
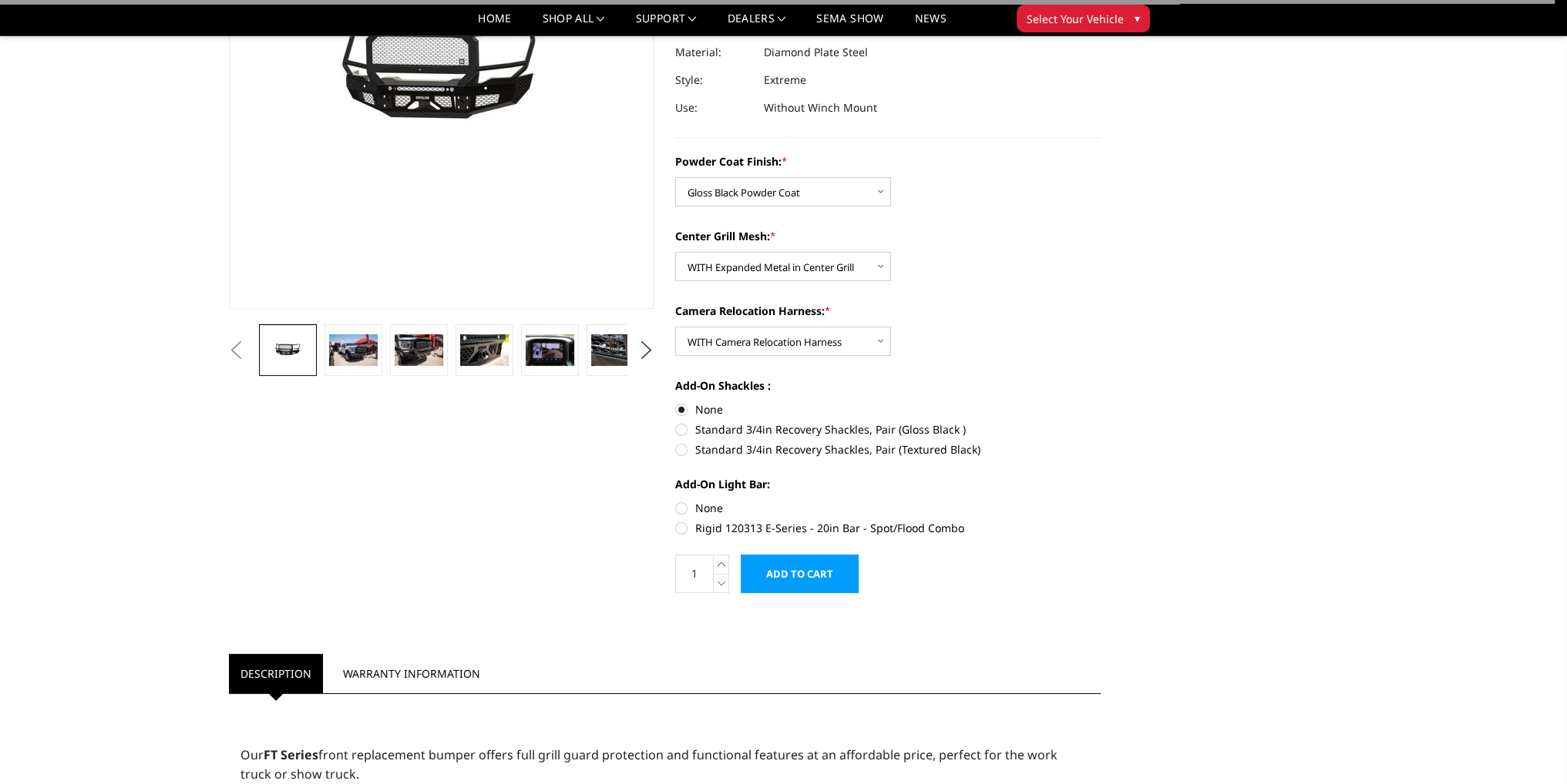
click at [679, 509] on label "None" at bounding box center [887, 508] width 426 height 16
click at [676, 500] on input "None" at bounding box center [675, 500] width 1 height 1
radio input "true"
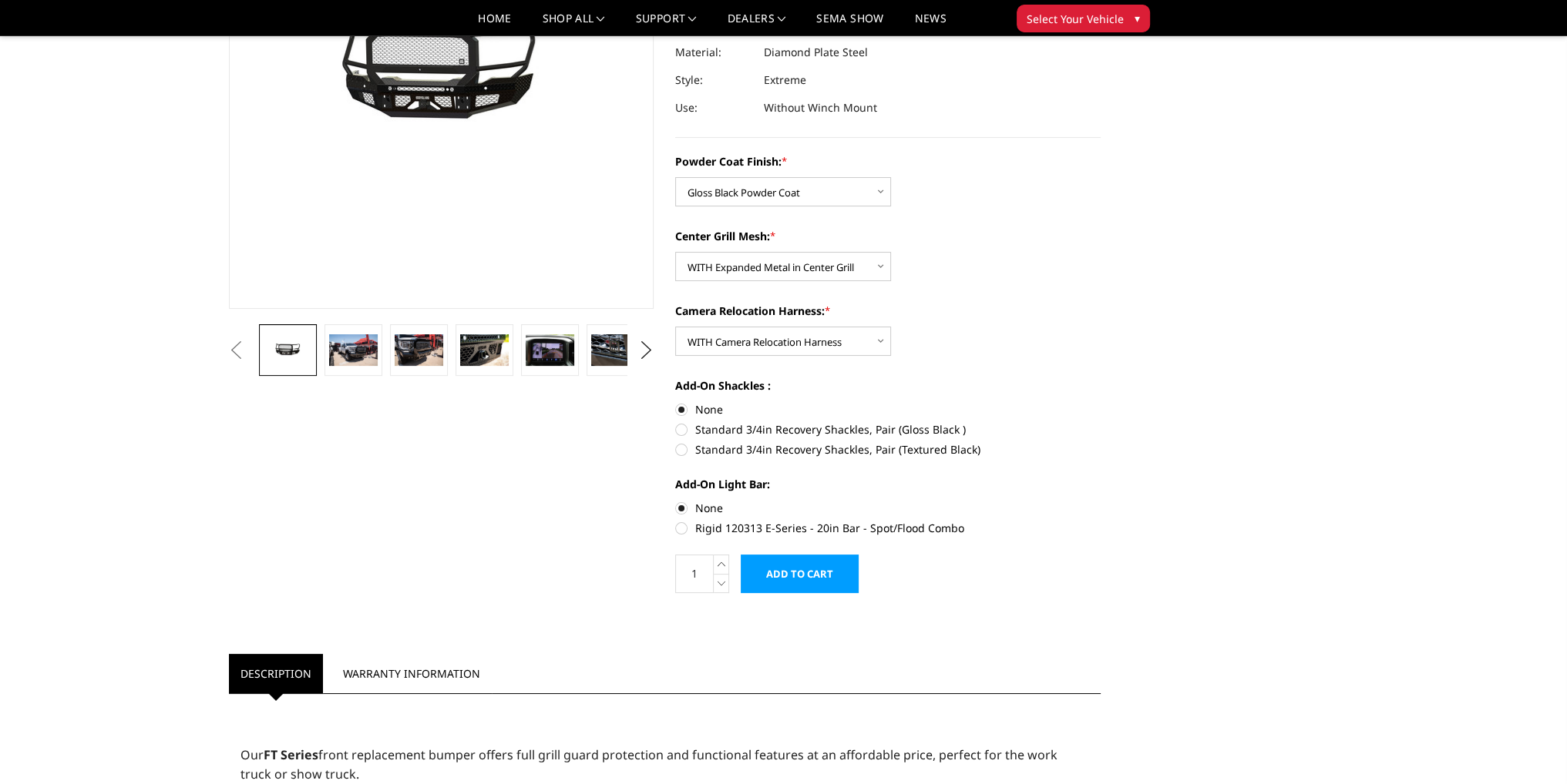
click at [679, 429] on label "Standard 3/4in Recovery Shackles, Pair (Gloss Black )" at bounding box center [887, 429] width 426 height 16
click at [1101, 403] on input "Standard 3/4in Recovery Shackles, Pair (Gloss Black )" at bounding box center [1101, 402] width 1 height 1
radio input "true"
click at [680, 529] on label "Rigid 120313 E-Series - 20in Bar - Spot/Flood Combo" at bounding box center [887, 528] width 426 height 16
click at [1101, 500] on input "Rigid 120313 E-Series - 20in Bar - Spot/Flood Combo" at bounding box center [1101, 500] width 1 height 1
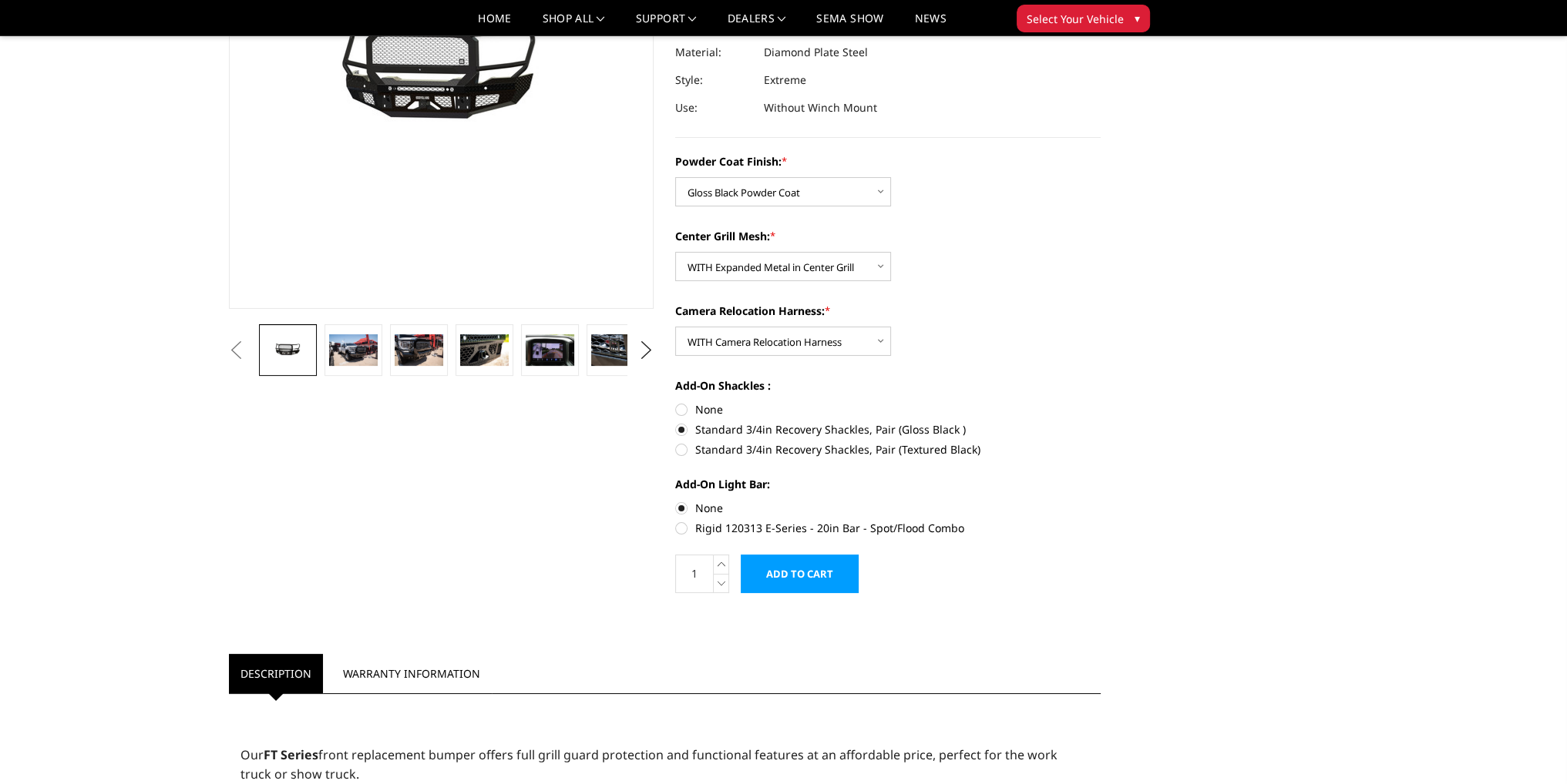
radio input "true"
click at [790, 571] on input "Add to Cart" at bounding box center [799, 574] width 118 height 39
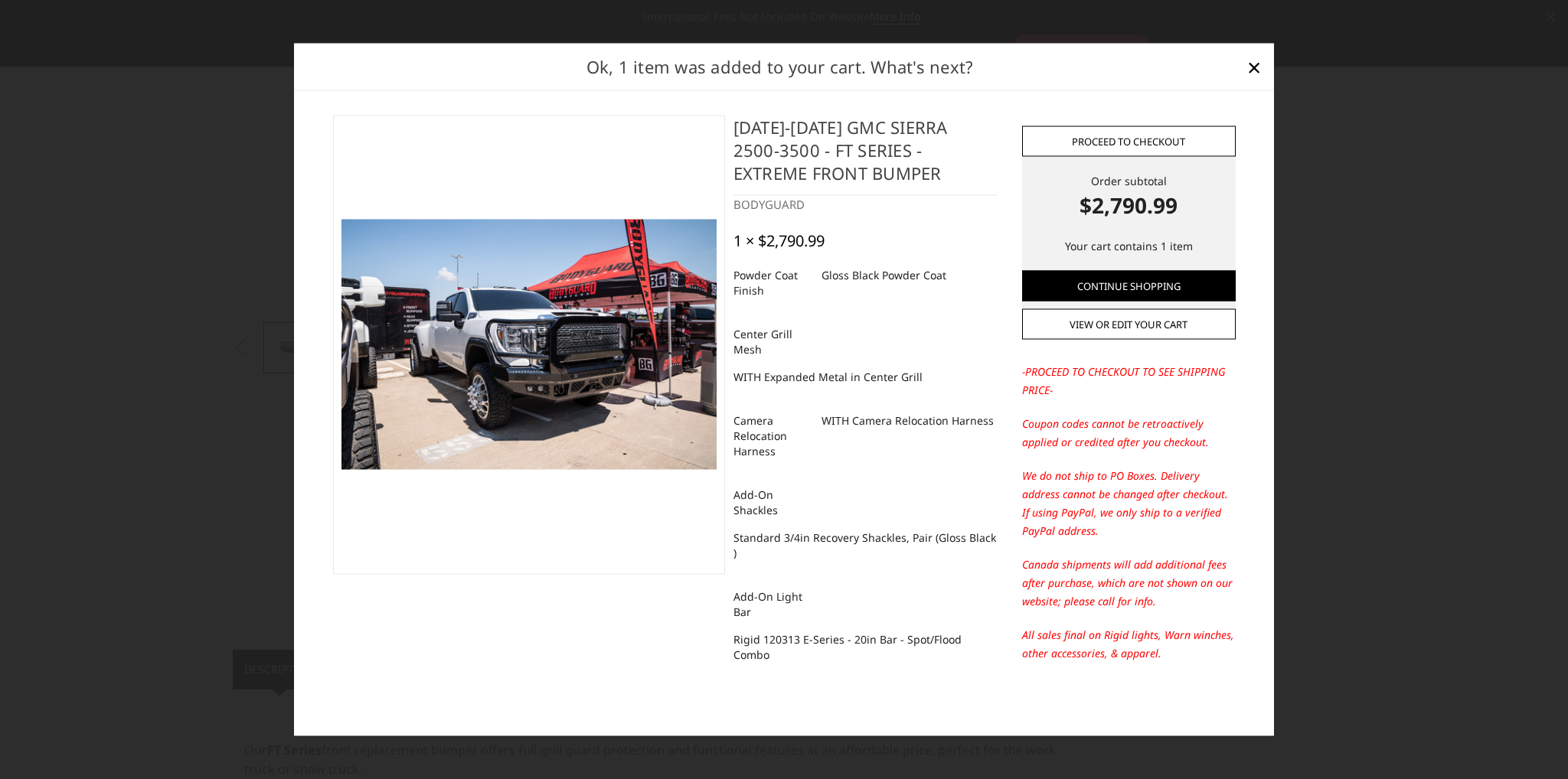
click at [1107, 135] on link "Proceed to checkout" at bounding box center [1129, 140] width 214 height 31
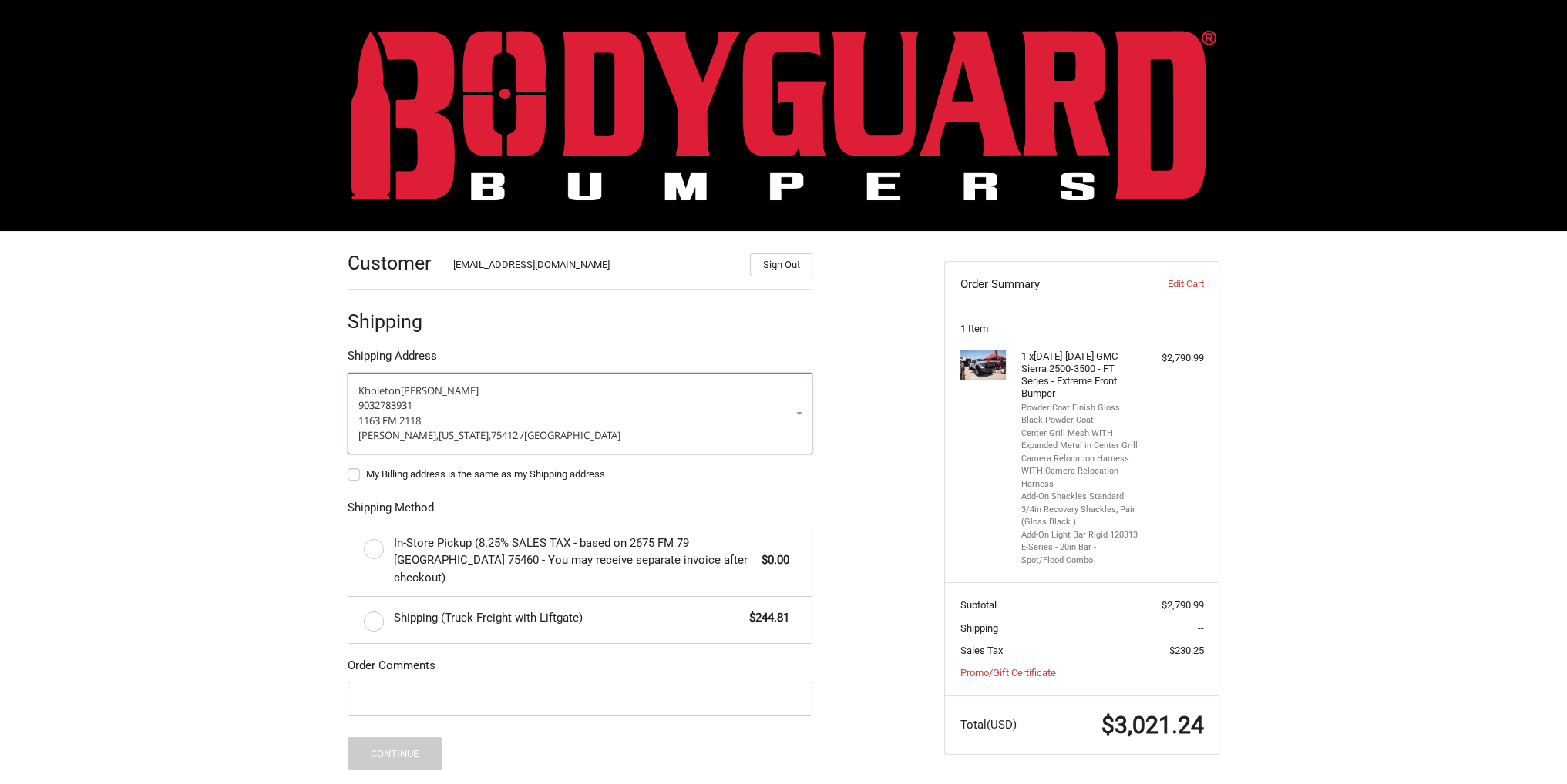
click at [561, 418] on p "1163 FM 2118" at bounding box center [580, 421] width 443 height 15
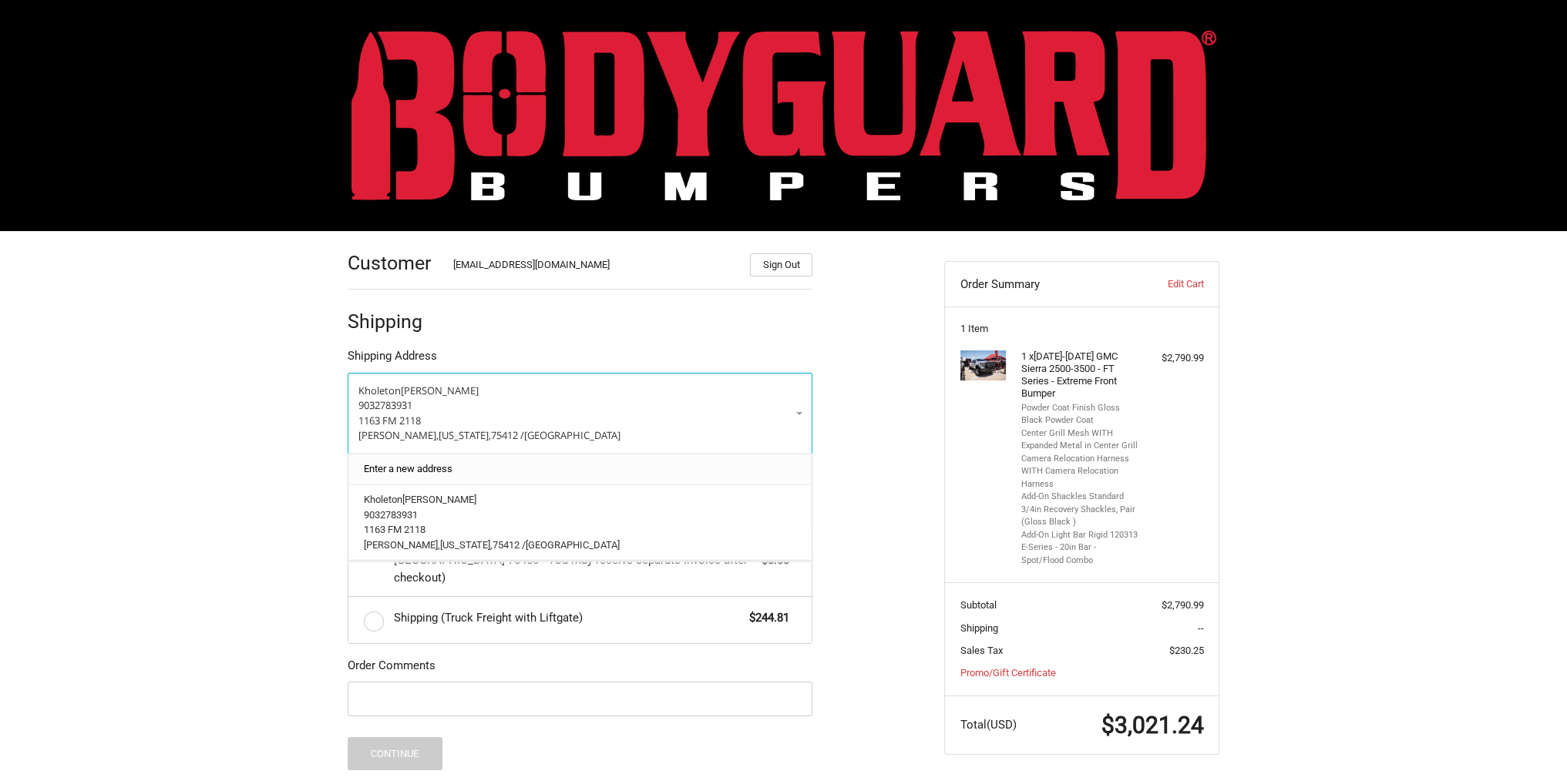
click at [504, 456] on link "Enter a new address" at bounding box center [580, 469] width 449 height 30
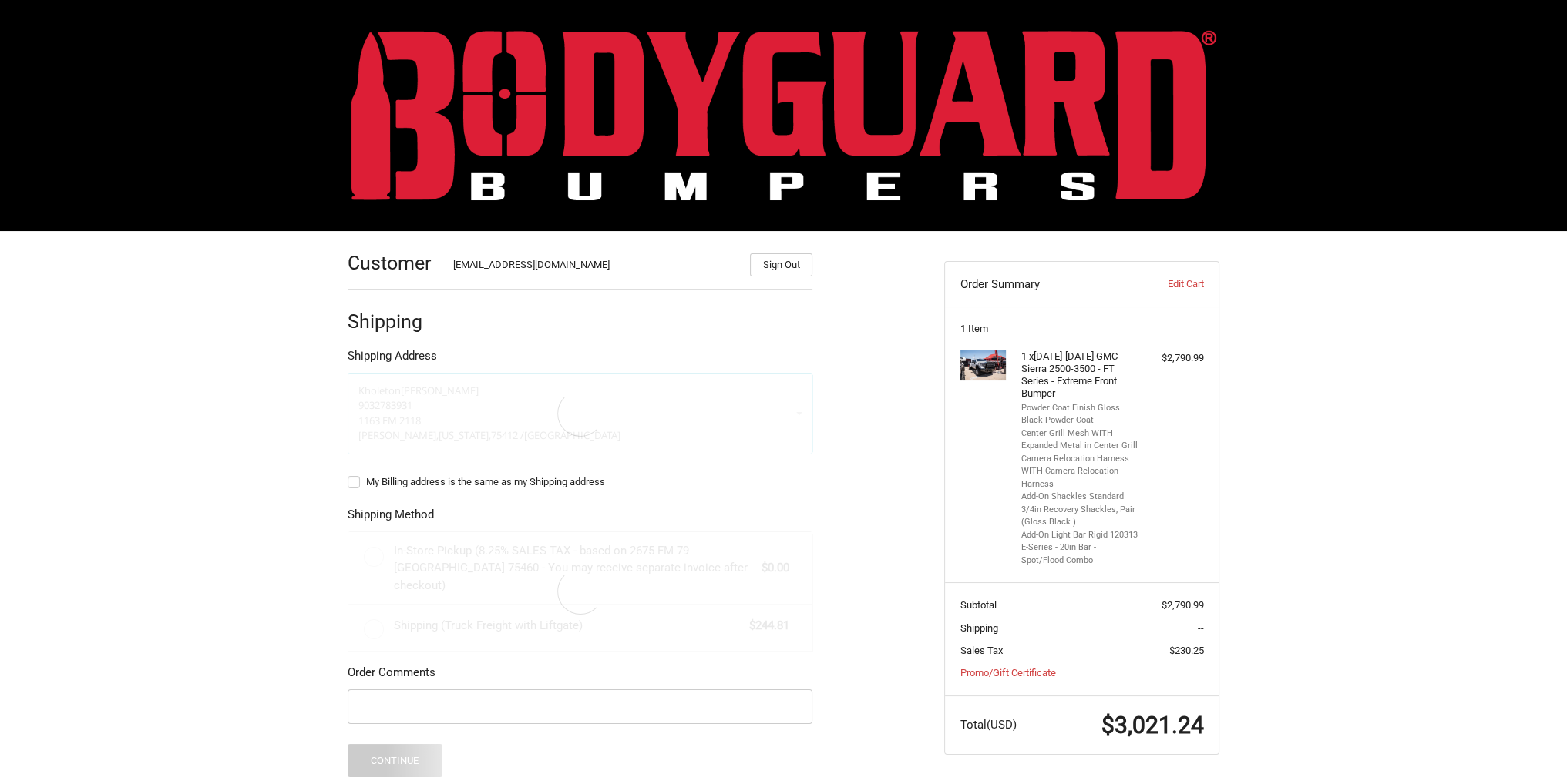
select select "US"
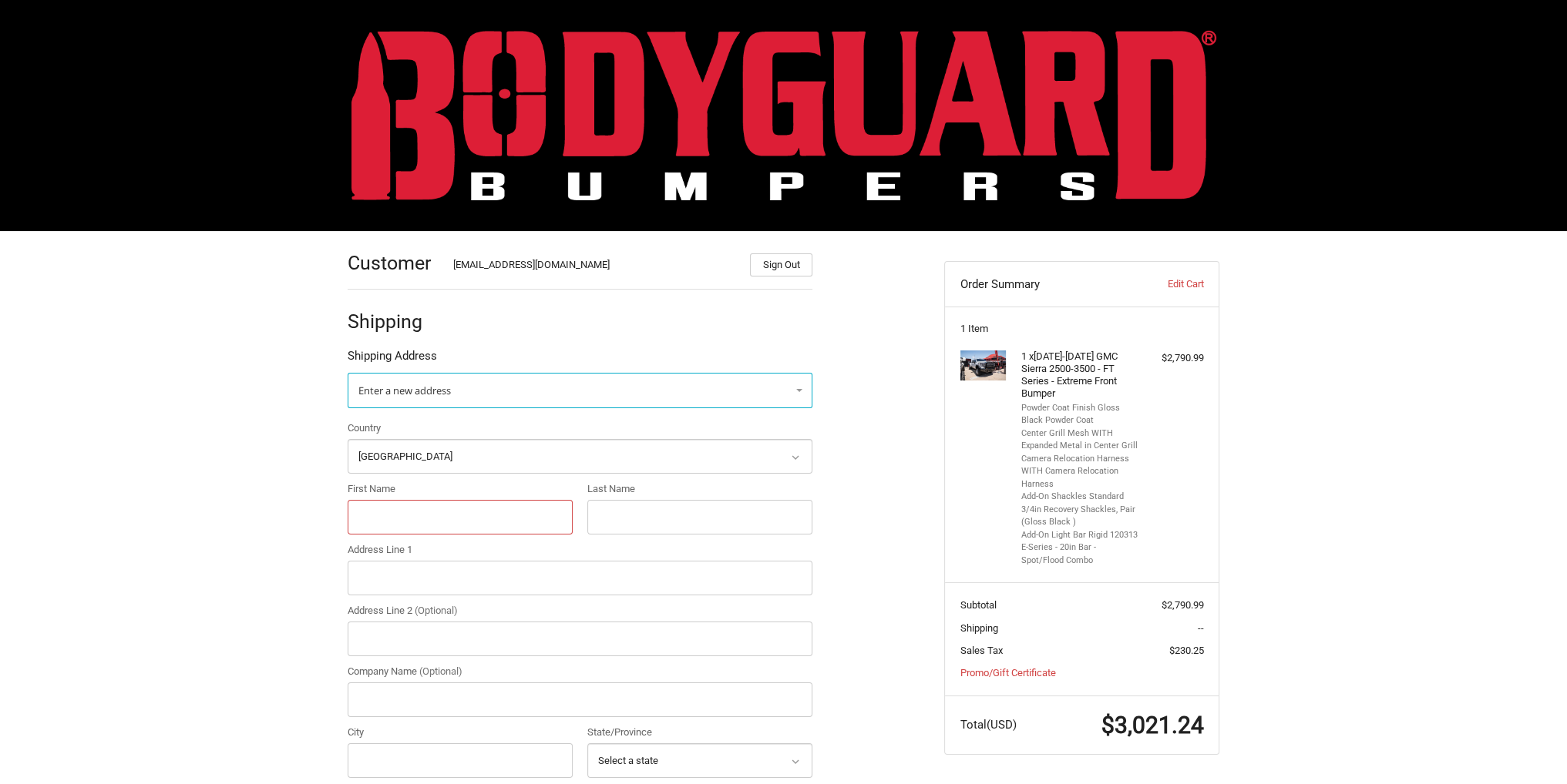
click at [426, 519] on input "First Name" at bounding box center [459, 517] width 225 height 34
type input "G"
type input "k"
type input "c"
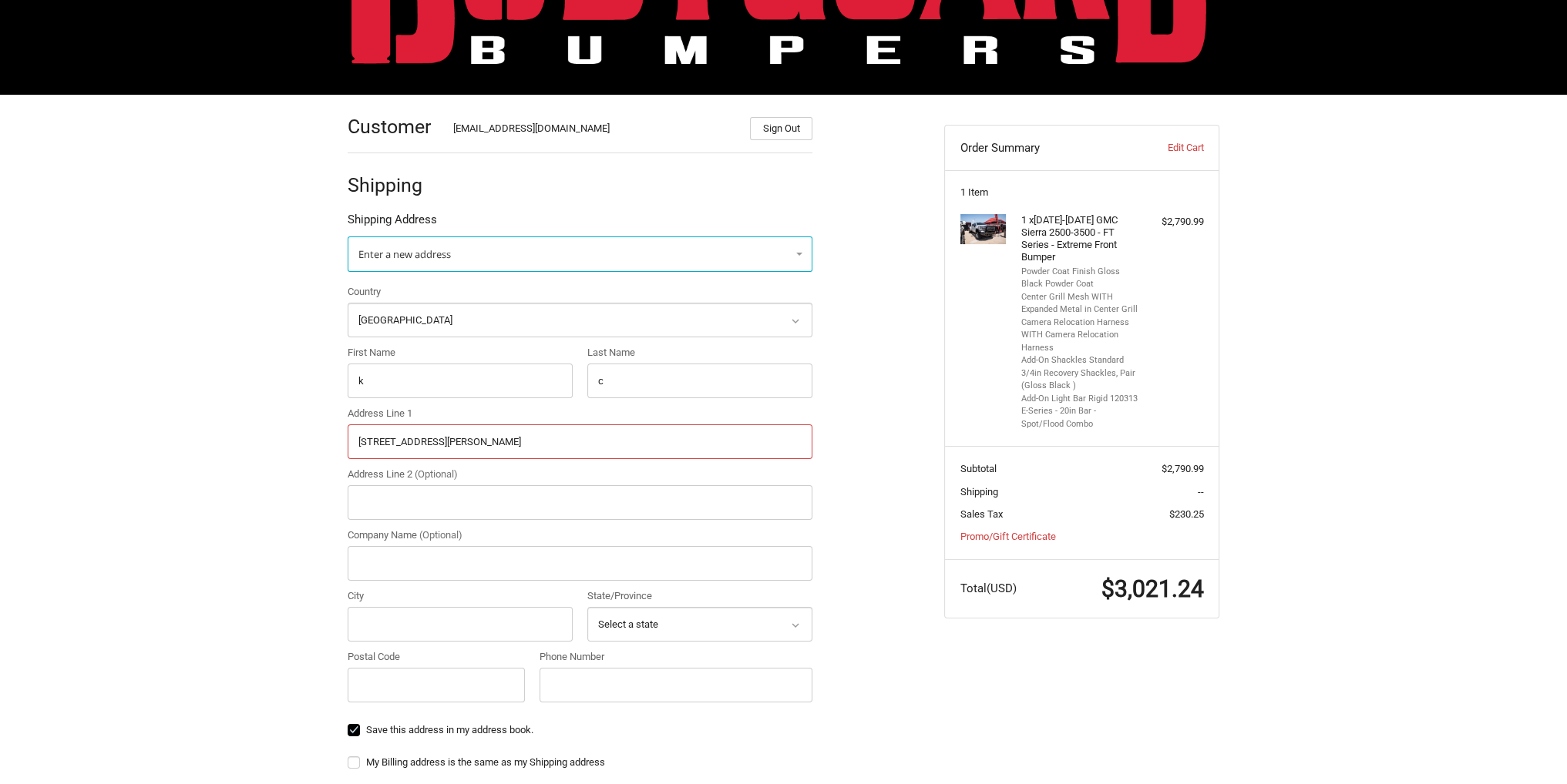
scroll to position [154, 0]
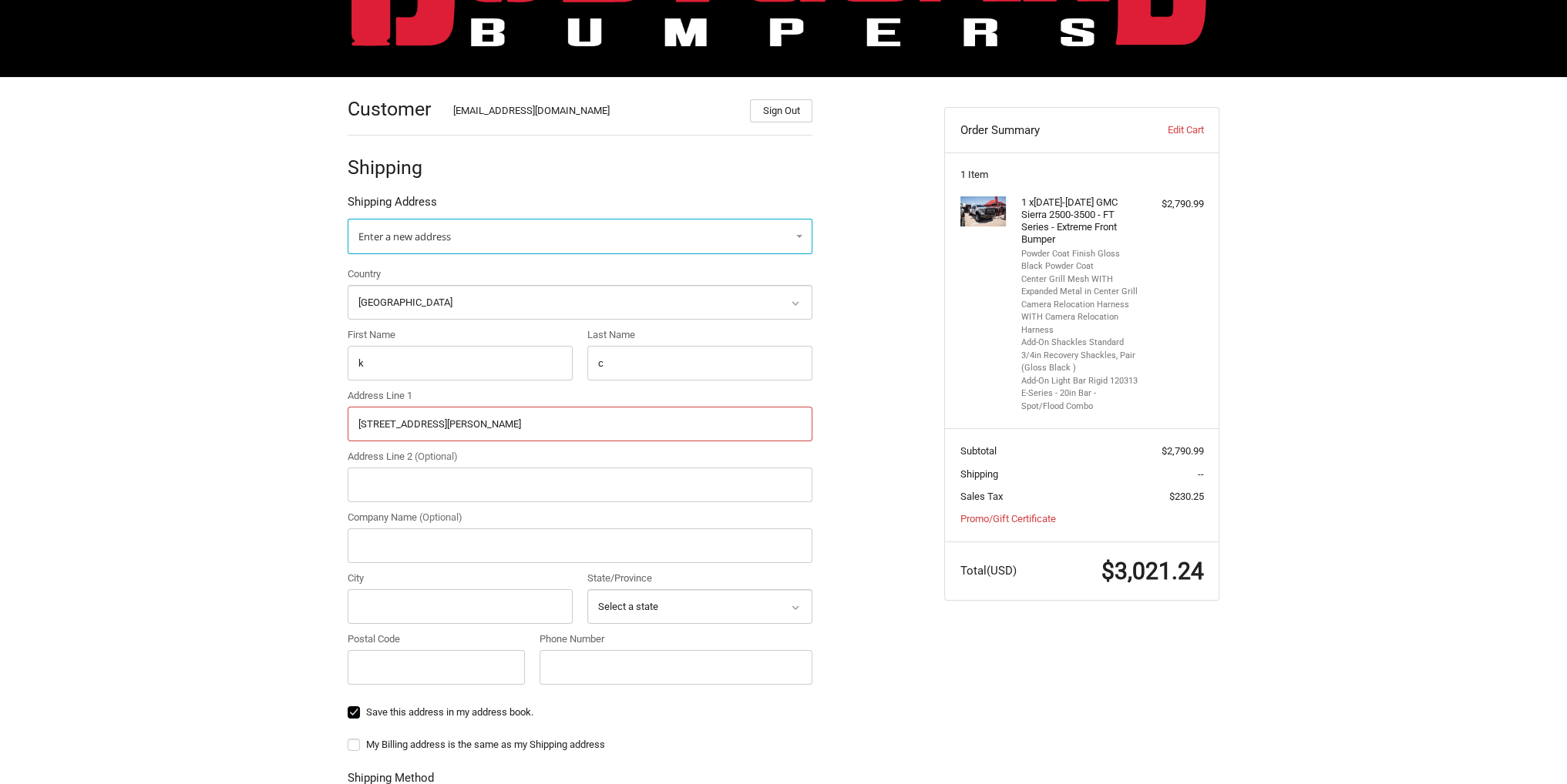
type input "3015 Wylie Dr"
click at [396, 614] on input "City" at bounding box center [459, 606] width 225 height 34
type input "Helena"
select select "MT"
click at [478, 659] on input "Postal Code" at bounding box center [435, 667] width 177 height 34
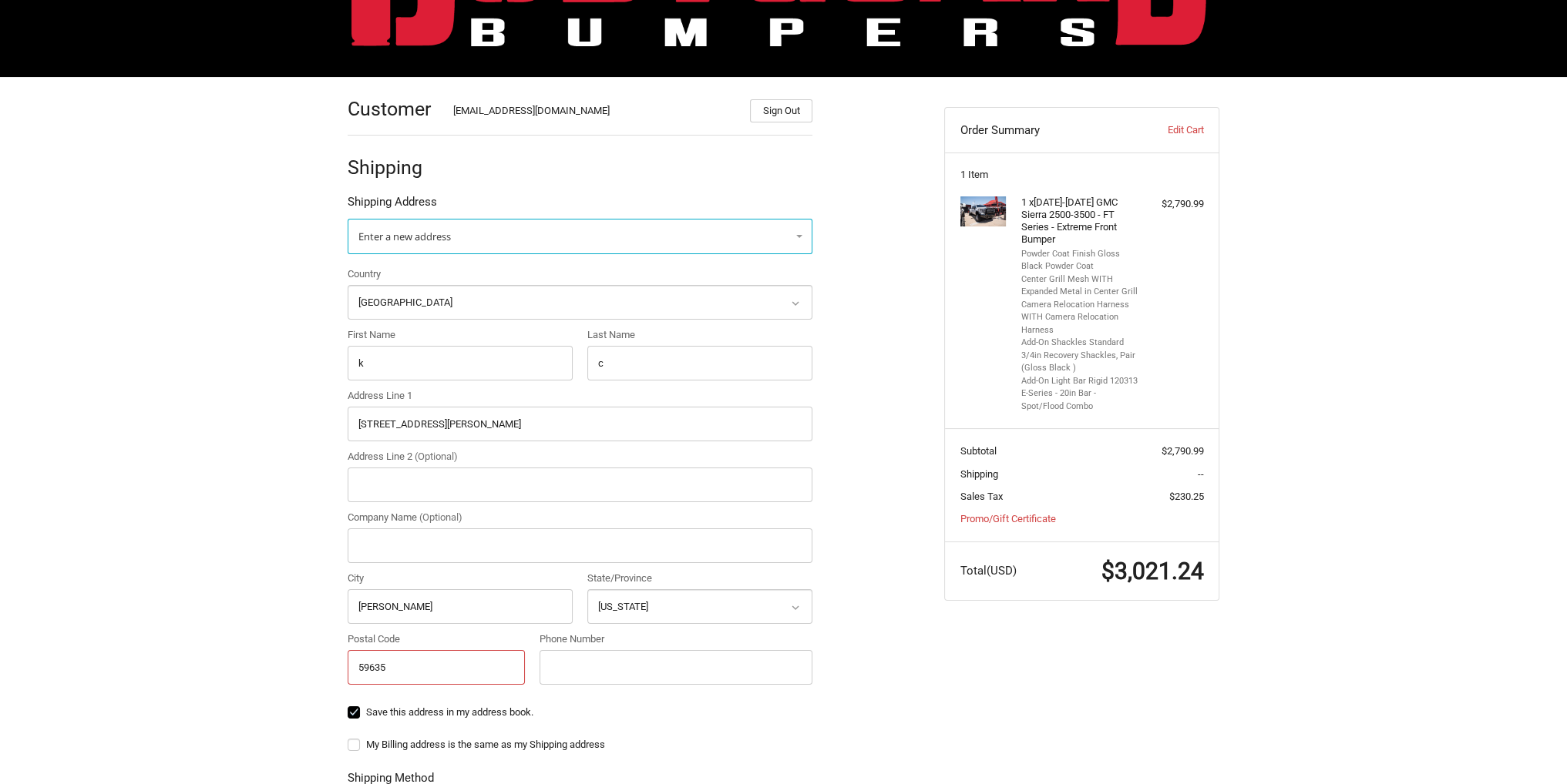
type input "59635"
click at [603, 670] on input "Phone Number" at bounding box center [676, 667] width 273 height 34
type input "9037858939"
click at [853, 604] on ol "Customer Kholeton@bodyguardbumpers.com Sign Out Shipping Shipping Address Enter…" at bounding box center [610, 598] width 525 height 1043
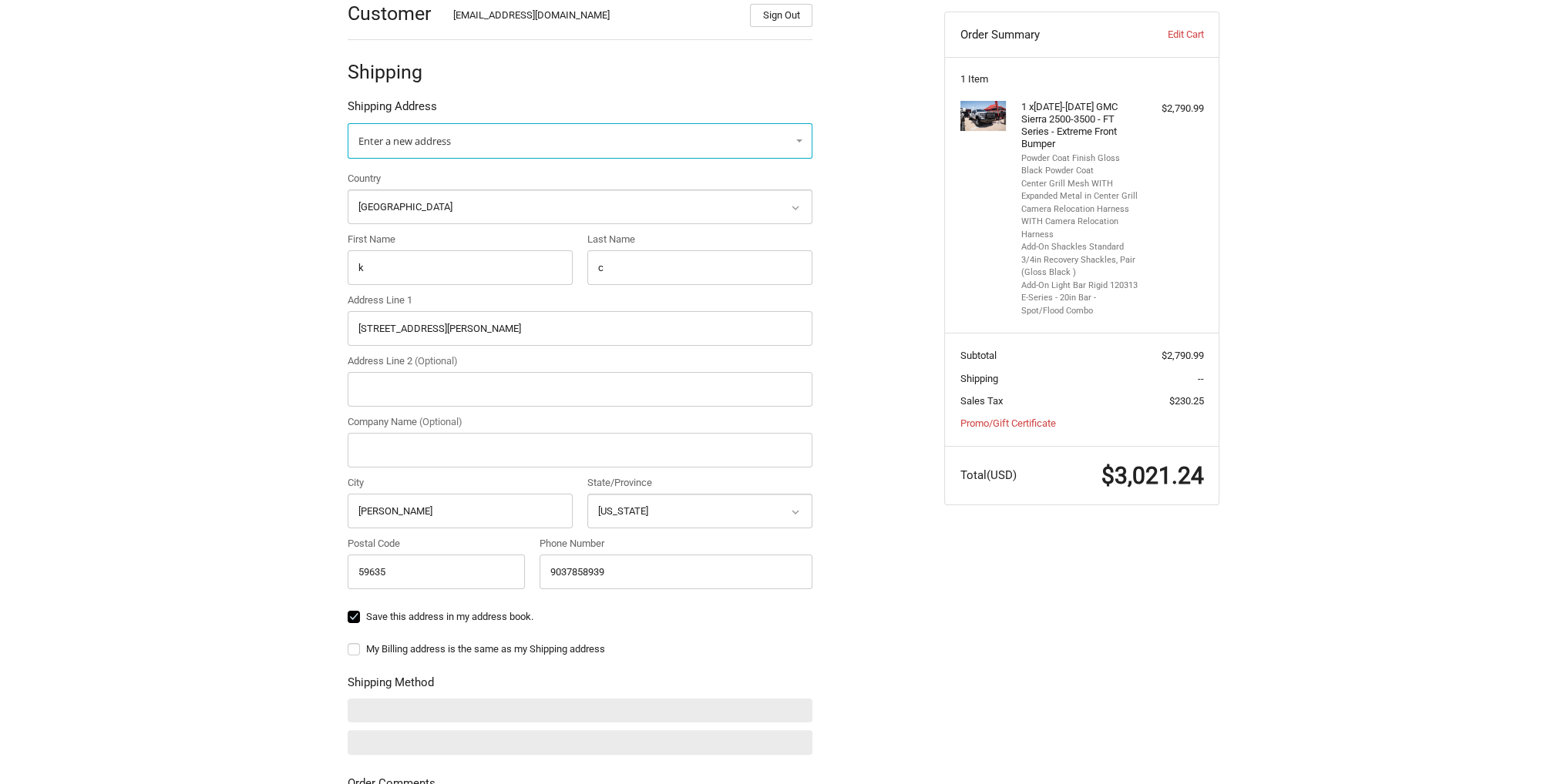
scroll to position [462, 0]
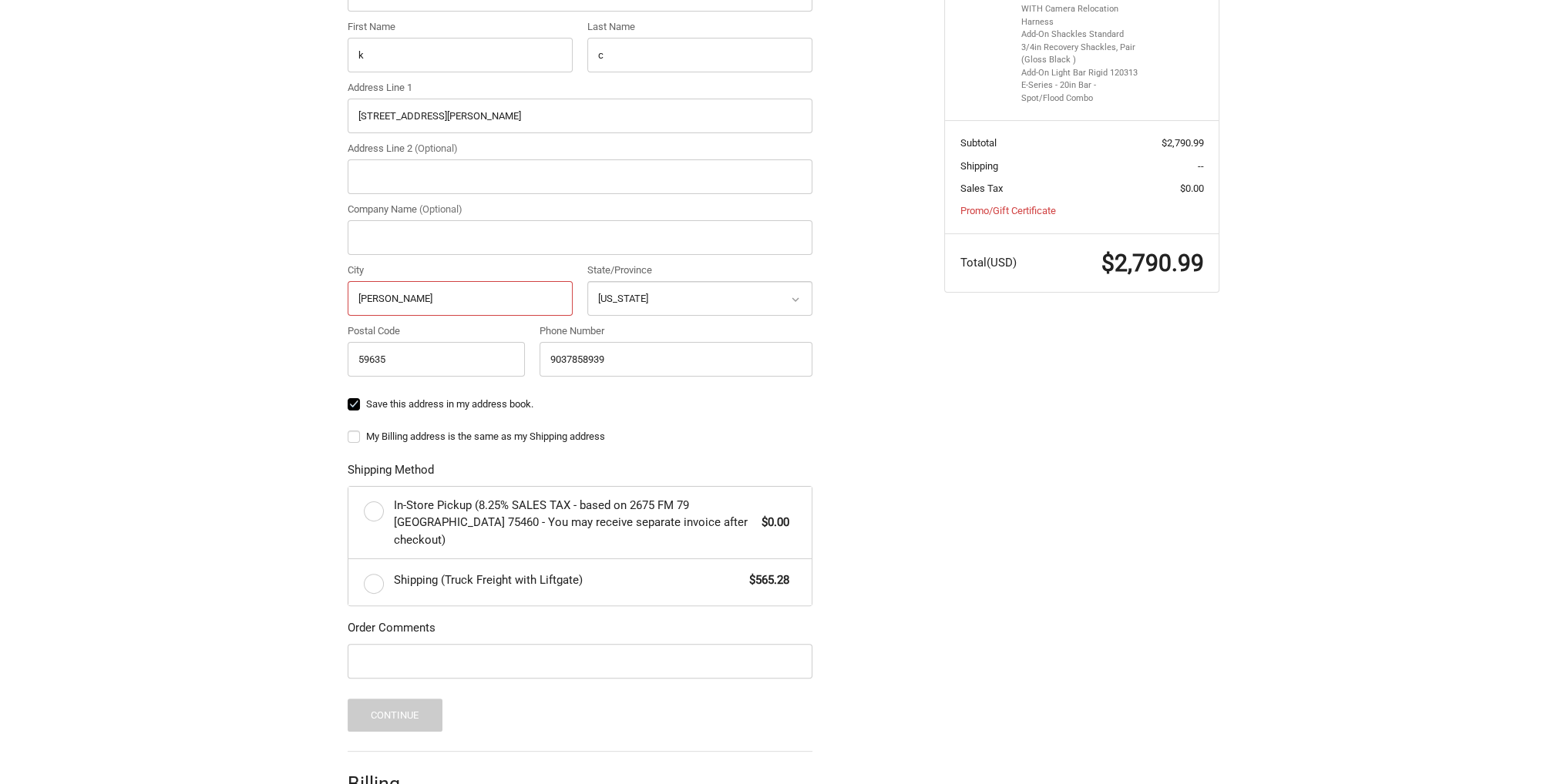
click at [355, 300] on input "Helena" at bounding box center [459, 298] width 225 height 34
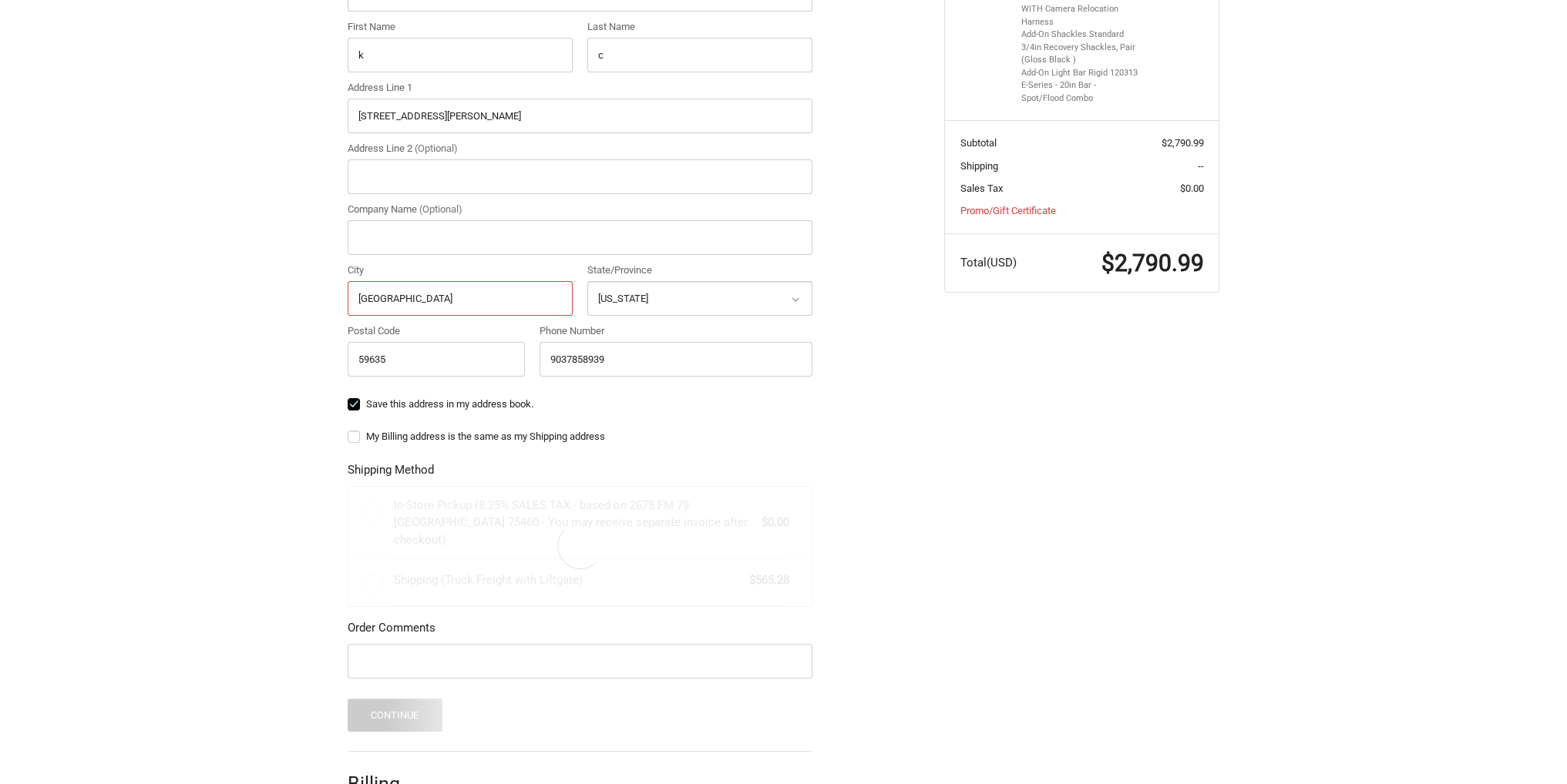
type input "East Helena"
drag, startPoint x: 836, startPoint y: 348, endPoint x: 865, endPoint y: 337, distance: 31.0
click at [837, 348] on ol "Customer Kholeton@bodyguardbumpers.com Sign Out Shipping Shipping Address Enter…" at bounding box center [610, 319] width 525 height 1100
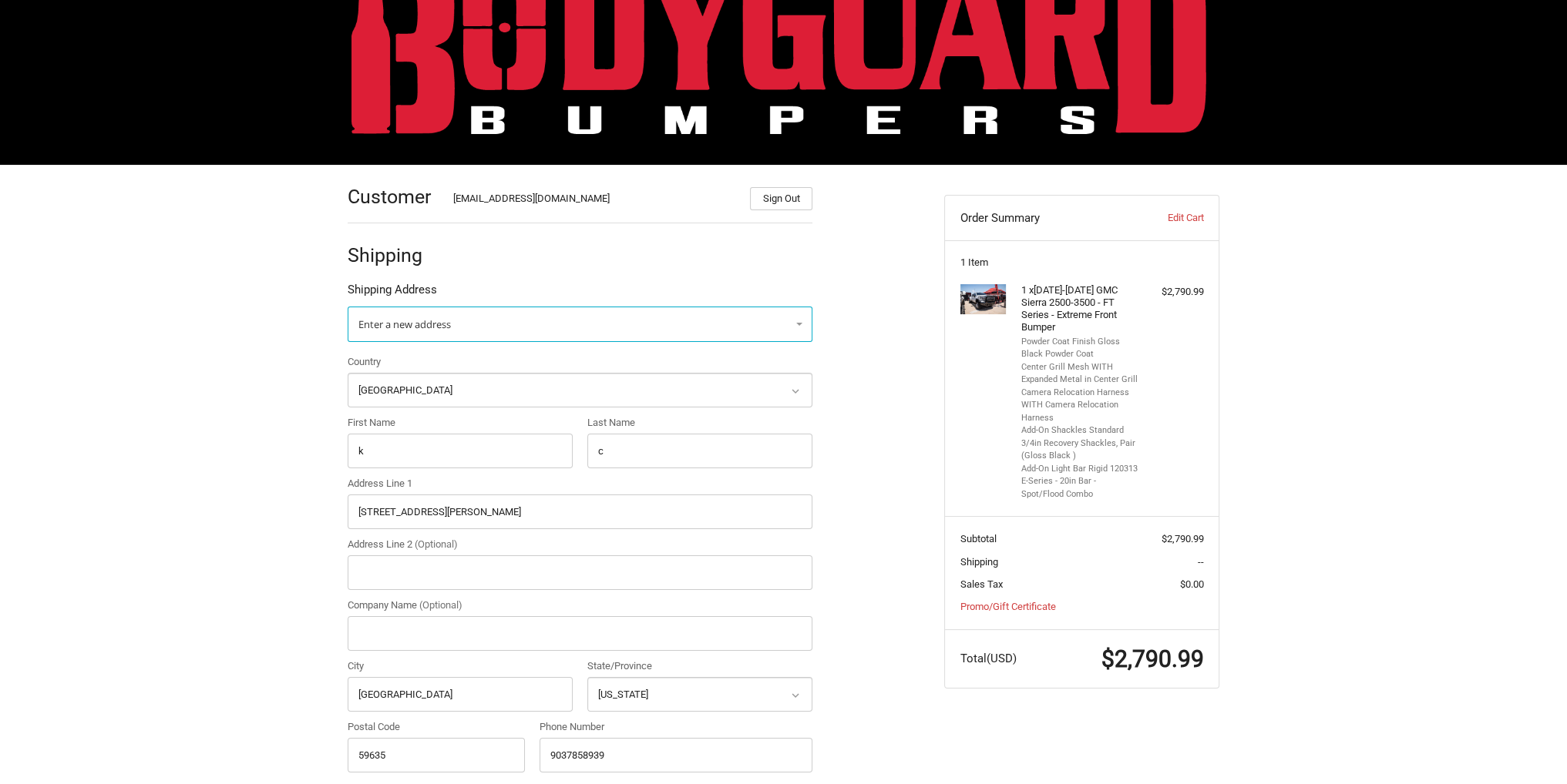
scroll to position [0, 0]
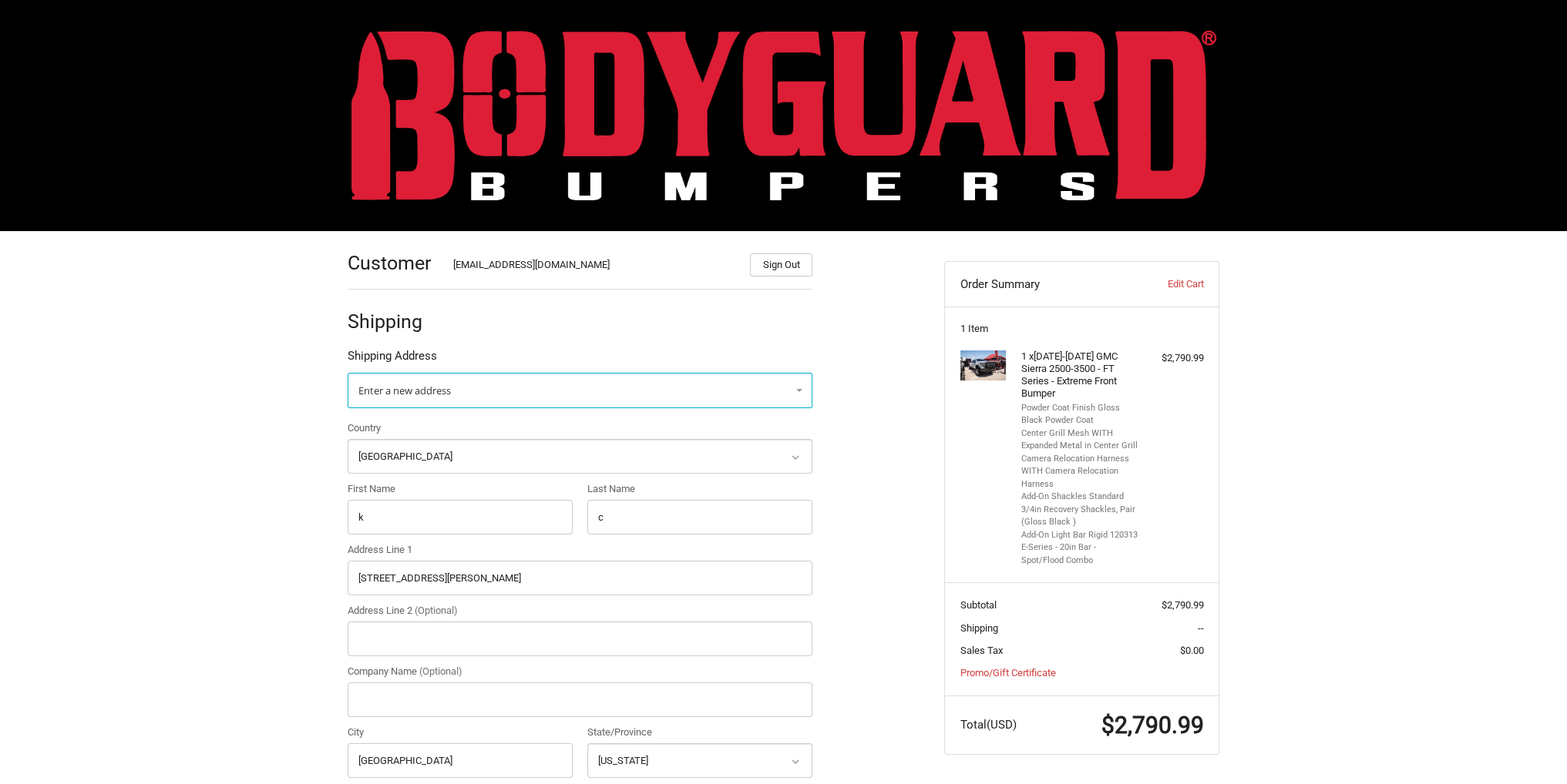
click at [515, 91] on img at bounding box center [784, 115] width 865 height 170
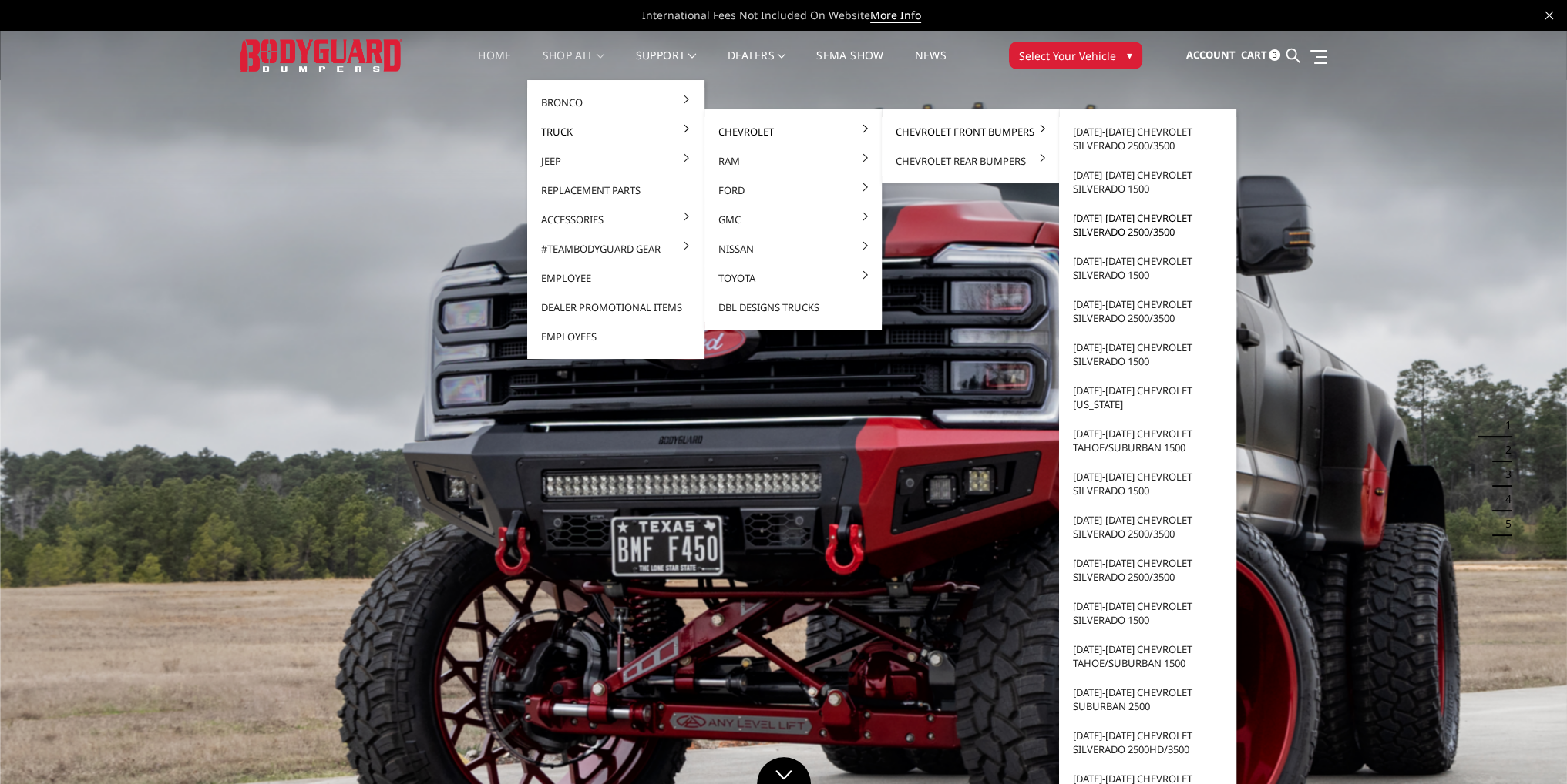
click at [1106, 232] on link "[DATE]-[DATE] Chevrolet Silverado 2500/3500" at bounding box center [1147, 225] width 165 height 43
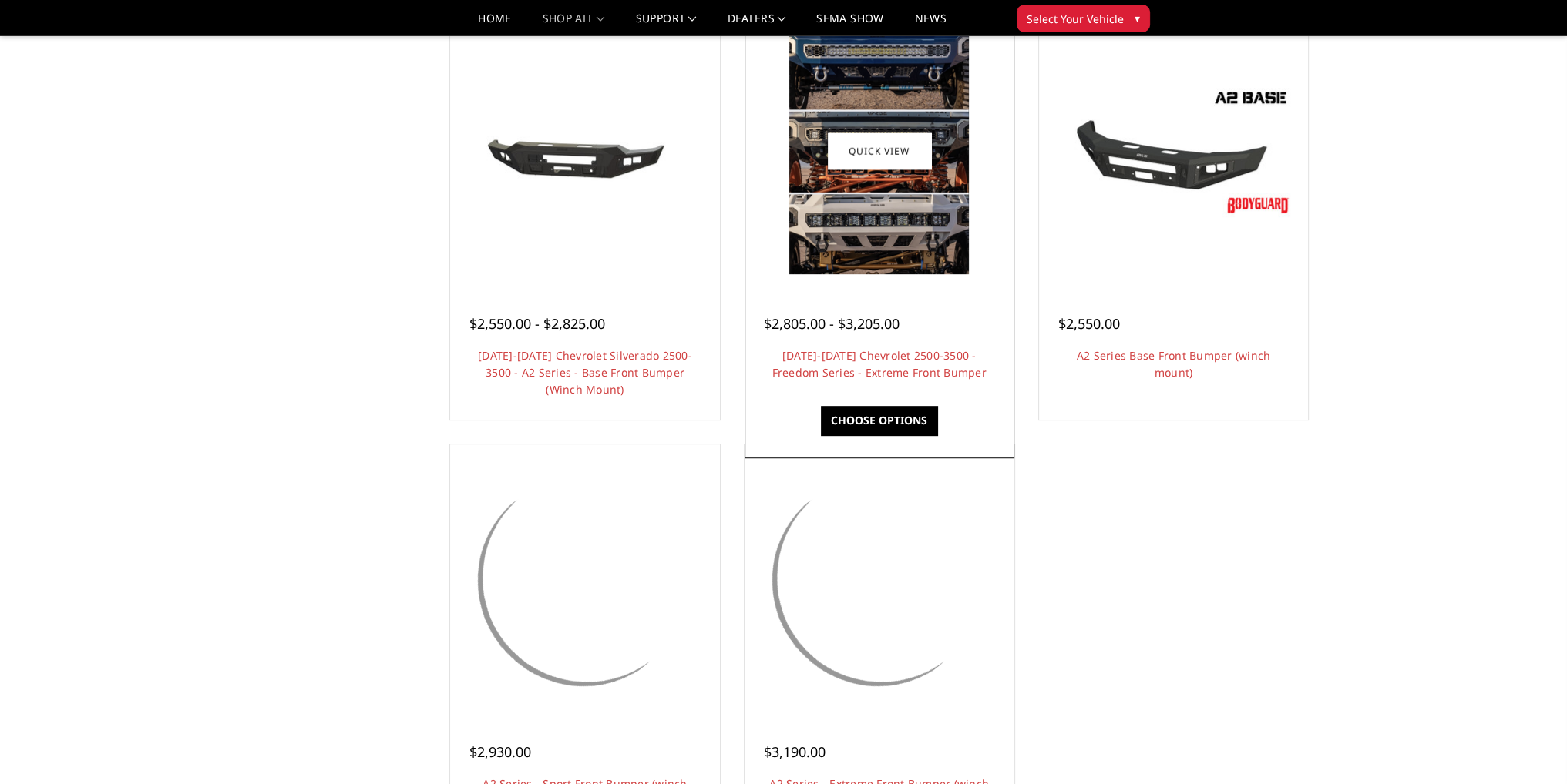
scroll to position [1002, 0]
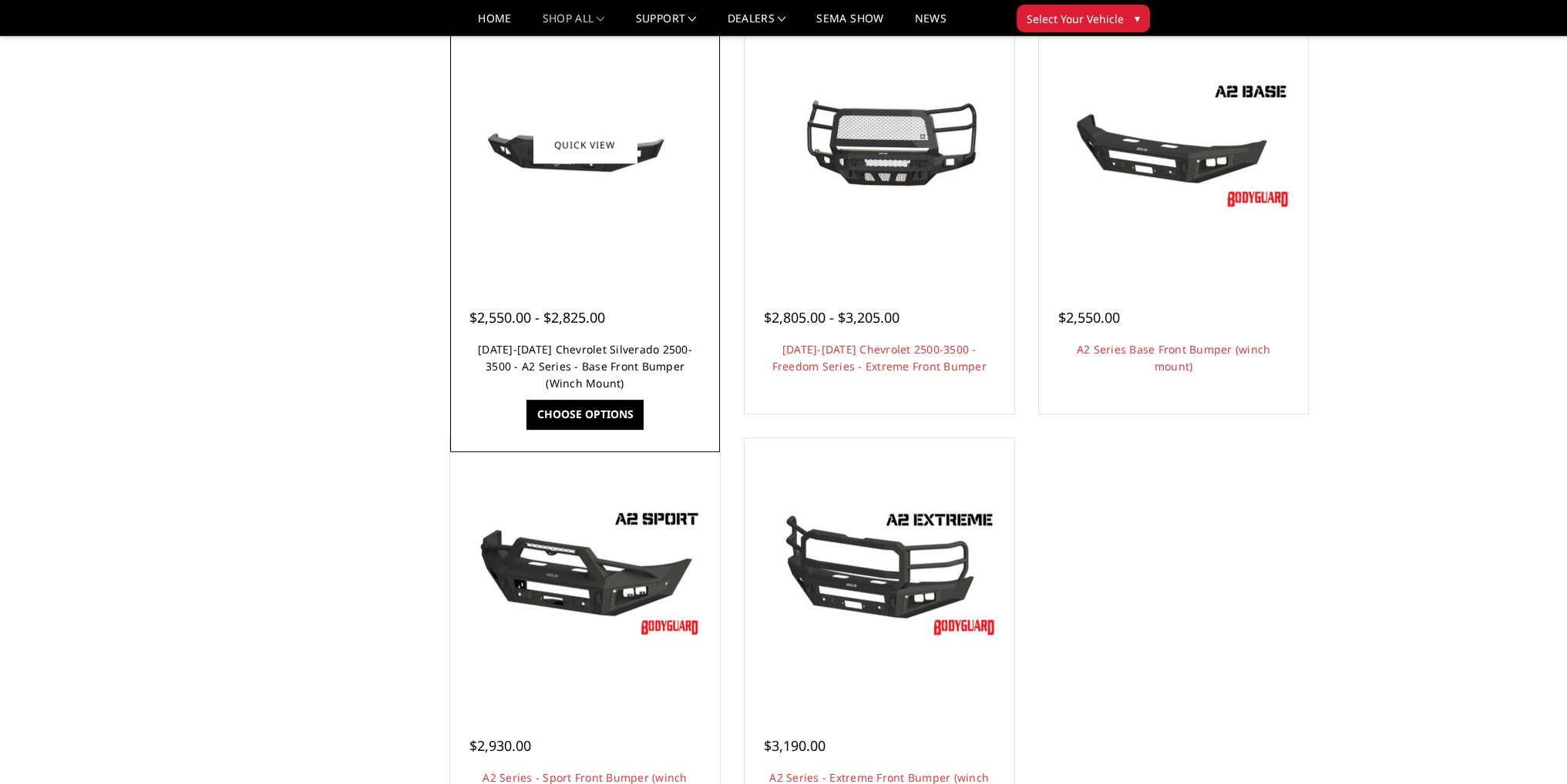
click at [617, 362] on link "2020-2023 Chevrolet Silverado 2500-3500 - A2 Series - Base Front Bumper (Winch …" at bounding box center [584, 366] width 214 height 48
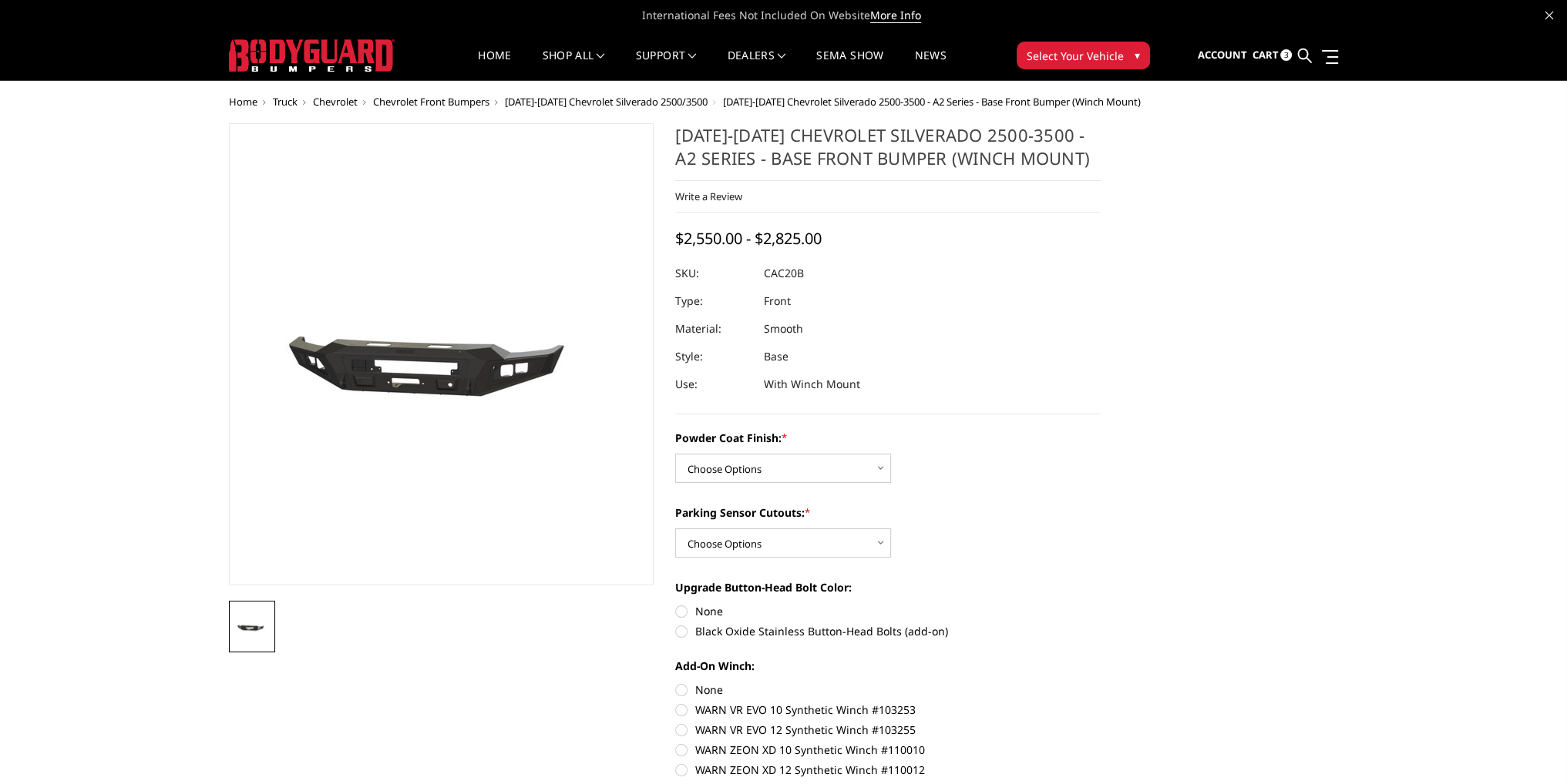
click at [409, 392] on img at bounding box center [484, 354] width 986 height 470
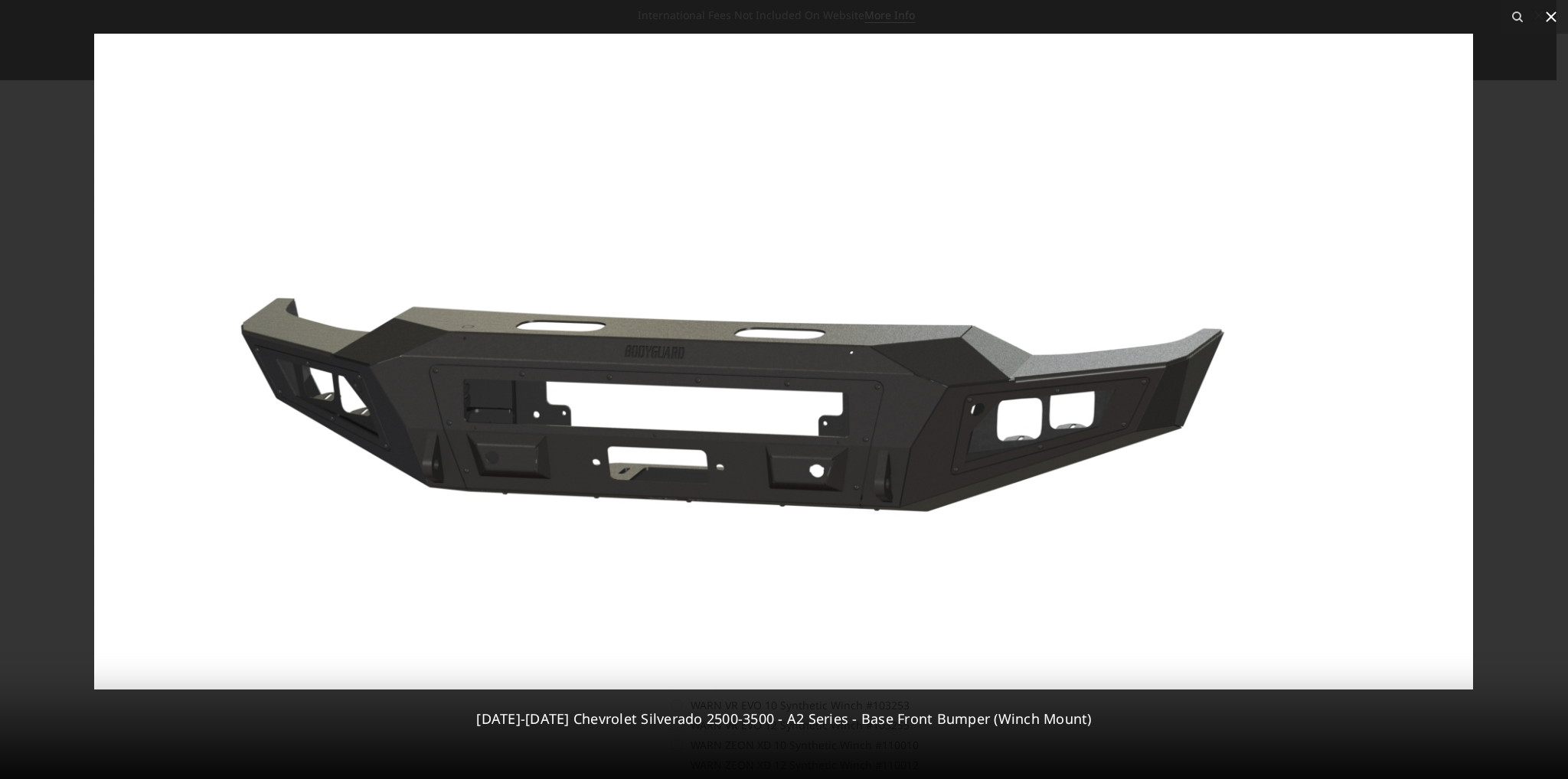
click at [1549, 20] on icon at bounding box center [1550, 17] width 18 height 18
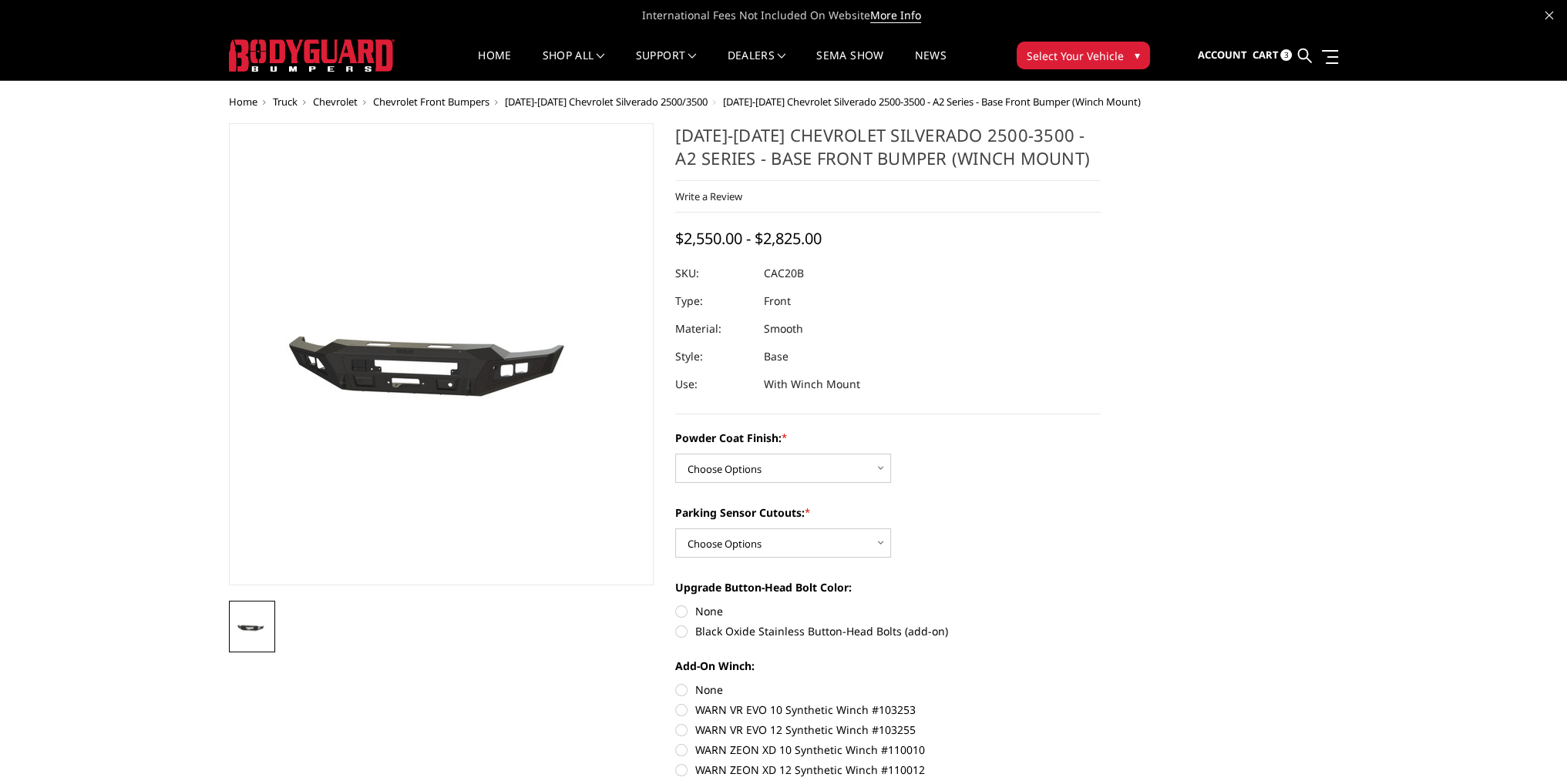
click at [431, 101] on span "Chevrolet Front Bumpers" at bounding box center [431, 102] width 116 height 14
click at [575, 100] on span "[DATE]-[DATE] Chevrolet Silverado 2500/3500" at bounding box center [606, 102] width 203 height 14
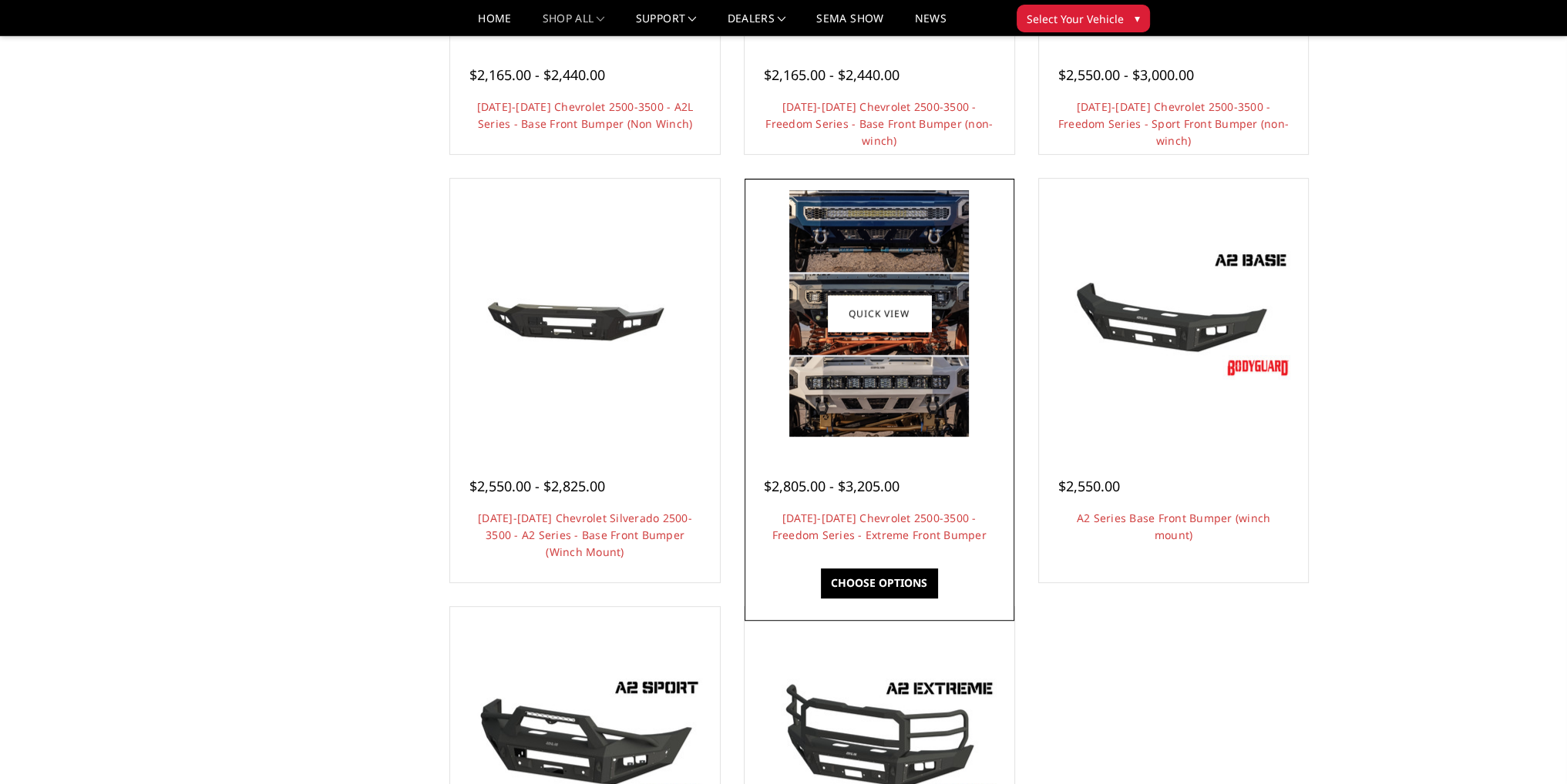
scroll to position [847, 0]
